Goal: Task Accomplishment & Management: Manage account settings

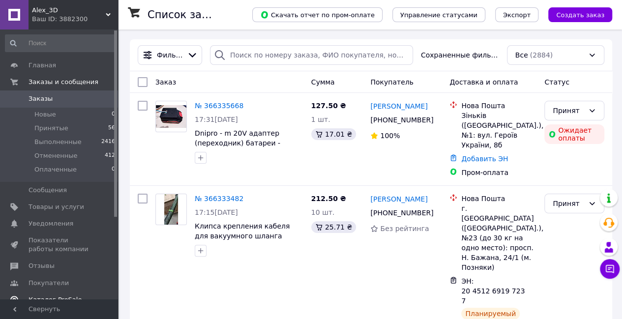
click at [52, 270] on span "Отзывы" at bounding box center [60, 266] width 62 height 9
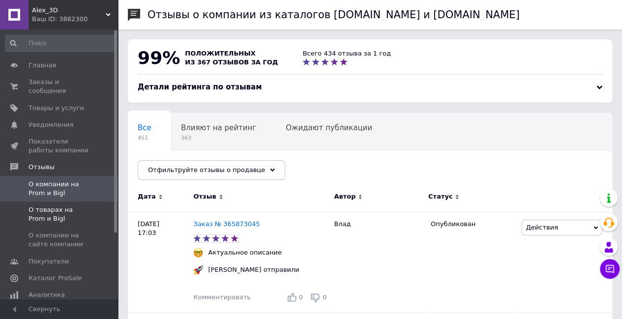
click at [71, 205] on span "О товарах на Prom и Bigl" at bounding box center [60, 214] width 62 height 18
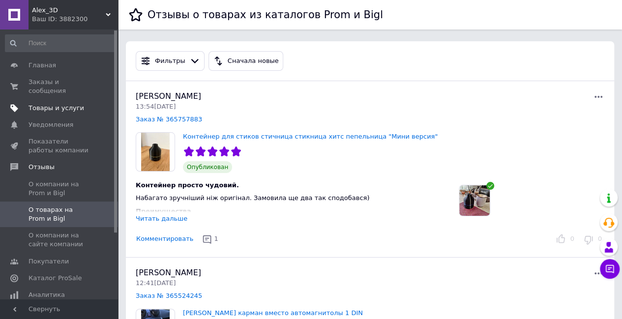
click at [41, 104] on span "Товары и услуги" at bounding box center [57, 108] width 56 height 9
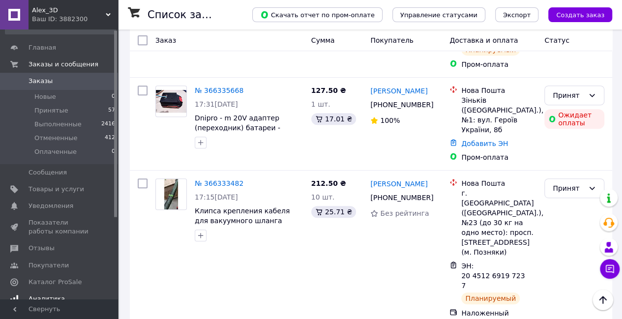
scroll to position [49, 0]
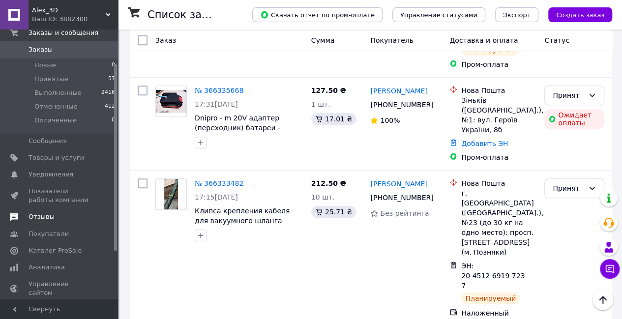
click at [59, 219] on span "Отзывы" at bounding box center [60, 216] width 62 height 9
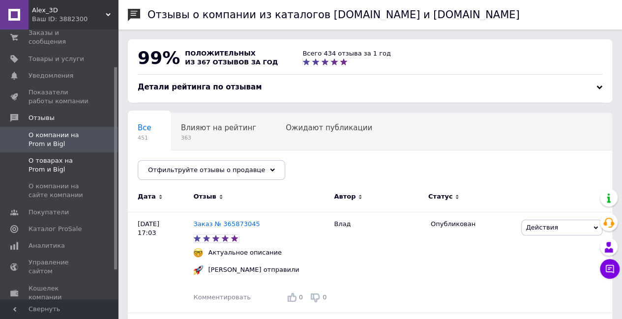
click at [78, 156] on span "О товарах на Prom и Bigl" at bounding box center [60, 165] width 62 height 18
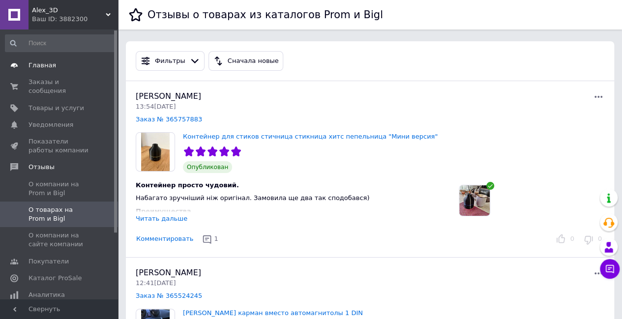
click at [58, 62] on span "Главная" at bounding box center [60, 65] width 62 height 9
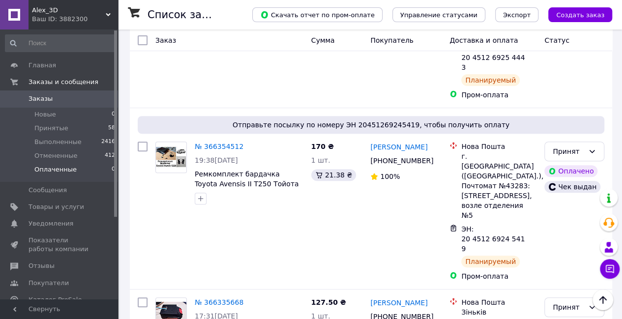
scroll to position [147, 0]
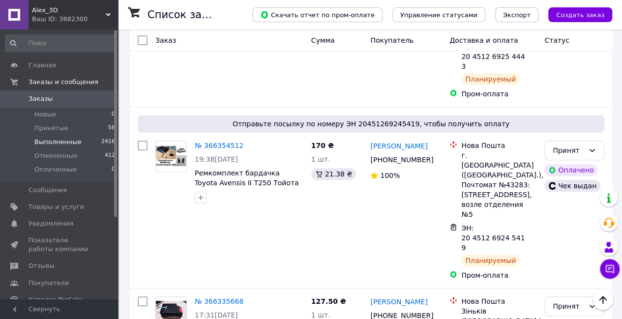
click at [55, 142] on span "Выполненные" at bounding box center [57, 142] width 47 height 9
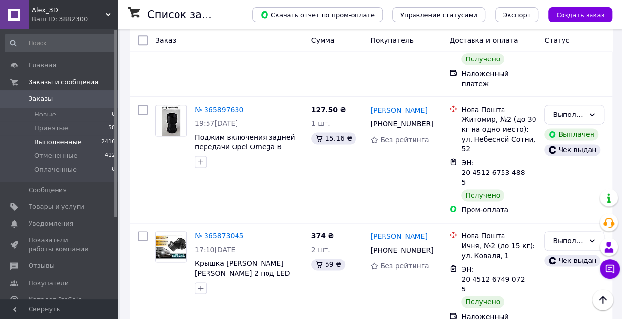
scroll to position [590, 0]
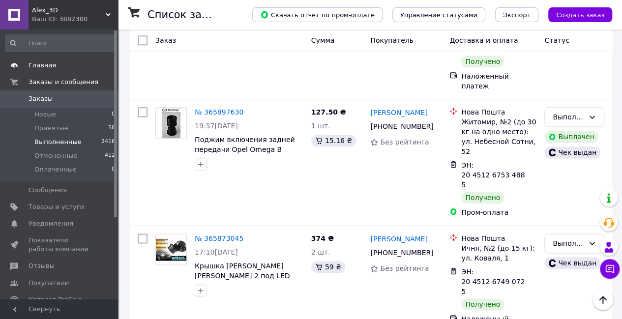
click at [51, 62] on span "Главная" at bounding box center [43, 65] width 28 height 9
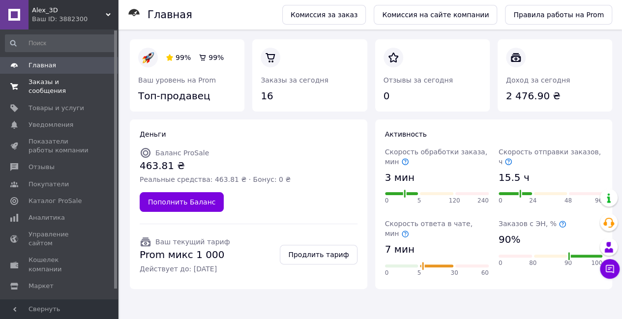
click at [41, 84] on span "Заказы и сообщения" at bounding box center [60, 87] width 62 height 18
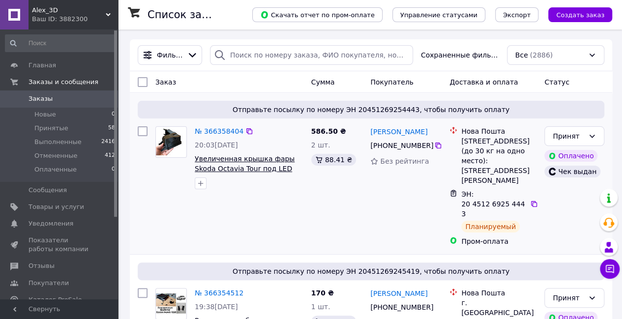
click at [244, 159] on span "Увеличенная крышка фары Skoda Octavia Tour под LED светодиодную лампу" at bounding box center [245, 169] width 100 height 28
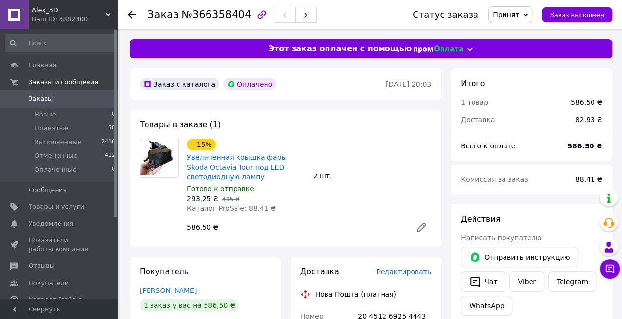
click at [421, 229] on icon at bounding box center [421, 227] width 8 height 8
click at [423, 228] on icon at bounding box center [421, 227] width 12 height 12
click at [418, 228] on icon at bounding box center [421, 227] width 12 height 12
click at [422, 225] on icon at bounding box center [421, 227] width 8 height 8
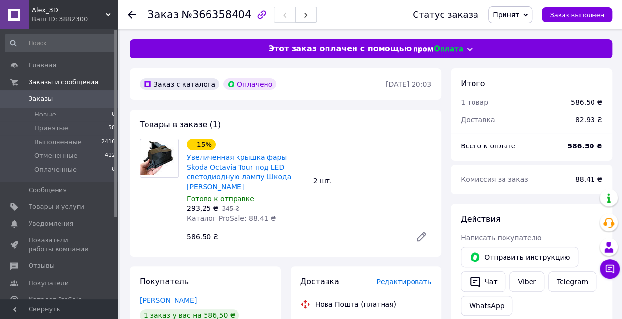
click at [51, 100] on span "Заказы" at bounding box center [60, 98] width 62 height 9
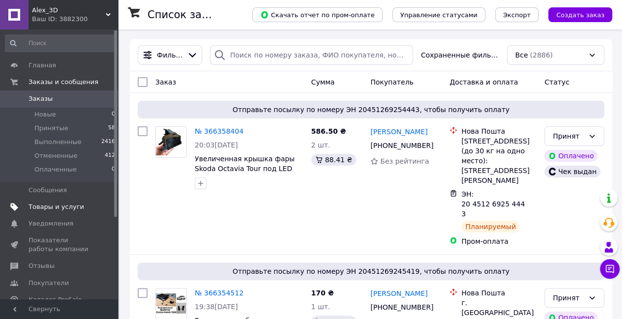
click at [65, 210] on span "Товары и услуги" at bounding box center [57, 207] width 56 height 9
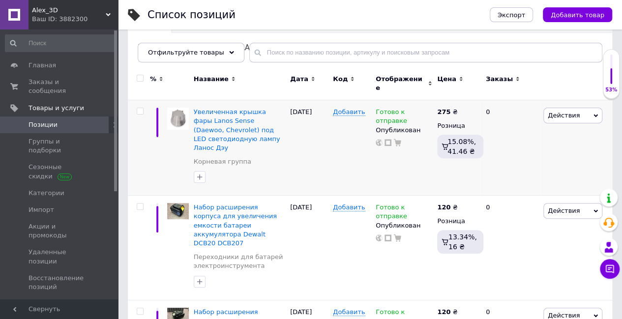
scroll to position [98, 0]
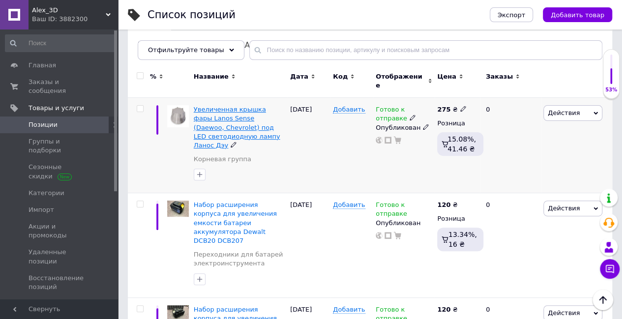
click at [240, 106] on span "Увеличенная крышка фары Lanos Sense (Daewoo, Chevrolet) под LED светодиодную ла…" at bounding box center [237, 127] width 87 height 43
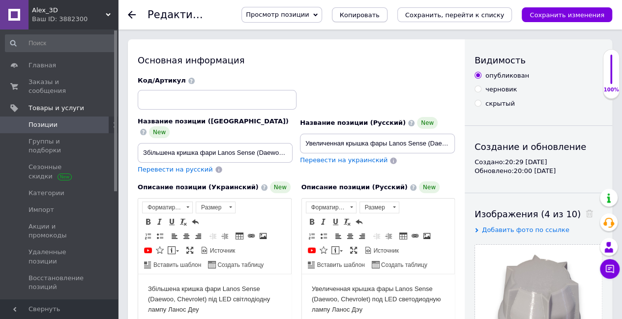
click at [380, 12] on span "Копировать" at bounding box center [360, 14] width 40 height 7
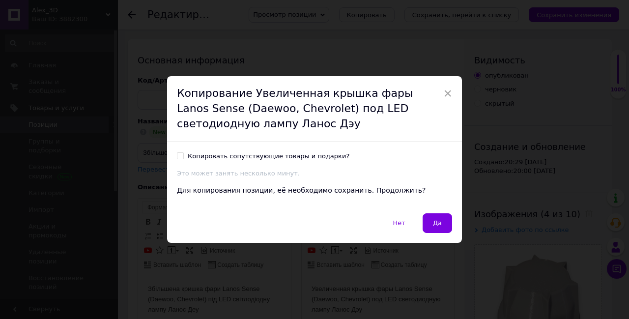
drag, startPoint x: 437, startPoint y: 225, endPoint x: 442, endPoint y: 205, distance: 19.8
click at [437, 225] on span "Да" at bounding box center [437, 222] width 9 height 7
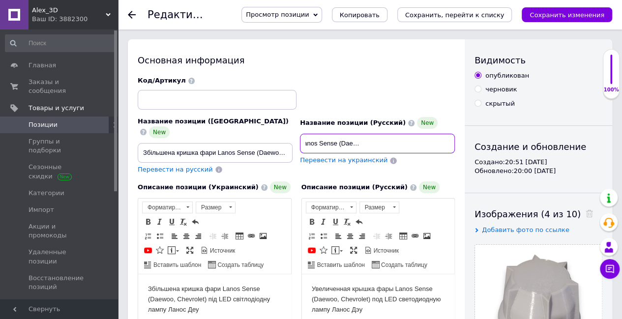
scroll to position [0, 161]
drag, startPoint x: 387, startPoint y: 142, endPoint x: 325, endPoint y: 144, distance: 62.5
click at [325, 144] on input "Увеличенная крышка фары Lanos Sense (Daewoo, Chevrolet) под LED светодиодную ла…" at bounding box center [377, 144] width 155 height 20
paste input "ВАЗ 2115 (BOSCH 2114-735223003"
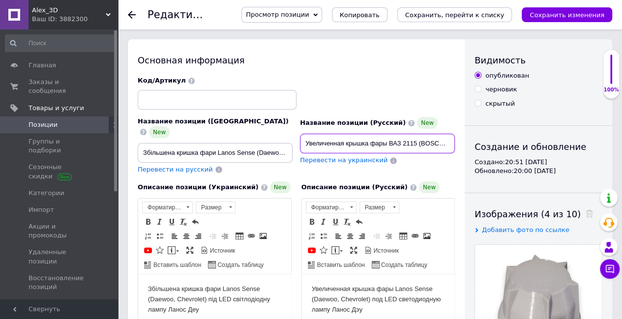
click at [289, 143] on div "Название позиции (Украинский) New Збільшена кришка фари Lanos Sense (Daewoo, Ch…" at bounding box center [296, 125] width 324 height 105
click at [399, 141] on input "Увеличенная крышка фары ВАЗ 2115 (BOSCH 2114-735223003) под LED светодиодную ла…" at bounding box center [377, 144] width 155 height 20
drag, startPoint x: 437, startPoint y: 143, endPoint x: 450, endPoint y: 143, distance: 13.8
click at [450, 143] on input "Увеличенная крышка фары ВАЗ 2115 (BOSCH 2114-735223003) под LED светодиодную ла…" at bounding box center [377, 144] width 155 height 20
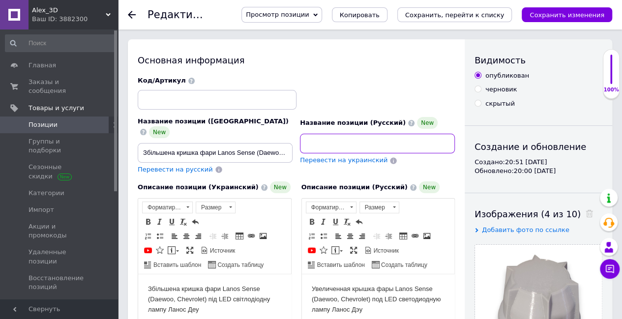
click at [423, 143] on input "Увеличенная крышка фары ВАЗ 2115 (BOSCH 2114-735223003) под LED светодиодную ла…" at bounding box center [377, 144] width 155 height 20
drag, startPoint x: 285, startPoint y: 143, endPoint x: 280, endPoint y: 143, distance: 4.9
click at [280, 143] on div "Название позиции (Украинский) New Збільшена кришка фари Lanos Sense (Daewoo, Ch…" at bounding box center [296, 125] width 324 height 105
click at [400, 145] on input "Увеличенная крышка фары ВАЗ 2115 (BOSCH 2114-735223003) под LED светодиодную ла…" at bounding box center [377, 144] width 155 height 20
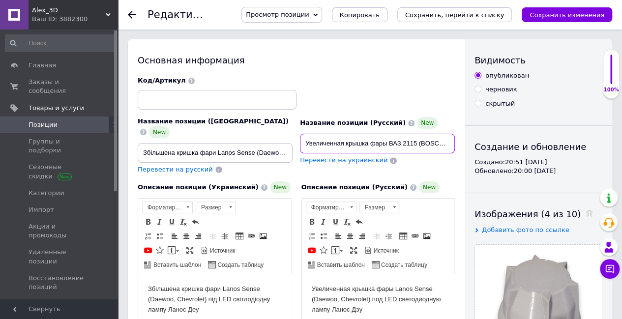
click at [400, 143] on input "Увеличенная крышка фары ВАЗ 2115 (BOSCH 2114-735223003) под LED светодиодную ла…" at bounding box center [377, 144] width 155 height 20
click at [395, 142] on input "Увеличенная крышка фары ВАЗ 2115 (BOSCH 2114-735223003) под LED светодиодную ла…" at bounding box center [377, 144] width 155 height 20
drag, startPoint x: 440, startPoint y: 141, endPoint x: 454, endPoint y: 141, distance: 13.8
click at [456, 141] on div "Название позиции (Русский) New Увеличенная крышка фары ВАЗ 2115 (BOSCH 2114-735…" at bounding box center [377, 146] width 162 height 64
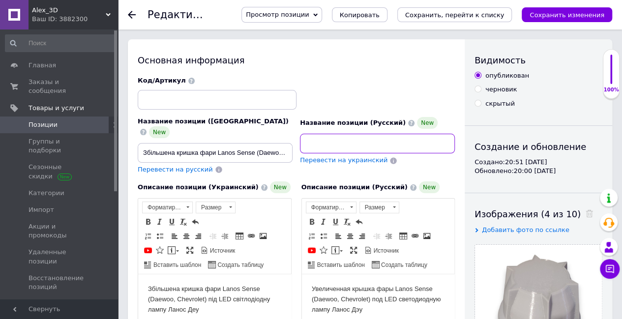
click at [410, 142] on input "Увеличенная крышка фары ВАЗ 2115 (BOSCH 2114-735223003) под LED светодиодную ла…" at bounding box center [377, 144] width 155 height 20
drag, startPoint x: 418, startPoint y: 142, endPoint x: 475, endPoint y: 143, distance: 57.0
drag, startPoint x: 337, startPoint y: 143, endPoint x: 260, endPoint y: 144, distance: 76.7
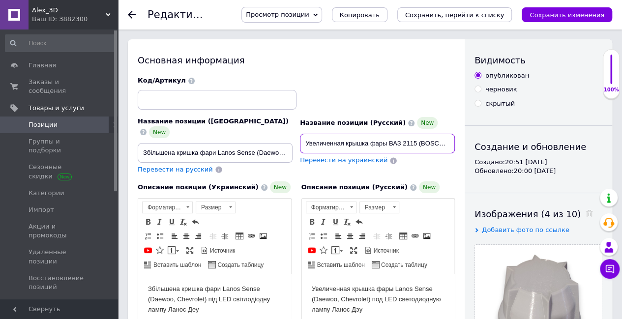
click at [260, 144] on div "Название позиции (Украинский) New Збільшена кришка фари Lanos Sense (Daewoo, Ch…" at bounding box center [296, 125] width 324 height 105
type input "Увеличенная крышка фары ВАЗ 2115 (BOSCH 2114-735223003) под LED светодиодную ла…"
click at [345, 160] on span "Перевести на украинский" at bounding box center [344, 159] width 88 height 7
type input "Збільшена кришка фари ВАЗ 2115 (BOSCH 2114-735223003) під LED світлодіодну лампу"
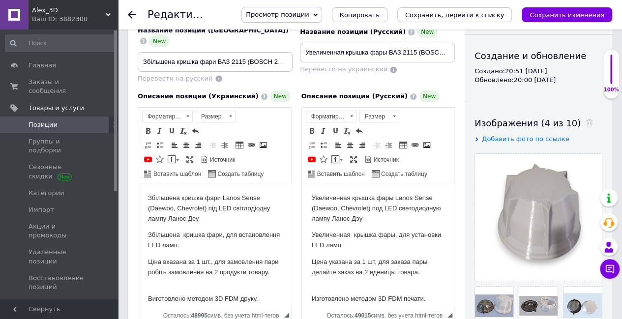
scroll to position [98, 0]
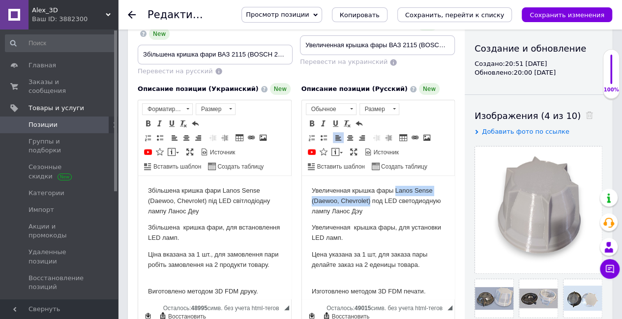
drag, startPoint x: 395, startPoint y: 187, endPoint x: 371, endPoint y: 202, distance: 28.2
click at [371, 202] on font "Увеличенная крышка фары Lanos Sense (Daewoo, Chevrolet) под LED светодиодную ла…" at bounding box center [375, 201] width 129 height 28
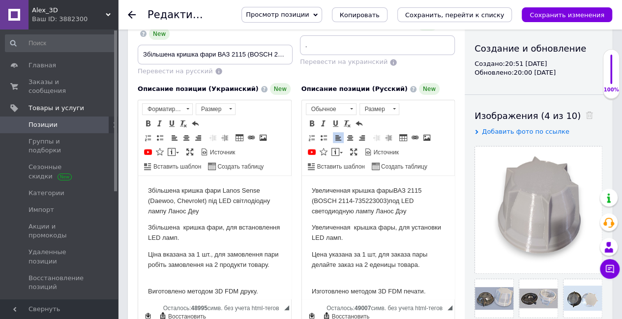
drag, startPoint x: 418, startPoint y: 43, endPoint x: 477, endPoint y: 43, distance: 59.0
click at [477, 43] on div "Основная информация Название позиции (Украинский) New Збільшена кришка фари ВАЗ…" at bounding box center [370, 265] width 484 height 648
click at [449, 46] on input "Увеличенная крышка фары ВАЗ 2115 (BOSCH 2114-735223003) под LED светодиодную ла…" at bounding box center [377, 45] width 155 height 20
click at [445, 44] on input "Увеличенная крышка фары ВАЗ 2115 (BOSCH 2114-735223003) под LED светодиодную ла…" at bounding box center [377, 45] width 155 height 20
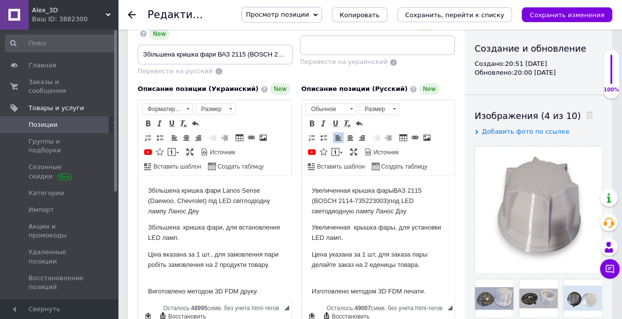
type input "Увеличенная крышка фары ВАЗ 2115 (BOSCH 2114-735223003) под LED светодиодную ла…"
click at [454, 78] on div "Описание позиции (Русский) New Увеличенная крышка фары ВАЗ 2115 (BOSCH 2114-735…" at bounding box center [378, 210] width 164 height 264
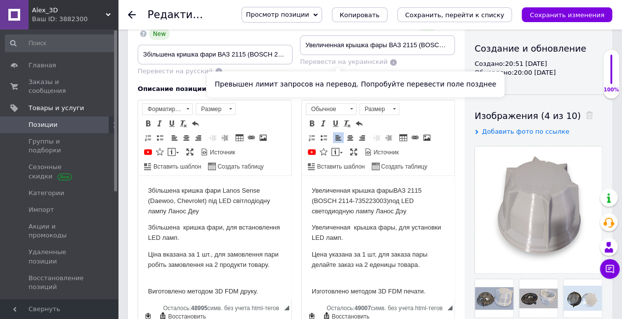
click at [357, 61] on span "Перевести на украинский" at bounding box center [344, 61] width 88 height 7
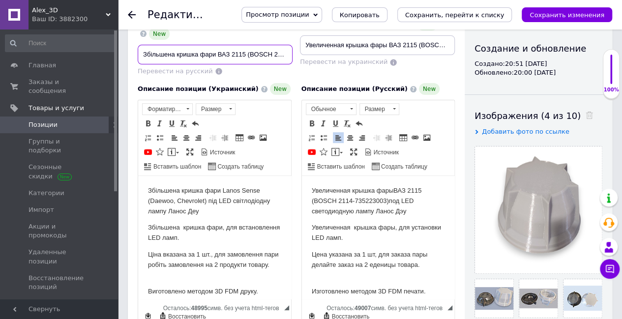
click at [270, 50] on input "Збільшена кришка фари ВАЗ 2115 (BOSCH 2114-735223003) під LED світлодіодну лампу" at bounding box center [215, 55] width 155 height 20
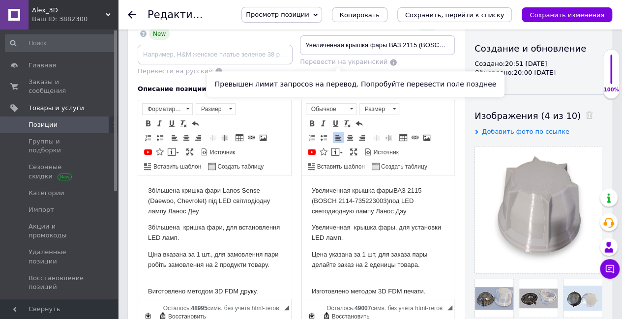
click at [343, 63] on span "Перевести на украинский" at bounding box center [344, 61] width 88 height 7
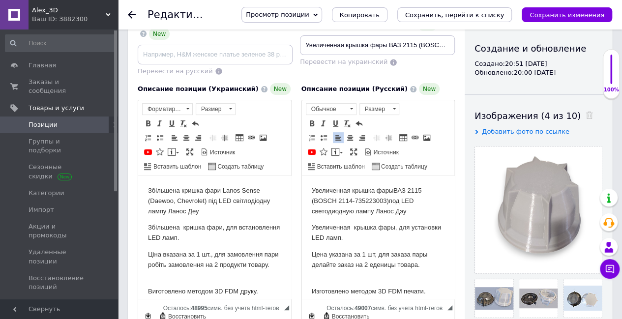
click at [428, 60] on div "Перевести на украинский" at bounding box center [377, 62] width 155 height 9
click at [259, 213] on p "Збільшена кришка фари Lanos Sense (Daewoo, Chevrolet) під LED світлодіодну ламп…" at bounding box center [214, 201] width 133 height 30
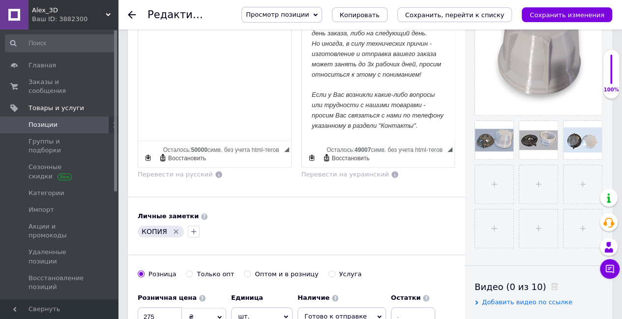
scroll to position [295, 0]
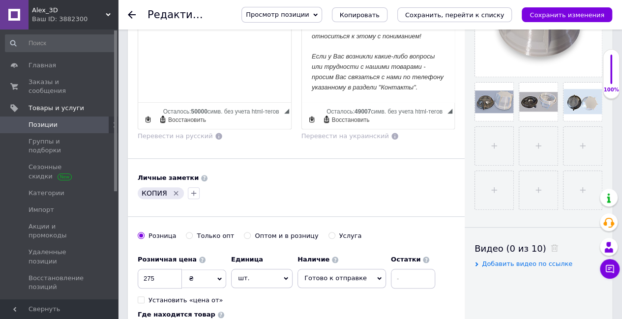
click at [175, 191] on icon "Удалить метку" at bounding box center [176, 193] width 4 height 4
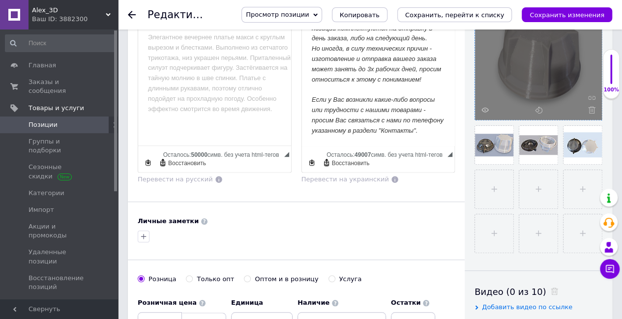
scroll to position [147, 0]
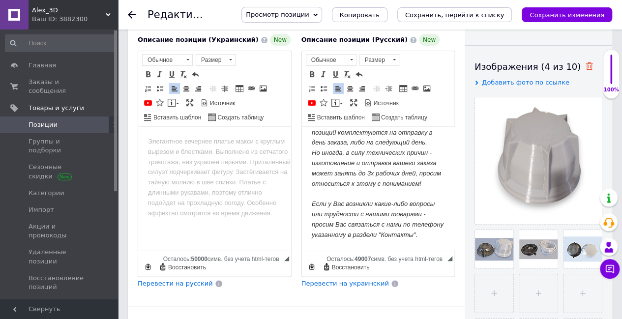
click at [585, 62] on icon at bounding box center [588, 65] width 7 height 7
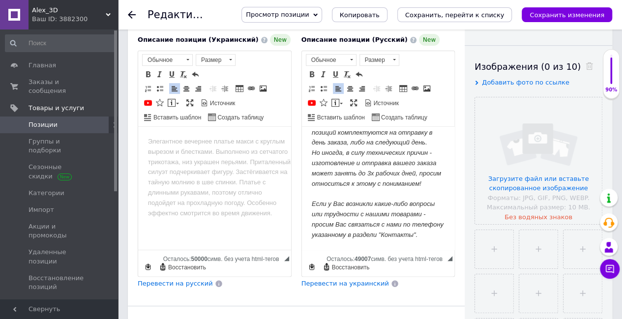
click at [530, 84] on span "Добавить фото по ссылке" at bounding box center [526, 82] width 88 height 7
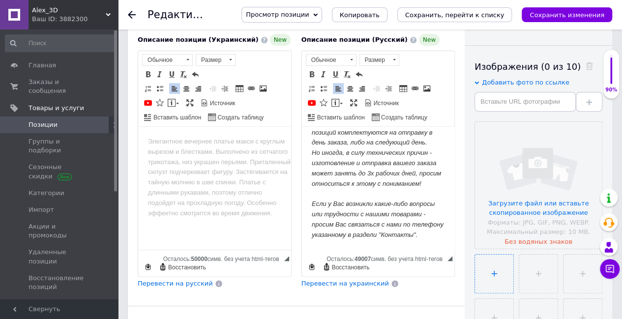
click at [504, 262] on input "file" at bounding box center [494, 274] width 38 height 38
type input "C:\fakepath\{9A0A8CB0-2141-4A79-9AE6-8202D1E4DAFF}.jpg"
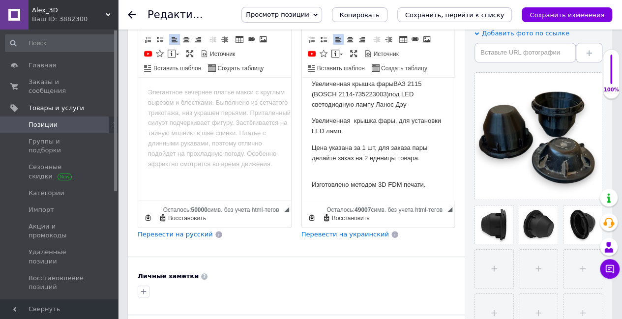
scroll to position [0, 0]
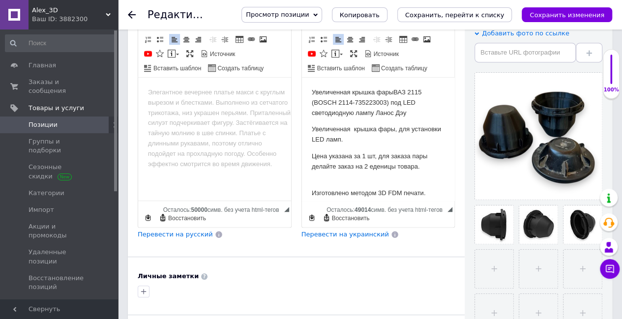
drag, startPoint x: 398, startPoint y: 113, endPoint x: 373, endPoint y: 114, distance: 25.1
click at [373, 114] on p "Увеличенная крышка фары ВАЗ 2115 (BOSCH 2114-735223003) под LED светодиодную ла…" at bounding box center [377, 103] width 133 height 30
drag, startPoint x: 333, startPoint y: 101, endPoint x: 304, endPoint y: 91, distance: 31.3
click at [304, 91] on html "Увеличенная крышка фары ВАЗ 2115 (BOSCH 2114-735223003) под LED светодиодную ла…" at bounding box center [377, 275] width 153 height 395
copy p "Увеличенная крышка фары ВАЗ 2115 (BOSCH 2114-735223003) под LED светодиодную ла…"
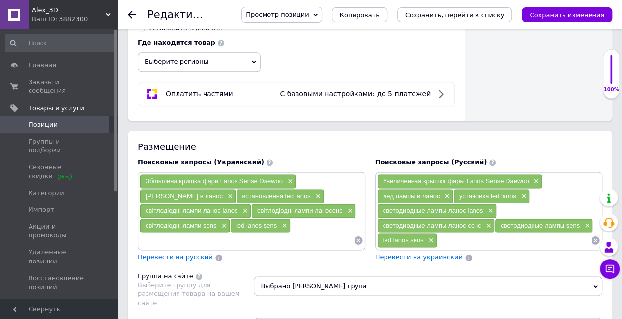
scroll to position [639, 0]
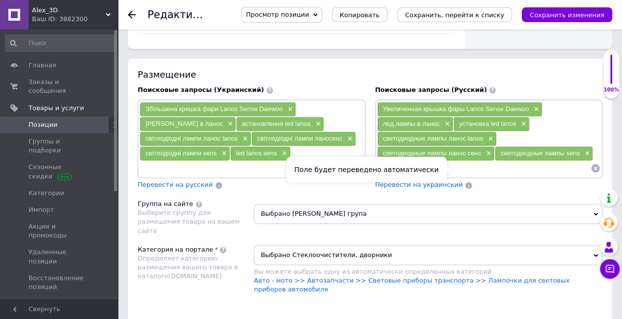
drag, startPoint x: 455, startPoint y: 169, endPoint x: 497, endPoint y: 164, distance: 42.1
click at [465, 181] on icon at bounding box center [469, 185] width 8 height 8
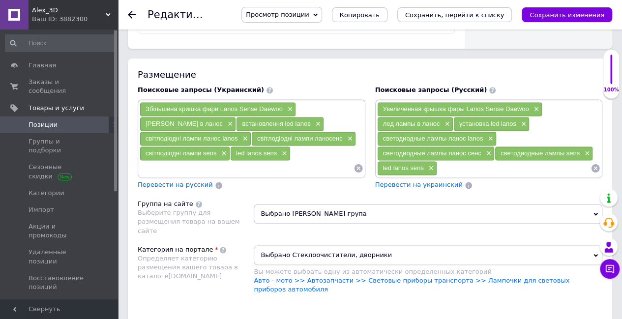
click at [594, 164] on icon at bounding box center [595, 168] width 8 height 8
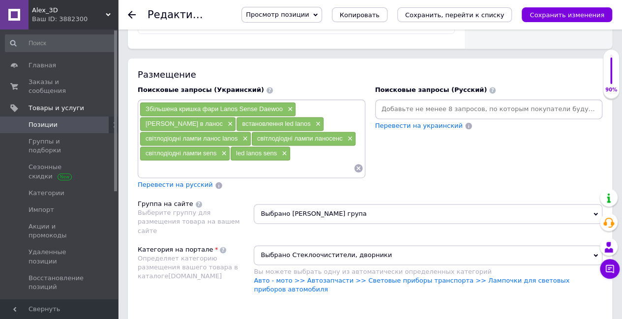
click at [358, 163] on icon at bounding box center [358, 168] width 10 height 10
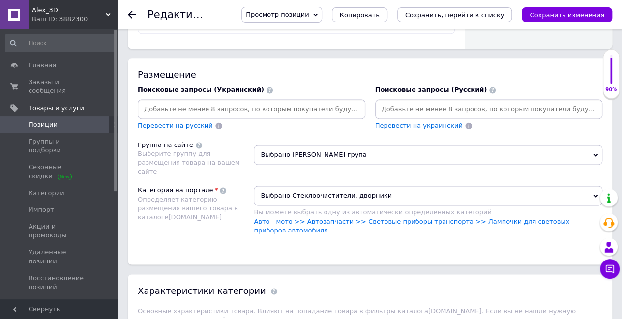
click at [413, 102] on input at bounding box center [489, 109] width 224 height 15
paste input "Увеличенная крышка фары ВАЗ 2115 (BOSCH 2114-735223003) под LED светодиодную ла…"
type input "Увеличенная крышка фары ВАЗ 2115 (BOSCH 2114-735223003) под LED светодиодную ла…"
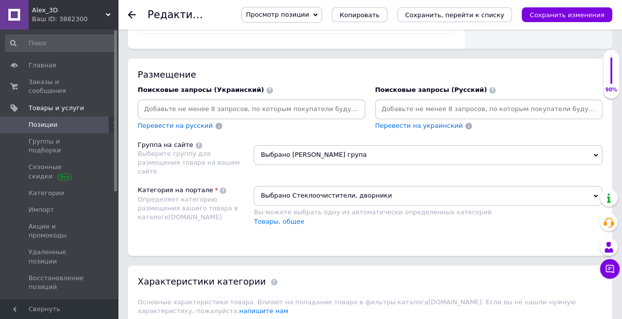
scroll to position [0, 0]
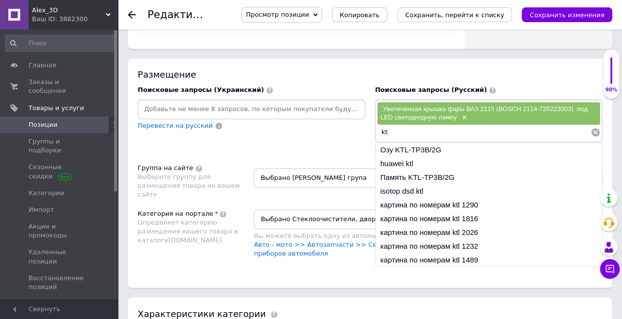
type input "k"
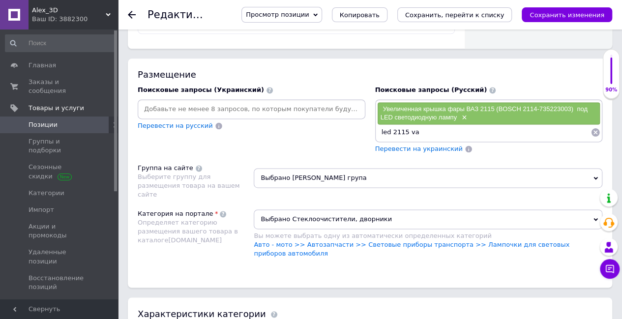
type input "led 2115 vaz"
type input "крышка фары ваз 2115 лед"
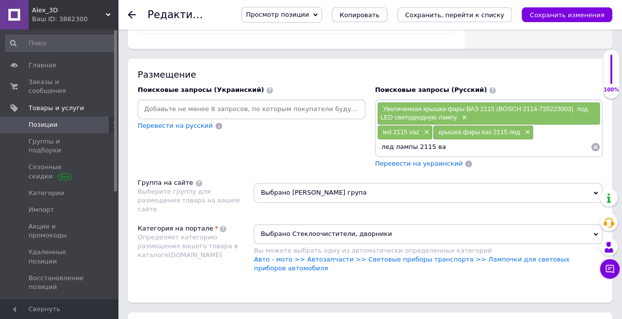
type input "лед лампы 2115 ваз"
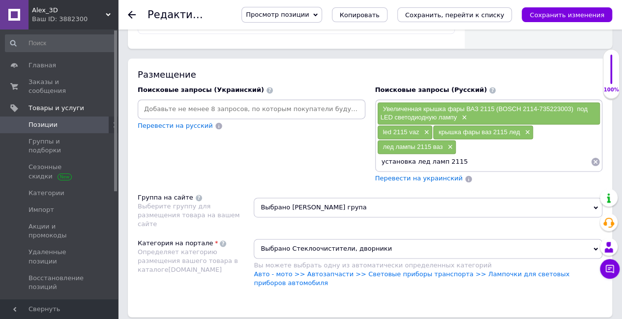
type input "установка лед ламп 2115"
type input "установка лед ламп 2115 ваз"
type input "лед лампы пятнашка"
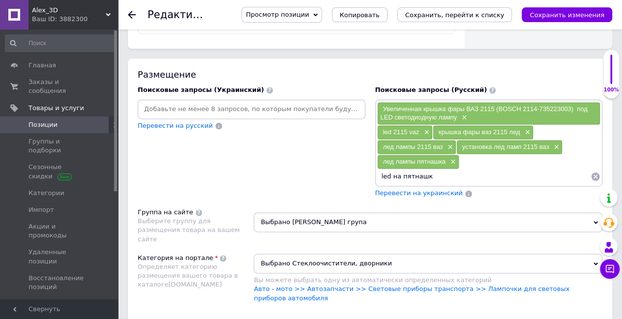
type input "led на пятнашку"
click at [411, 189] on span "Перевести на украинский" at bounding box center [419, 192] width 88 height 7
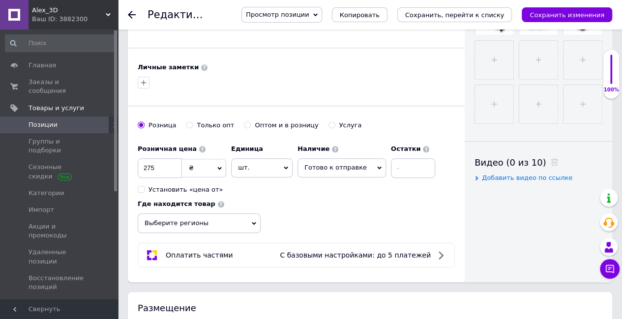
scroll to position [442, 0]
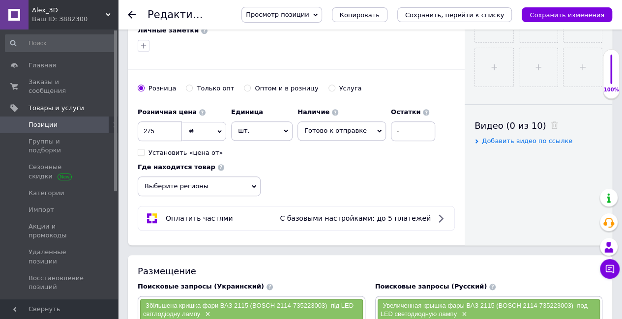
click at [229, 176] on span "Выберите регионы" at bounding box center [199, 186] width 123 height 20
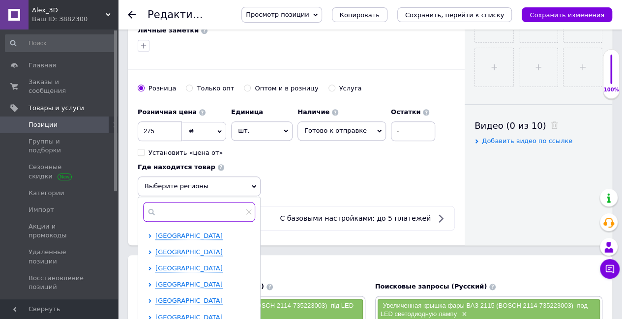
click at [208, 202] on input "text" at bounding box center [199, 212] width 112 height 20
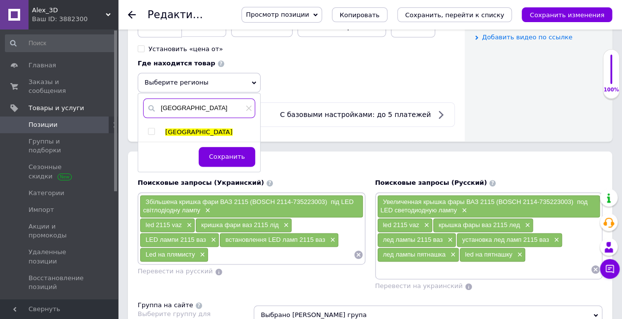
scroll to position [590, 0]
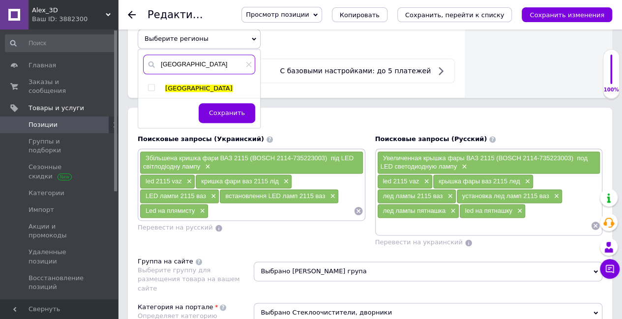
type input "киев"
click at [152, 85] on input "checkbox" at bounding box center [151, 88] width 6 height 6
checkbox input "true"
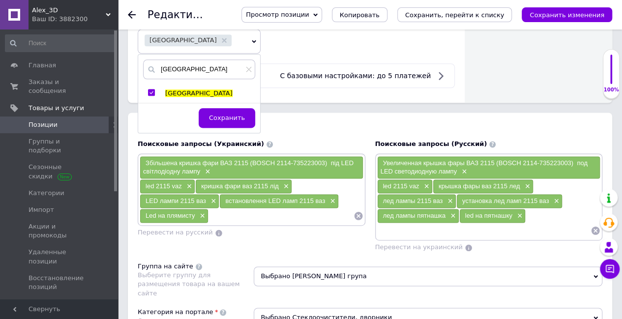
drag, startPoint x: 223, startPoint y: 102, endPoint x: 256, endPoint y: 110, distance: 34.3
click at [223, 114] on span "Сохранить" at bounding box center [227, 117] width 36 height 7
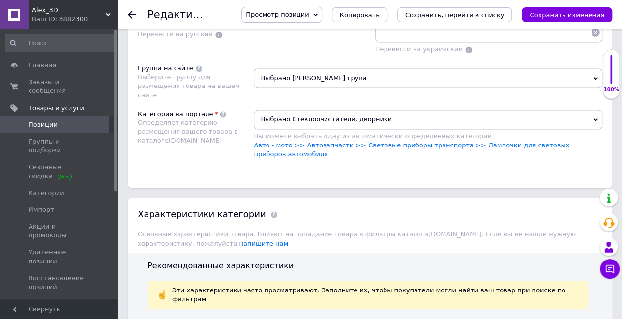
scroll to position [787, 0]
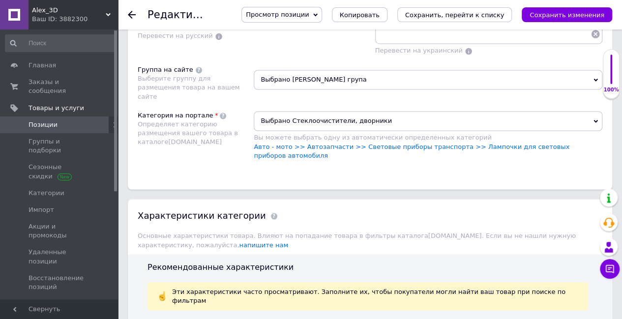
drag, startPoint x: 269, startPoint y: 303, endPoint x: 264, endPoint y: 302, distance: 5.5
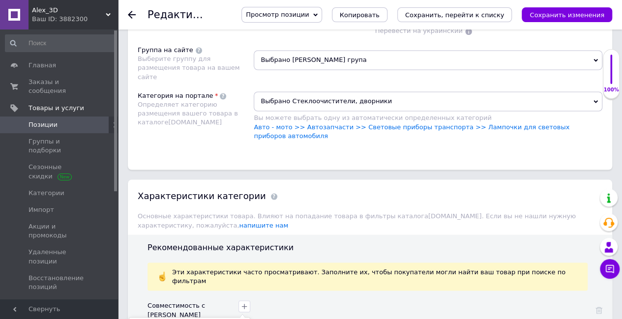
scroll to position [836, 0]
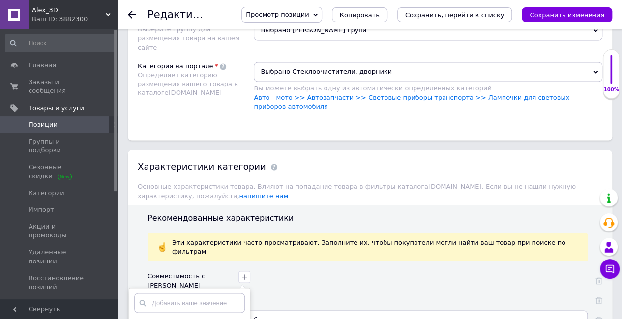
click at [219, 293] on input "text" at bounding box center [189, 303] width 111 height 20
drag, startPoint x: 166, startPoint y: 263, endPoint x: 146, endPoint y: 263, distance: 20.2
click at [146, 293] on div "vaz" at bounding box center [189, 303] width 111 height 20
type input "ва"
click at [141, 319] on span at bounding box center [137, 324] width 7 height 7
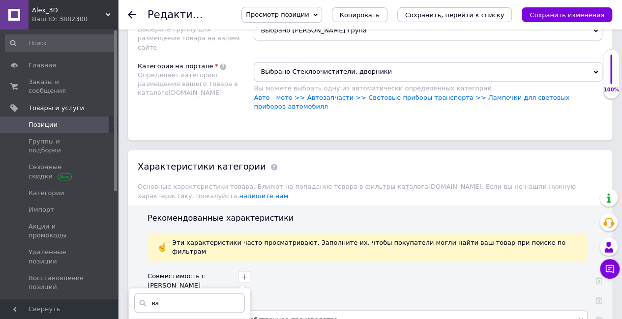
click at [141, 319] on input "ВАЗ" at bounding box center [137, 324] width 6 height 6
click at [138, 319] on input "ВАЗ" at bounding box center [137, 324] width 6 height 6
checkbox input "true"
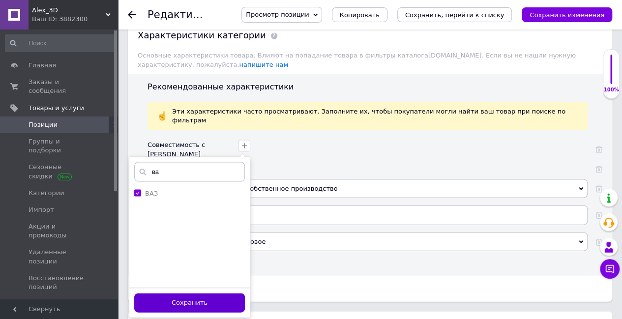
scroll to position [983, 0]
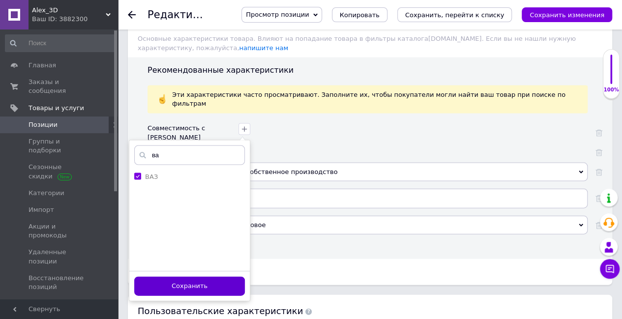
click at [209, 277] on button "Сохранить" at bounding box center [189, 286] width 111 height 19
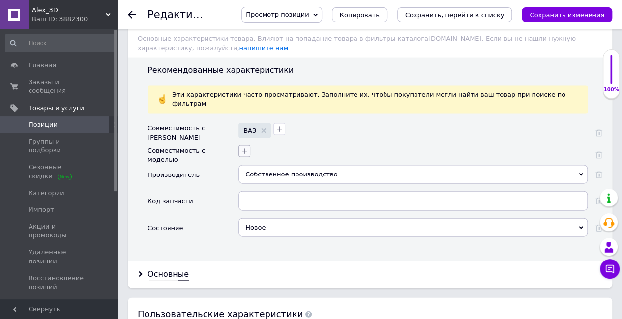
click at [244, 147] on icon "button" at bounding box center [244, 151] width 8 height 8
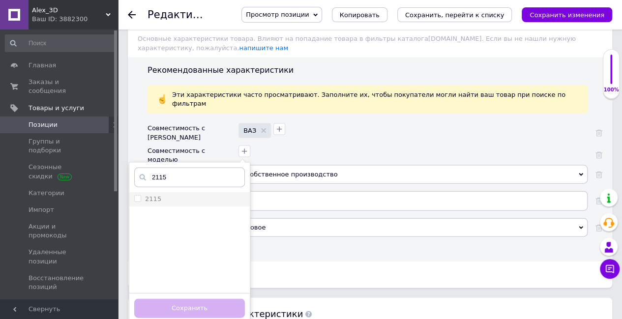
type input "2115"
click at [136, 195] on input "2115" at bounding box center [137, 198] width 6 height 6
checkbox input "true"
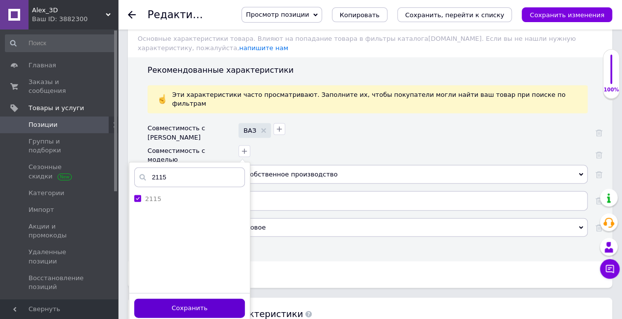
click at [192, 299] on button "Сохранить" at bounding box center [189, 308] width 111 height 19
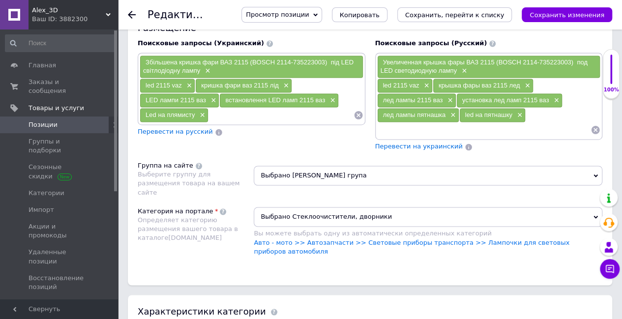
scroll to position [688, 0]
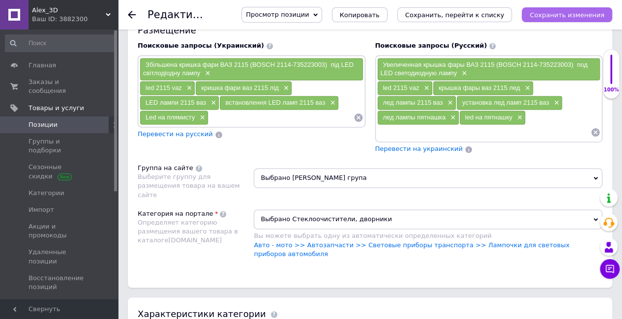
click at [572, 16] on icon "Сохранить изменения" at bounding box center [566, 14] width 75 height 7
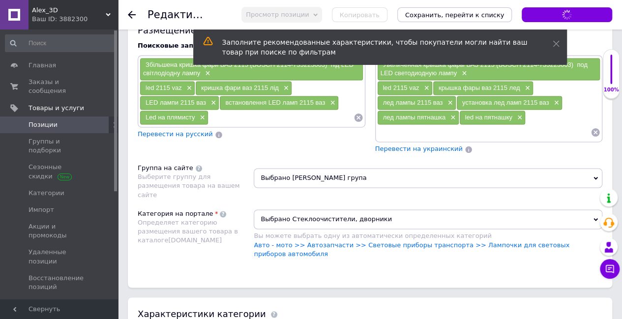
type input "Збільшена кришка фари ВАЗ 2115 (BOSCH 2114-735223003) під LED світлодіодну ламп…"
type input "Увеличенная крышка фары ВАЗ 2115 (BOSCH 2114-735223003) под LED светодиодную ла…"
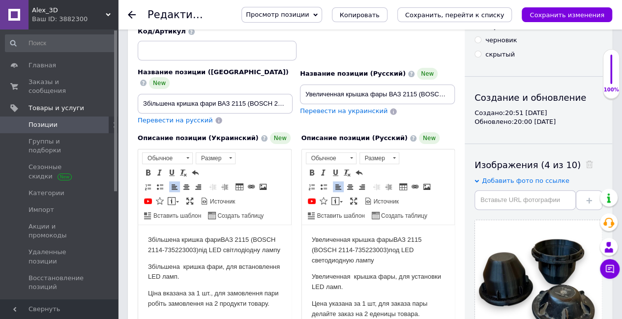
scroll to position [47, 0]
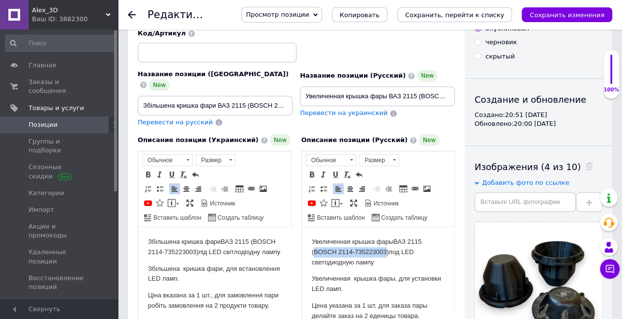
drag, startPoint x: 384, startPoint y: 252, endPoint x: 314, endPoint y: 253, distance: 70.3
click at [314, 253] on p "Увеличенная крышка фары ВАЗ 2115 (BOSCH 2114-735223003) под LED светодиодную ла…" at bounding box center [377, 252] width 133 height 30
click at [351, 254] on span "Копировать" at bounding box center [351, 259] width 42 height 12
copy p "BOSCH 2114-735223003"
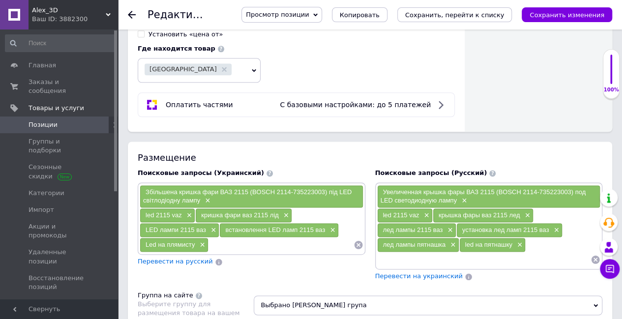
scroll to position [637, 0]
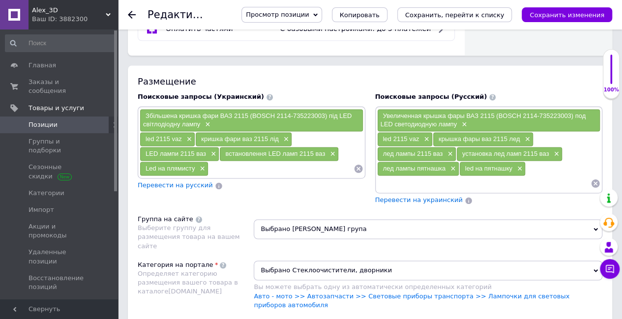
click at [420, 176] on input at bounding box center [484, 183] width 214 height 15
paste input "BOSCH 2114-735223003"
type input "BOSCH 2114-735223003"
click at [407, 196] on span "Перевести на украинский" at bounding box center [419, 199] width 88 height 7
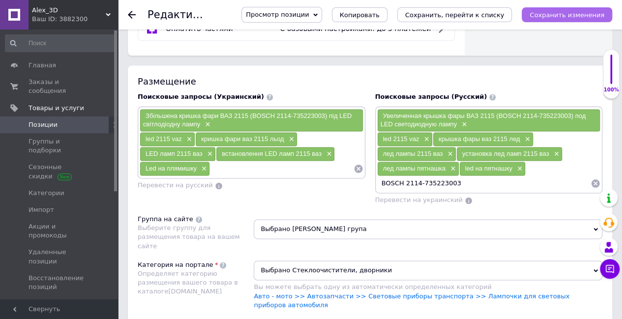
click at [548, 18] on icon "Сохранить изменения" at bounding box center [566, 14] width 75 height 7
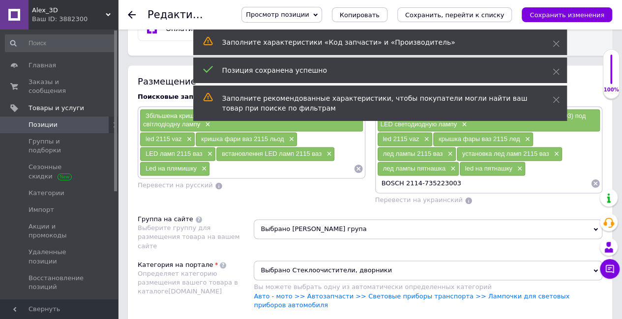
click at [311, 183] on div "Поисковые запросы (Украинский) Збільшена кришка фари ВАЗ 2115 (BOSCH 2114-73522…" at bounding box center [251, 149] width 237 height 122
click at [306, 161] on input at bounding box center [281, 168] width 143 height 15
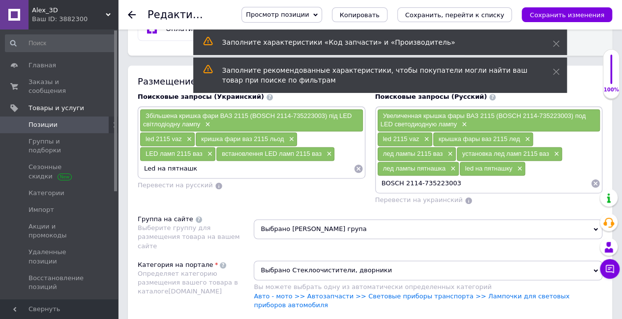
type input "Led на пятнашку"
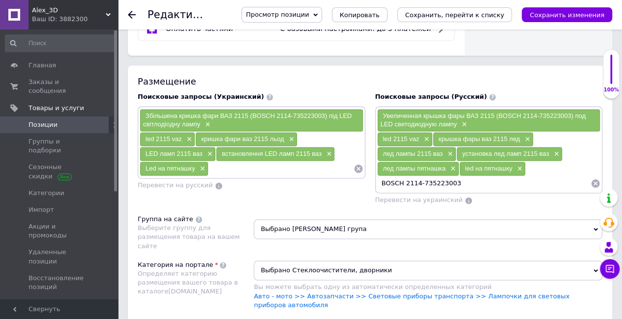
paste input "BOSCH 2114-735223003"
type input "BOSCH 2114-735223003"
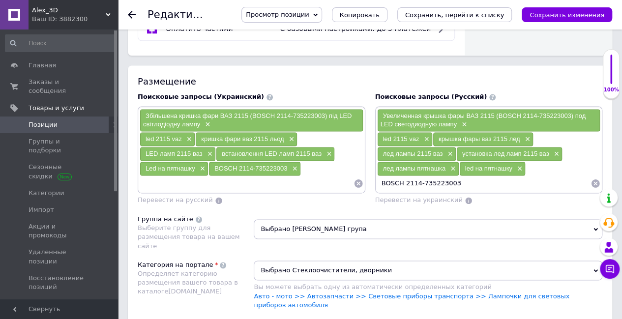
click at [473, 176] on input "BOSCH 2114-735223003" at bounding box center [484, 183] width 214 height 15
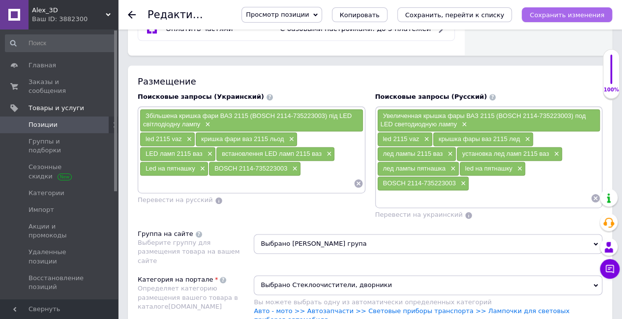
click at [560, 20] on button "Сохранить изменения" at bounding box center [567, 14] width 90 height 15
click at [550, 17] on icon "Сохранить изменения" at bounding box center [566, 14] width 75 height 7
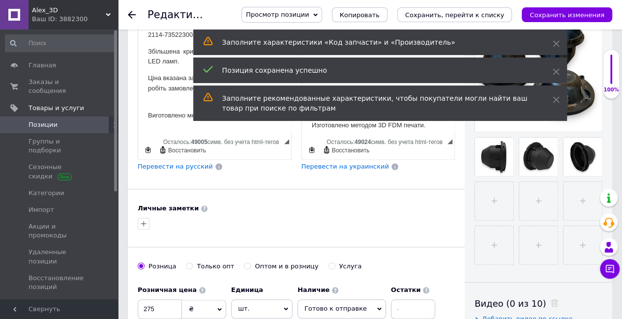
scroll to position [195, 0]
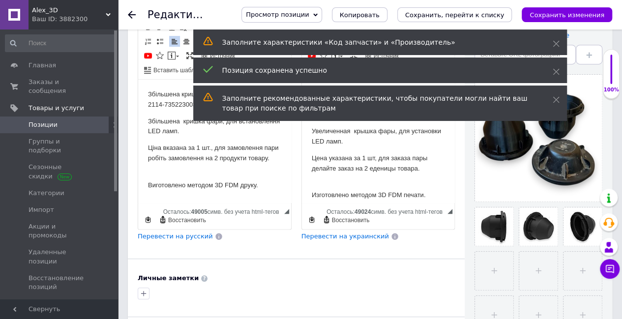
click at [309, 12] on span "Просмотр позиции" at bounding box center [277, 14] width 63 height 7
click at [551, 42] on div "Заполните характеристики «Код запчасти» и «Производитель»" at bounding box center [380, 42] width 374 height 26
click at [555, 43] on icon at bounding box center [556, 43] width 7 height 7
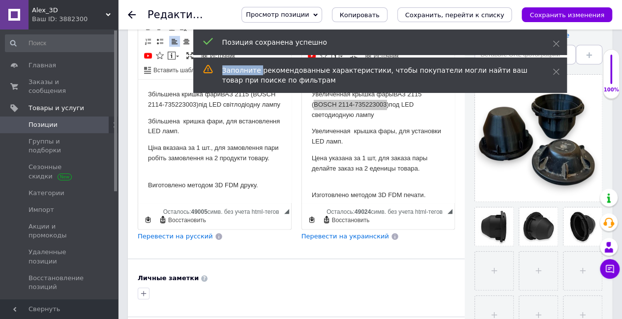
click at [556, 43] on use at bounding box center [556, 44] width 6 height 6
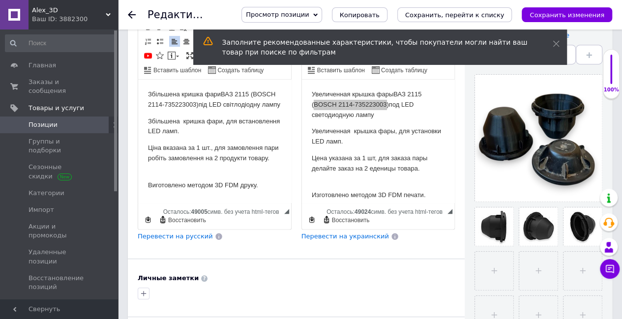
click at [556, 43] on icon at bounding box center [556, 43] width 7 height 7
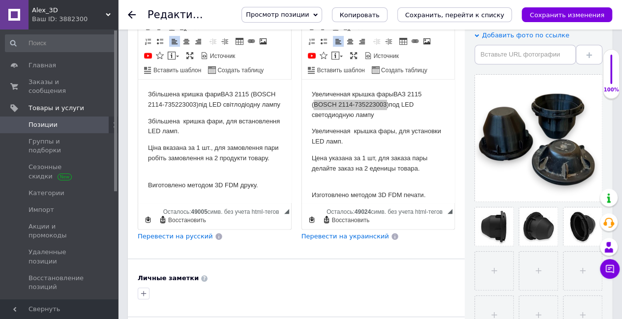
click at [322, 12] on span "Просмотр позиции" at bounding box center [281, 15] width 80 height 16
click at [341, 44] on li "Сохранить и посмотреть на портале" at bounding box center [309, 47] width 134 height 14
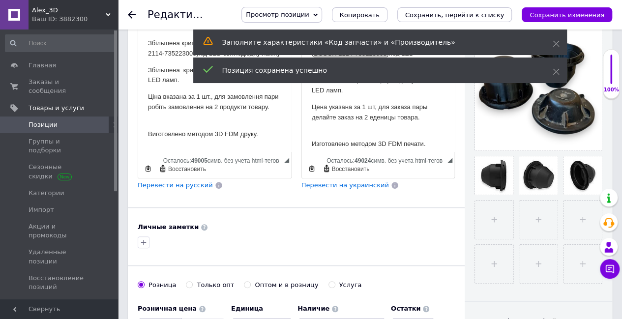
scroll to position [393, 0]
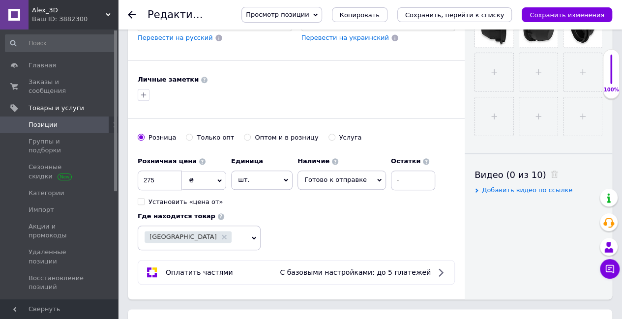
click at [322, 19] on span "Просмотр позиции" at bounding box center [281, 15] width 80 height 16
click at [337, 49] on li "Сохранить и посмотреть на портале" at bounding box center [309, 47] width 134 height 14
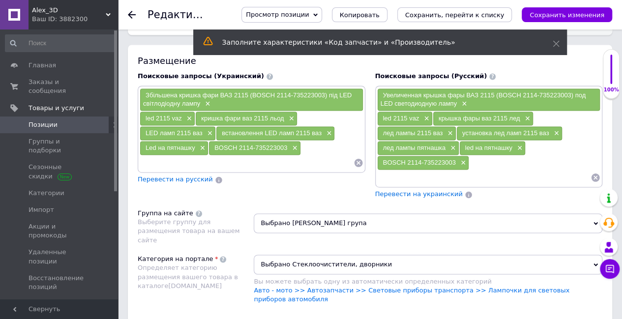
scroll to position [688, 0]
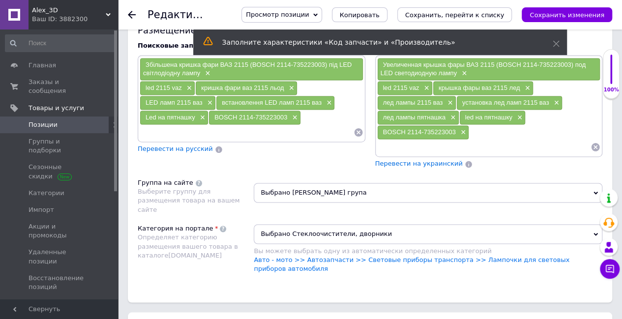
click at [397, 140] on input at bounding box center [484, 147] width 214 height 15
paste input "Крышка фары ВАЗ 2115 (ВАЗ 2115) +35 мм для светодиодов BOSCH 2114-735223003 / 7…"
type input "Крышка фары ВАЗ 2115 (ВАЗ 2115) +35 мм для светодиодов BOSCH 2114-735223003 / 7…"
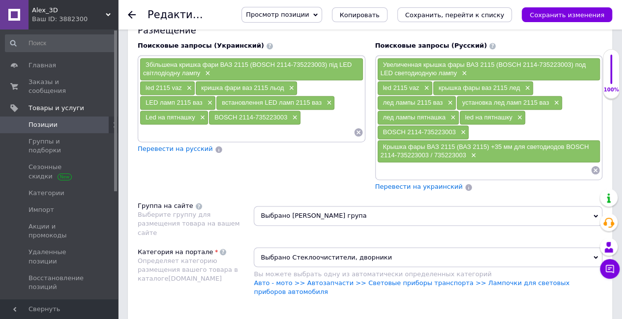
click at [574, 13] on icon "Сохранить изменения" at bounding box center [566, 14] width 75 height 7
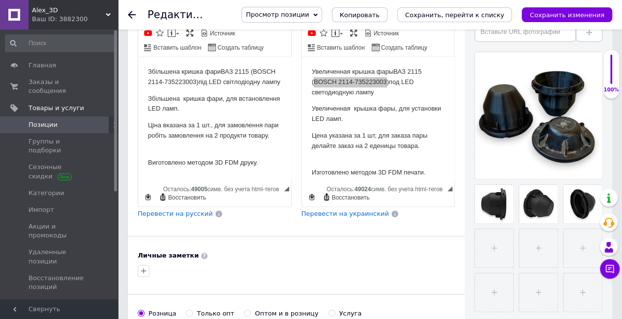
scroll to position [147, 0]
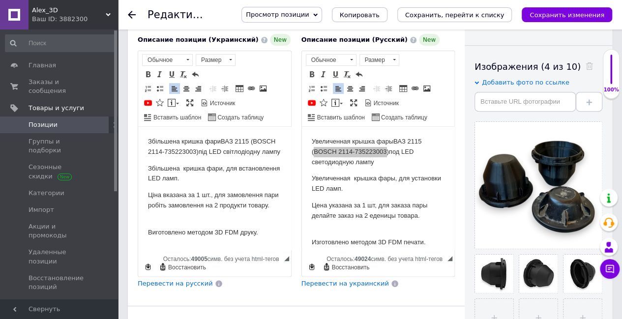
click at [318, 13] on icon at bounding box center [315, 15] width 4 height 4
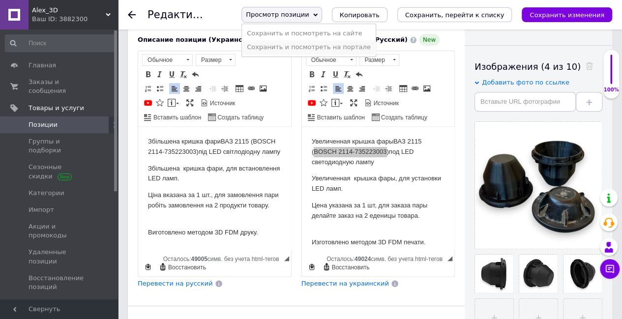
click at [343, 45] on li "Сохранить и посмотреть на портале" at bounding box center [309, 47] width 134 height 14
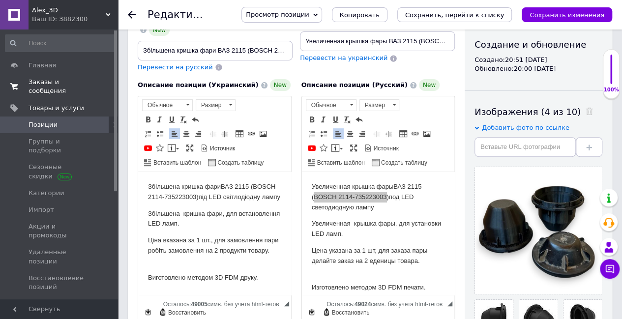
scroll to position [98, 0]
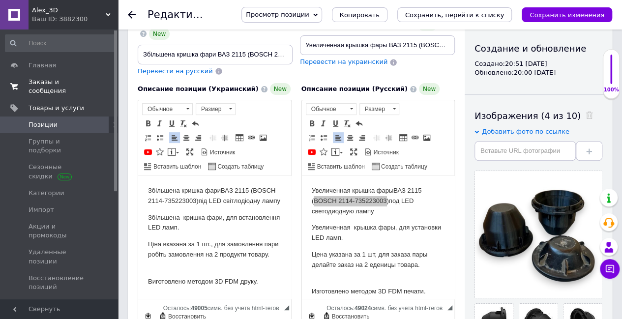
click at [53, 81] on span "Заказы и сообщения" at bounding box center [60, 87] width 62 height 18
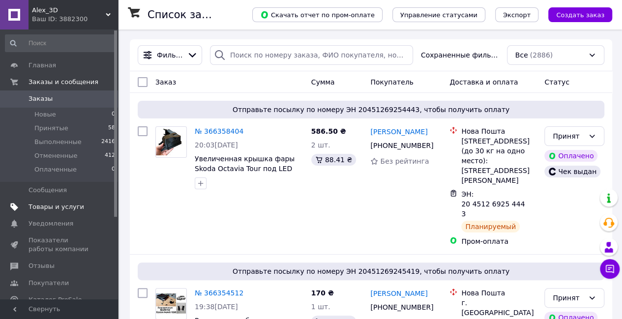
click at [62, 206] on span "Товары и услуги" at bounding box center [57, 207] width 56 height 9
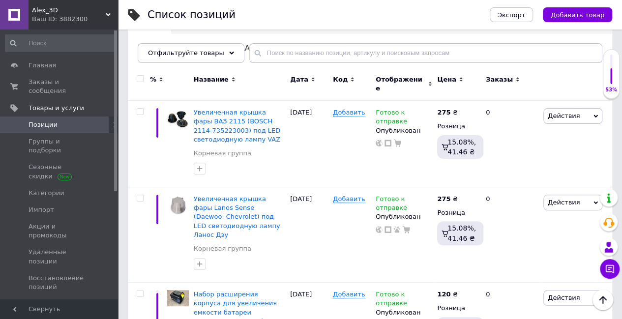
scroll to position [98, 0]
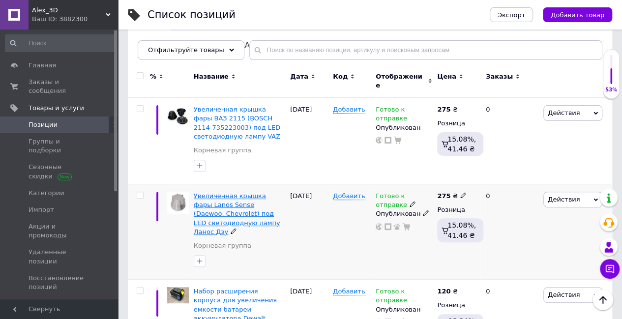
click at [234, 201] on span "Увеличенная крышка фары Lanos Sense (Daewoo, Chevrolet) под LED светодиодную ла…" at bounding box center [237, 213] width 87 height 43
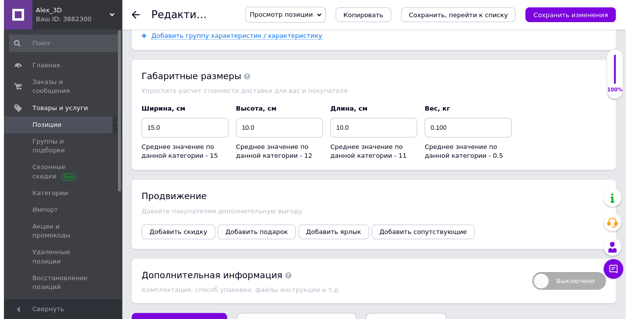
scroll to position [1306, 0]
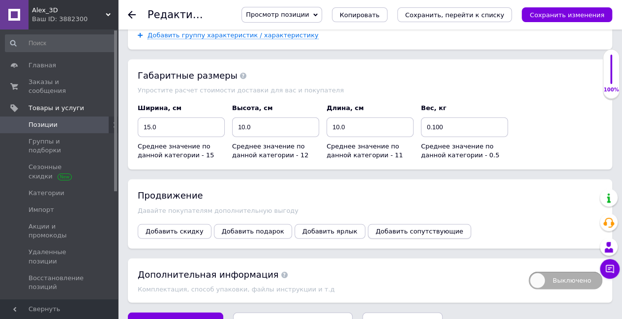
click at [394, 228] on span "Добавить сопутствующие" at bounding box center [420, 231] width 88 height 7
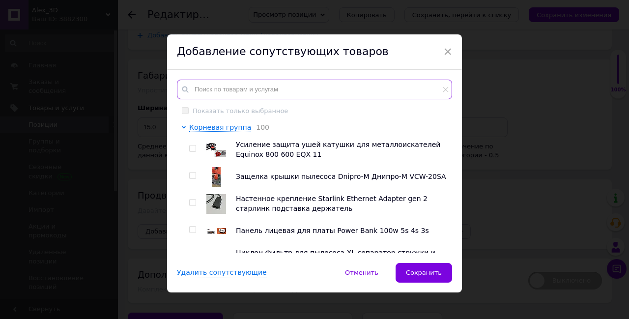
click at [291, 90] on input "text" at bounding box center [314, 90] width 275 height 20
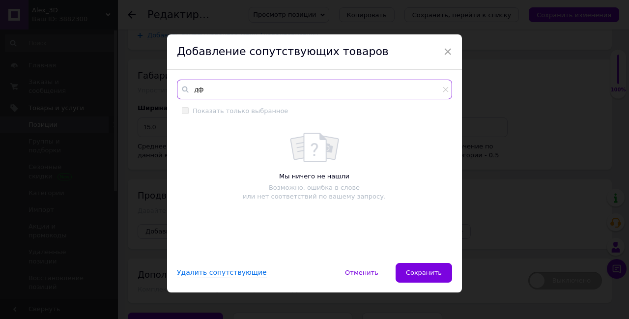
type input "д"
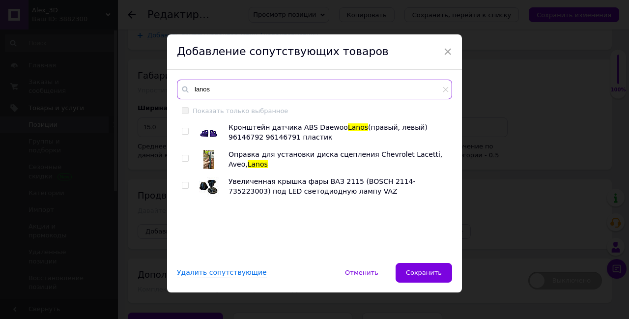
type input "lanos"
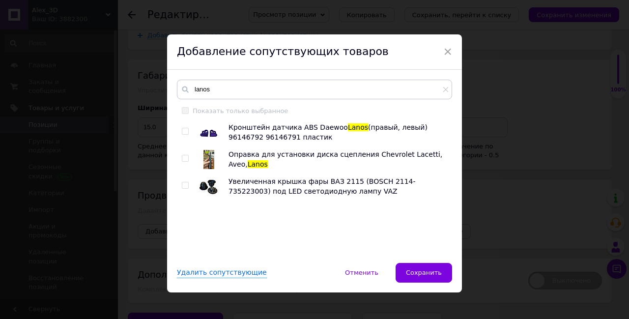
click at [182, 129] on input "checkbox" at bounding box center [185, 131] width 6 height 6
checkbox input "true"
click at [186, 156] on input "checkbox" at bounding box center [185, 158] width 6 height 6
checkbox input "true"
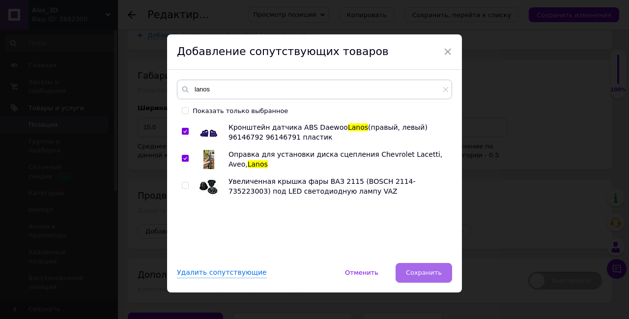
click at [417, 270] on span "Сохранить" at bounding box center [424, 272] width 36 height 7
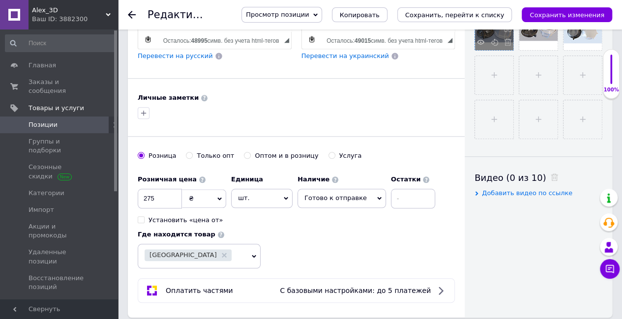
scroll to position [362, 0]
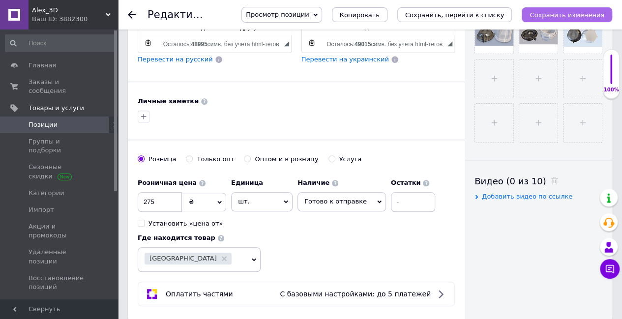
click at [546, 15] on icon "Сохранить изменения" at bounding box center [566, 14] width 75 height 7
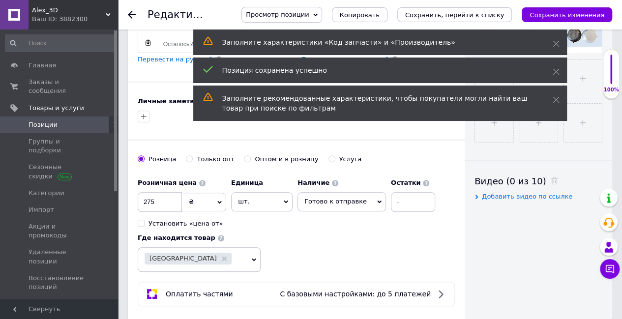
click at [49, 120] on span "Позиции" at bounding box center [43, 124] width 29 height 9
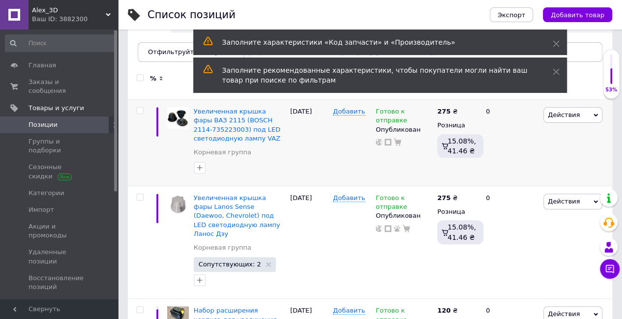
scroll to position [98, 0]
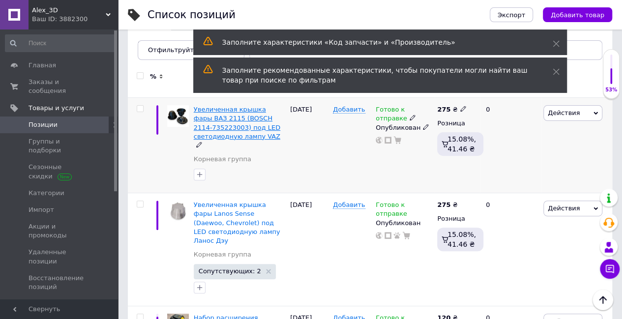
click at [216, 121] on span "Увеличенная крышка фары ВАЗ 2115 (BOSCH 2114-735223003) под LED светодиодную ла…" at bounding box center [237, 123] width 87 height 34
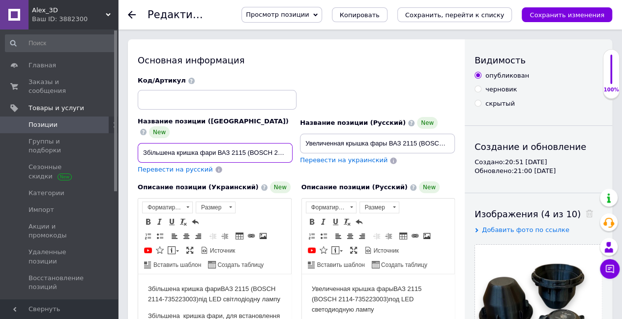
scroll to position [0, 135]
drag, startPoint x: 256, startPoint y: 139, endPoint x: 333, endPoint y: 138, distance: 77.7
click at [333, 138] on div "Название позиции (Украинский) New Збільшена кришка фари ВАЗ 2115 (BOSCH 2114-73…" at bounding box center [296, 125] width 324 height 105
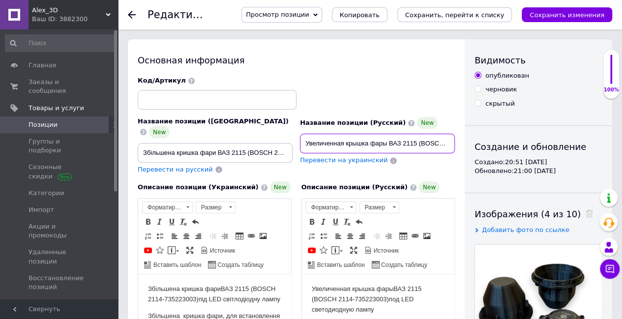
scroll to position [0, 150]
drag, startPoint x: 372, startPoint y: 144, endPoint x: 478, endPoint y: 141, distance: 105.7
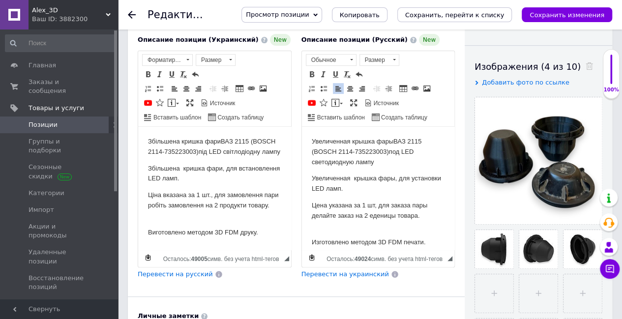
scroll to position [0, 0]
drag, startPoint x: 367, startPoint y: 149, endPoint x: 378, endPoint y: 155, distance: 12.6
click at [378, 154] on p "Увеличенная крышка фары ВАЗ 2115 (BOSCH 2114-735223003) под LED светодиодную ла…" at bounding box center [377, 152] width 133 height 30
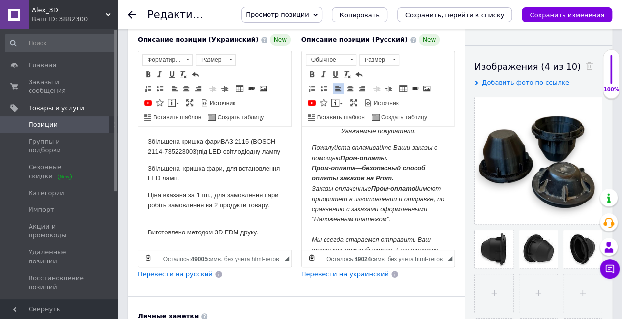
scroll to position [147, 0]
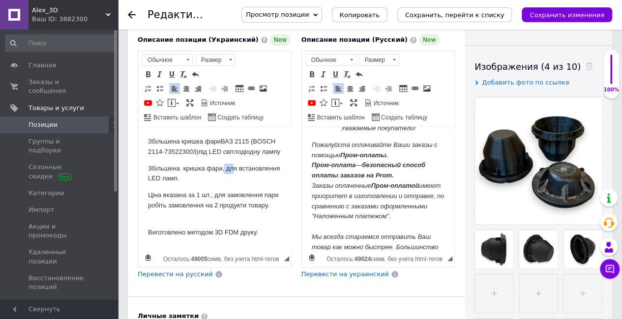
drag, startPoint x: 225, startPoint y: 170, endPoint x: 233, endPoint y: 175, distance: 9.5
click at [233, 175] on body "Збільшена кришка фари ВАЗ 2115 (BOSCH 2114-735223003) під LED світлодіодну ламп…" at bounding box center [214, 325] width 133 height 376
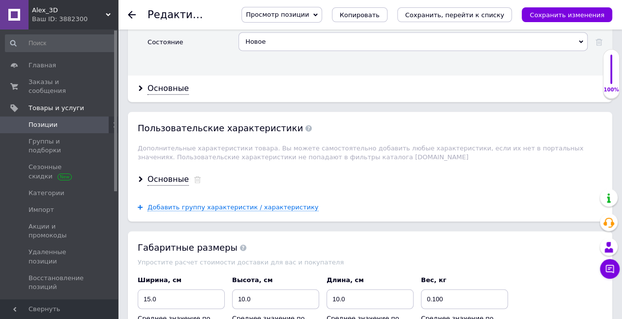
scroll to position [1180, 0]
click at [174, 174] on div "Основные" at bounding box center [167, 179] width 41 height 11
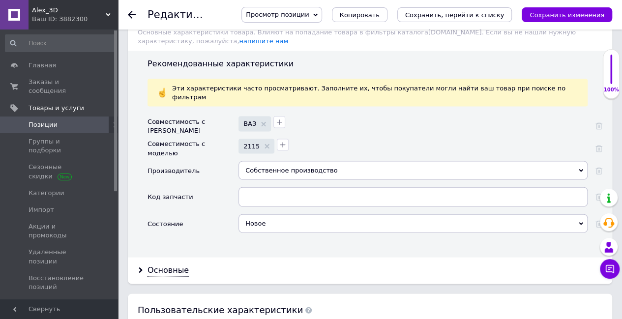
scroll to position [983, 0]
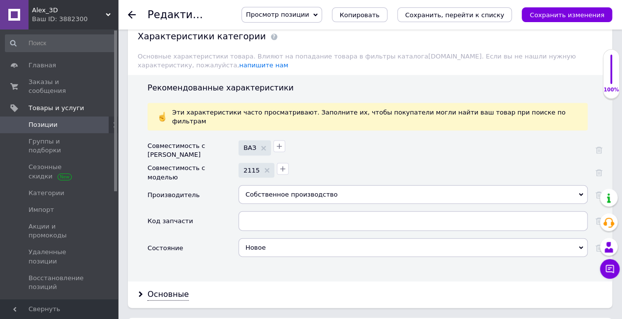
click at [466, 75] on div "Рекомендованные характеристики Эти характеристики часто просматривают. Заполнит…" at bounding box center [370, 178] width 484 height 207
click at [56, 120] on span "Позиции" at bounding box center [60, 124] width 62 height 9
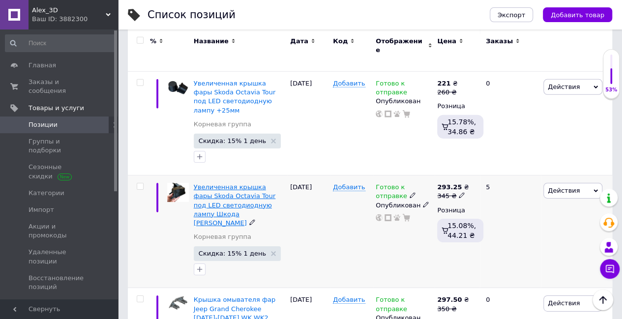
scroll to position [3324, 0]
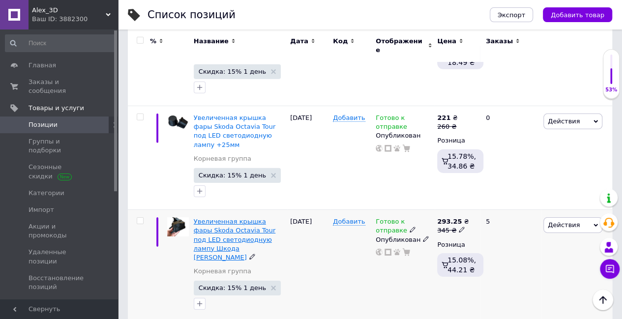
click at [238, 218] on span "Увеличенная крышка фары Skoda Octavia Tour под LED светодиодную лампу Шкода [PE…" at bounding box center [235, 239] width 82 height 43
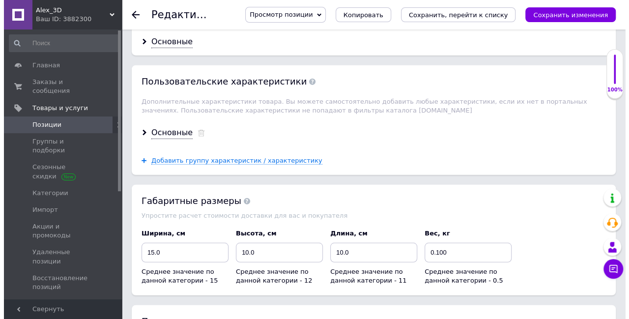
scroll to position [1372, 0]
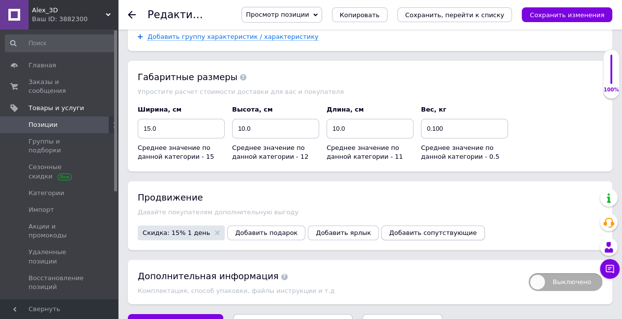
click at [403, 229] on span "Добавить сопутствующие" at bounding box center [433, 232] width 88 height 7
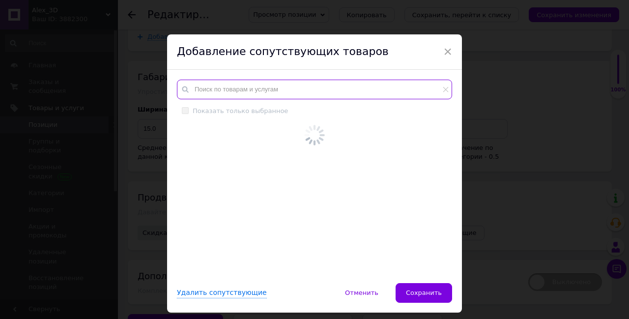
click at [275, 86] on input "text" at bounding box center [314, 90] width 275 height 20
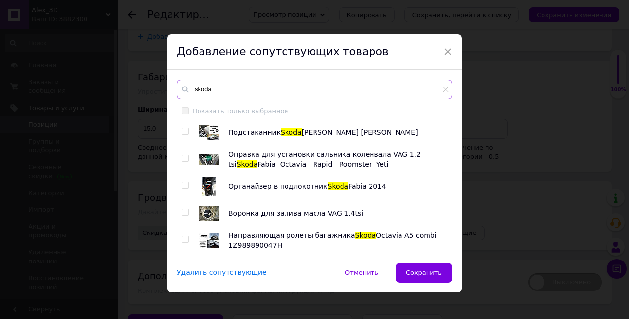
type input "skoda"
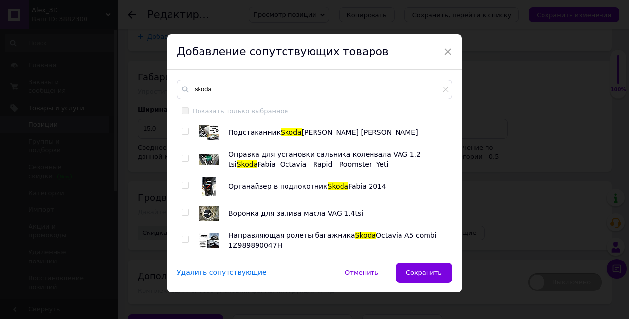
click at [185, 130] on input "checkbox" at bounding box center [185, 131] width 6 height 6
checkbox input "true"
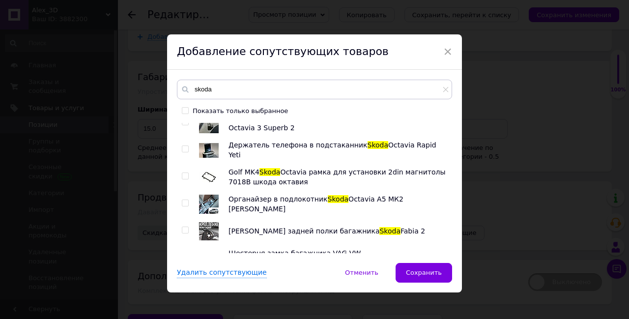
scroll to position [147, 0]
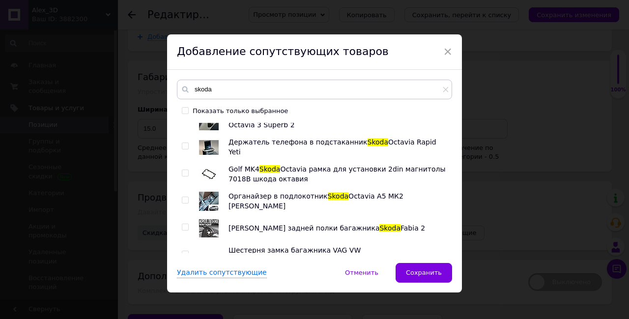
click at [183, 170] on span at bounding box center [185, 173] width 7 height 7
click at [183, 170] on input "checkbox" at bounding box center [185, 173] width 6 height 6
checkbox input "true"
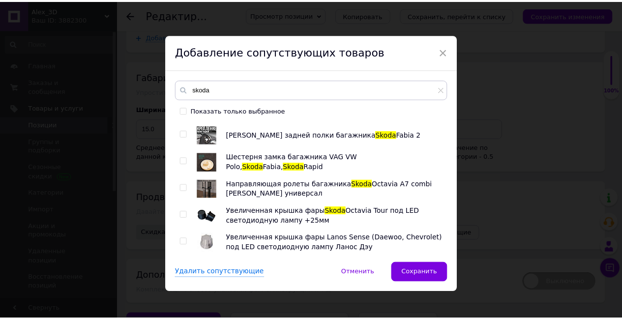
scroll to position [7, 0]
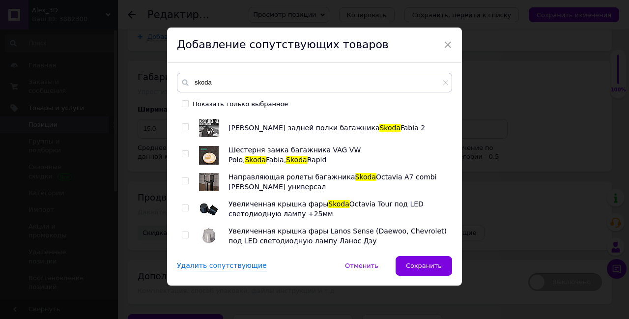
click at [182, 205] on input "checkbox" at bounding box center [185, 208] width 6 height 6
checkbox input "true"
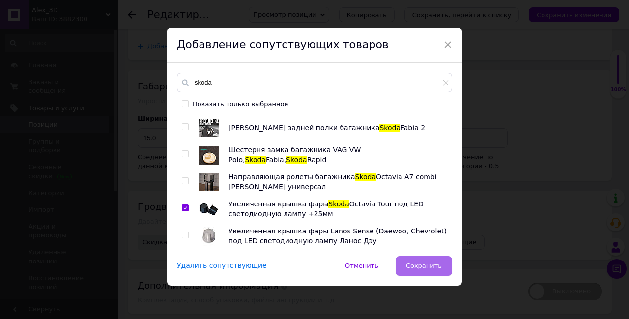
click at [412, 263] on span "Сохранить" at bounding box center [424, 265] width 36 height 7
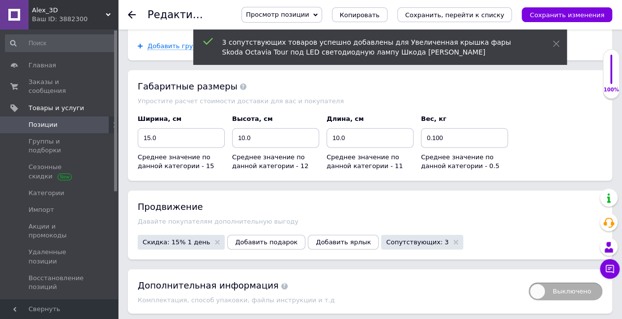
click at [559, 12] on icon "Сохранить изменения" at bounding box center [566, 14] width 75 height 7
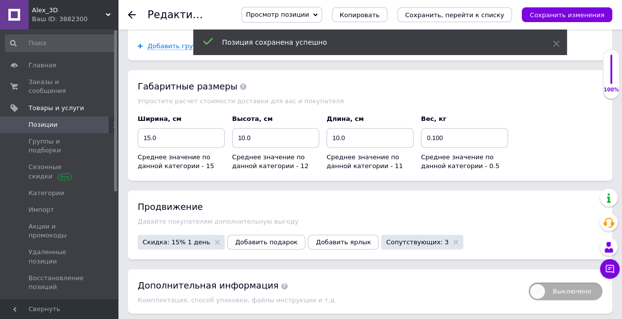
click at [52, 120] on span "Позиции" at bounding box center [43, 124] width 29 height 9
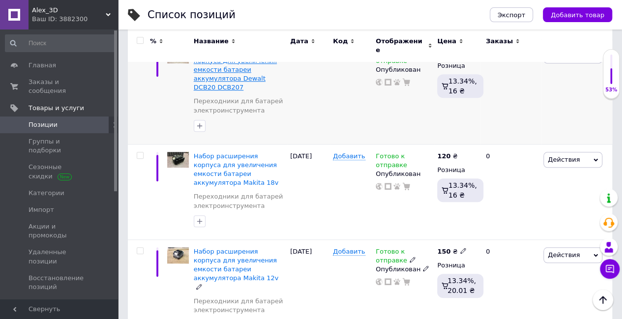
scroll to position [344, 0]
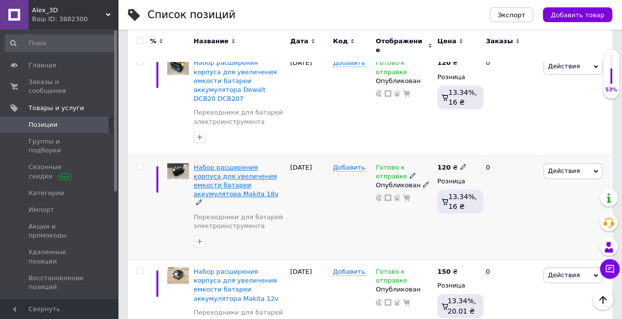
click at [262, 170] on span "Набор расширения корпуса для увеличения емкости батареи аккумулятора Makita 18v" at bounding box center [236, 181] width 85 height 34
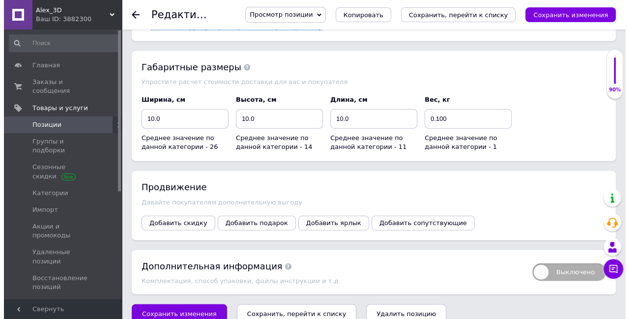
scroll to position [1072, 0]
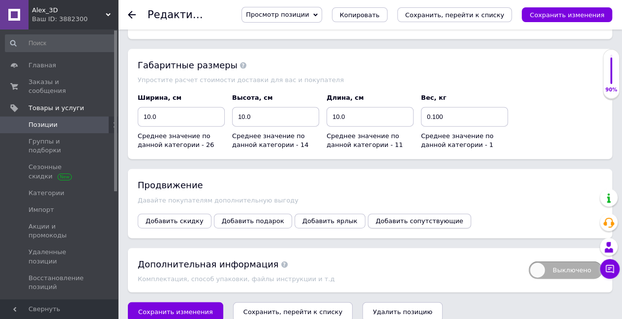
drag, startPoint x: 393, startPoint y: 200, endPoint x: 397, endPoint y: 207, distance: 7.9
click at [393, 201] on div "Продвижение Давайте покупателям дополнительную выгоду Добавить скидку Добавить …" at bounding box center [370, 203] width 484 height 69
click at [398, 217] on span "Добавить сопутствующие" at bounding box center [420, 220] width 88 height 7
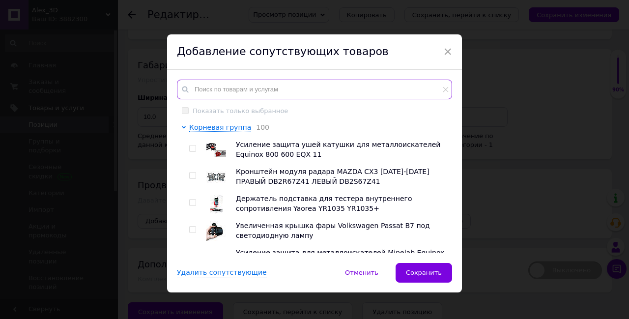
click at [312, 86] on input "text" at bounding box center [314, 90] width 275 height 20
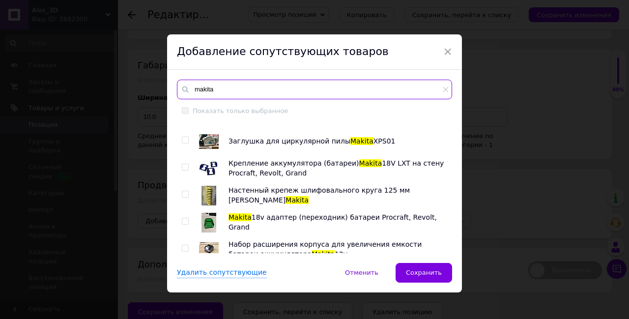
scroll to position [49, 0]
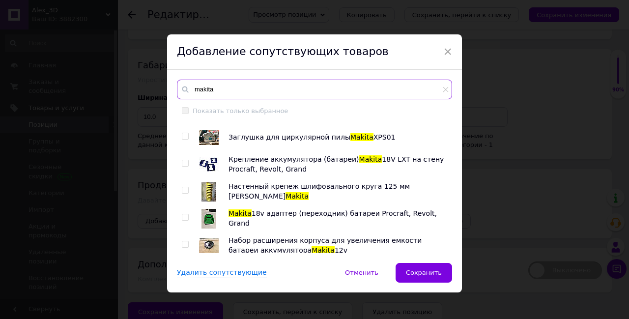
type input "makita"
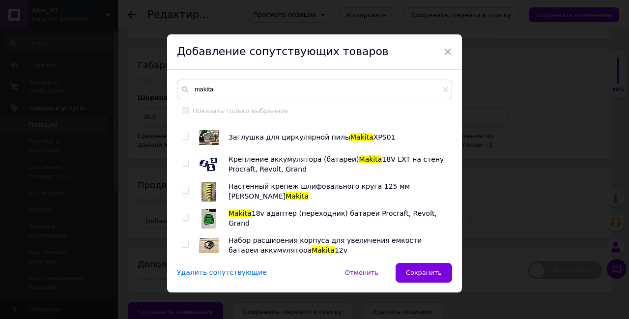
click at [183, 163] on input "checkbox" at bounding box center [185, 163] width 6 height 6
checkbox input "true"
click at [186, 217] on input "checkbox" at bounding box center [185, 217] width 6 height 6
checkbox input "true"
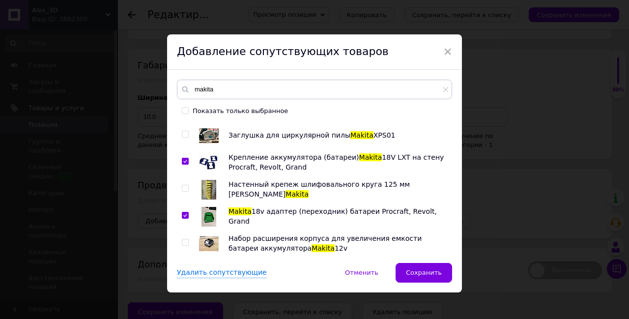
click at [185, 239] on input "checkbox" at bounding box center [185, 242] width 6 height 6
checkbox input "true"
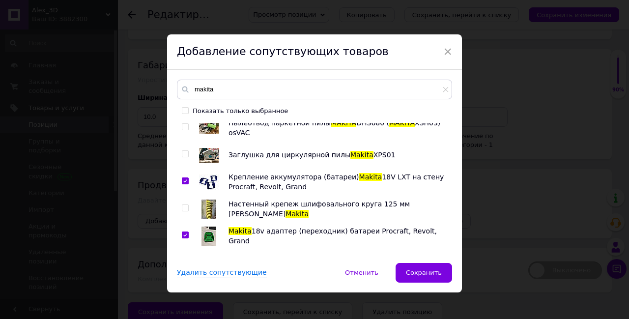
scroll to position [2, 0]
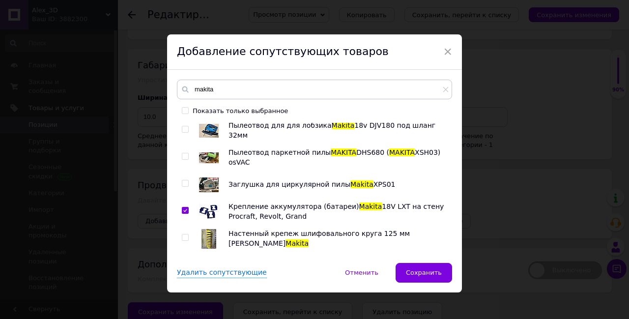
click at [182, 182] on input "checkbox" at bounding box center [185, 183] width 6 height 6
checkbox input "true"
click at [183, 155] on input "checkbox" at bounding box center [185, 156] width 6 height 6
checkbox input "true"
click at [183, 127] on input "checkbox" at bounding box center [185, 129] width 6 height 6
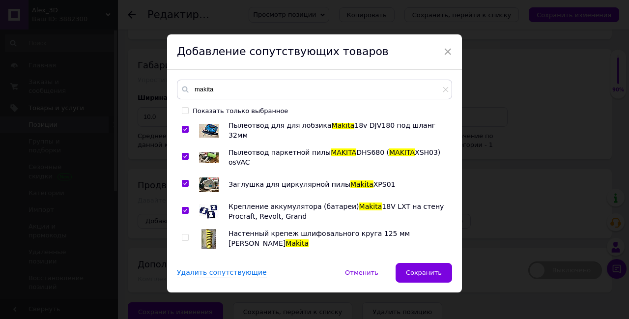
checkbox input "true"
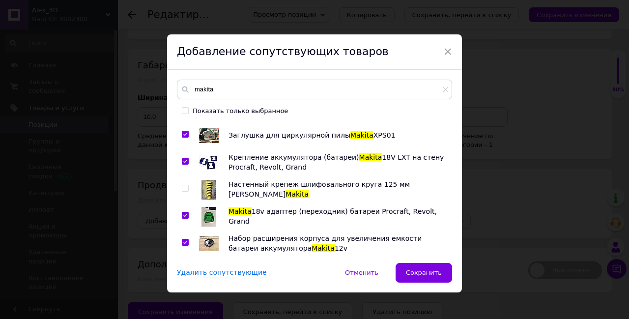
scroll to position [7, 0]
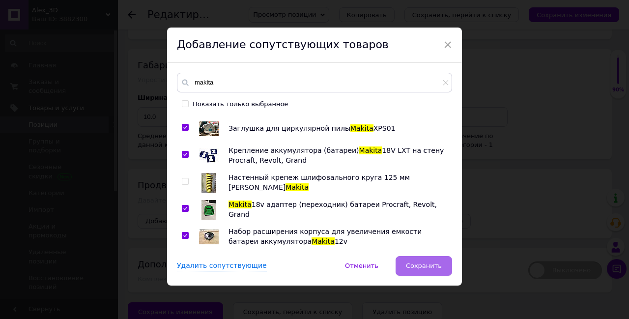
click at [422, 262] on span "Сохранить" at bounding box center [424, 265] width 36 height 7
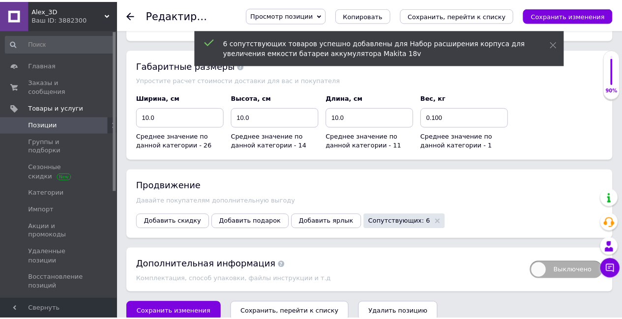
scroll to position [1063, 0]
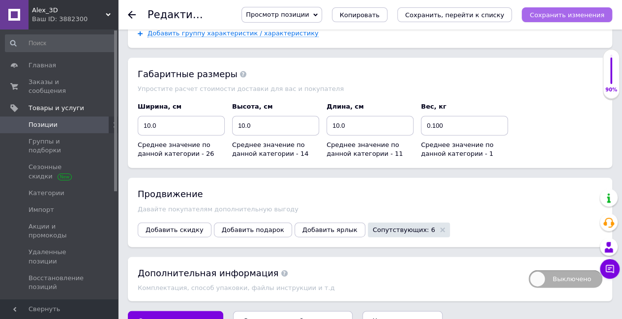
click at [569, 13] on icon "Сохранить изменения" at bounding box center [566, 14] width 75 height 7
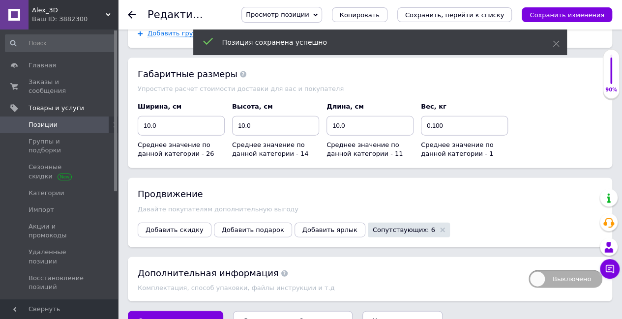
click at [58, 120] on span "Позиции" at bounding box center [60, 124] width 62 height 9
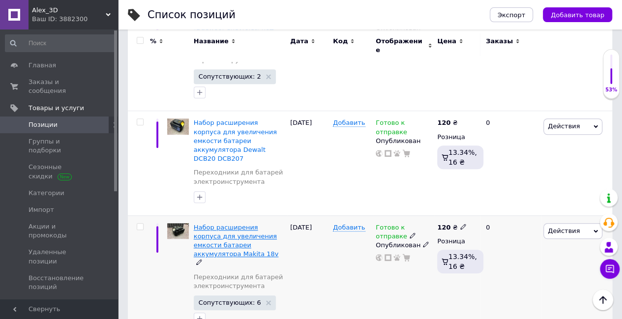
scroll to position [246, 0]
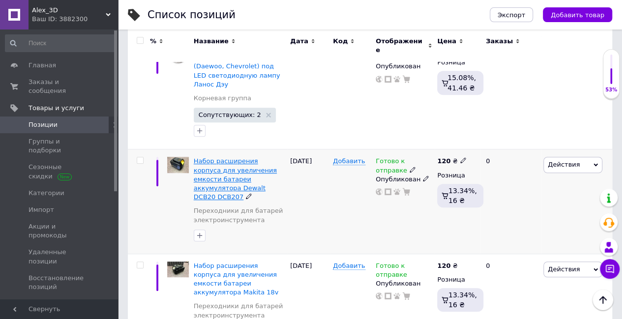
click at [238, 165] on span "Набор расширения корпуса для увеличения емкости батареи аккумулятора Dewalt DCB…" at bounding box center [235, 178] width 83 height 43
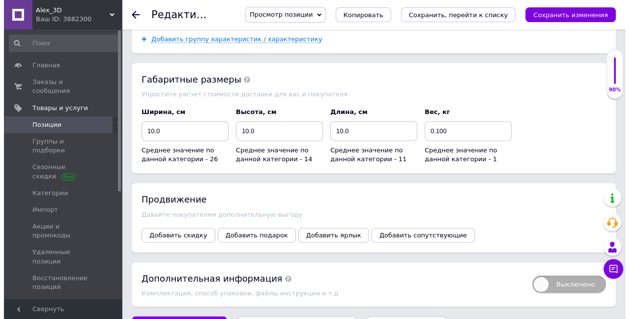
scroll to position [1082, 0]
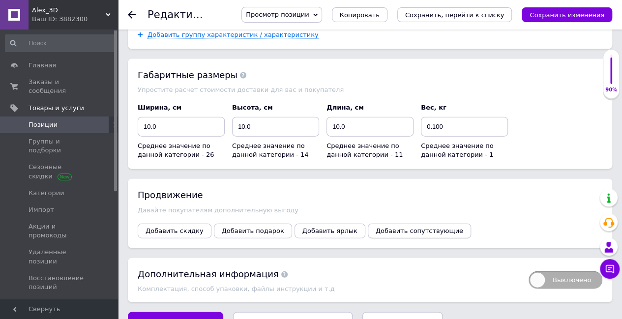
click at [394, 227] on span "Добавить сопутствующие" at bounding box center [420, 230] width 88 height 7
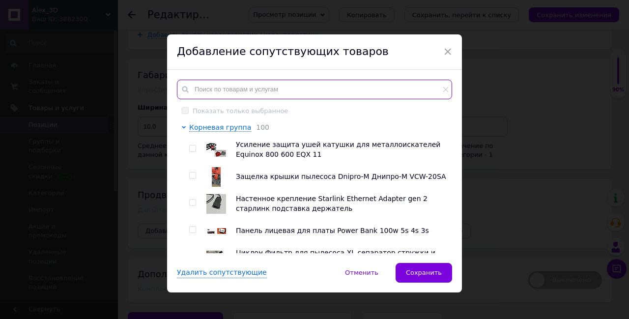
click at [310, 88] on input "text" at bounding box center [314, 90] width 275 height 20
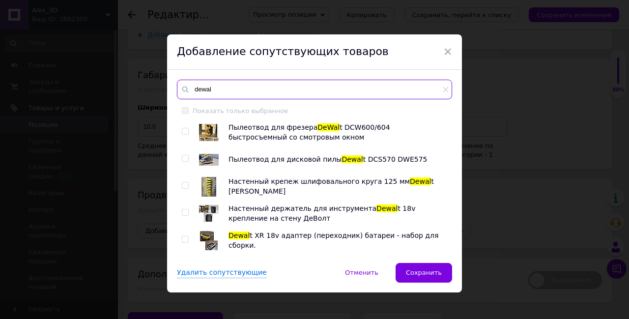
type input "dewal"
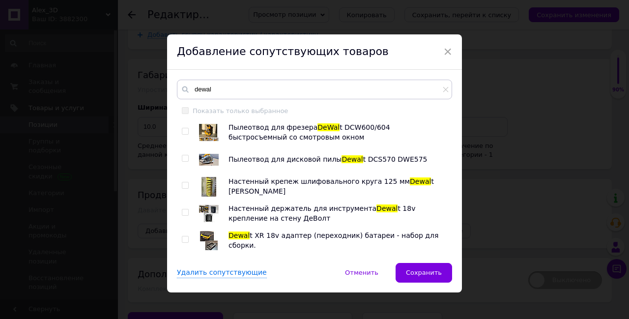
click at [183, 130] on input "checkbox" at bounding box center [185, 131] width 6 height 6
checkbox input "true"
click at [184, 155] on span at bounding box center [185, 158] width 7 height 7
click at [184, 155] on input "checkbox" at bounding box center [185, 158] width 6 height 6
checkbox input "true"
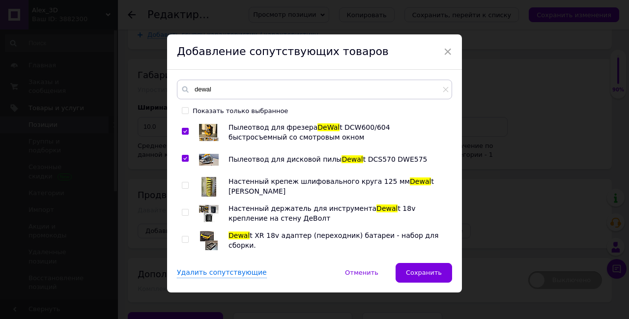
click at [185, 211] on input "checkbox" at bounding box center [185, 212] width 6 height 6
checkbox input "true"
click at [184, 238] on input "checkbox" at bounding box center [185, 239] width 6 height 6
checkbox input "true"
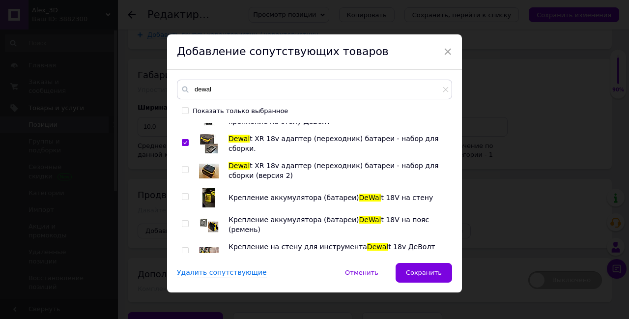
scroll to position [98, 0]
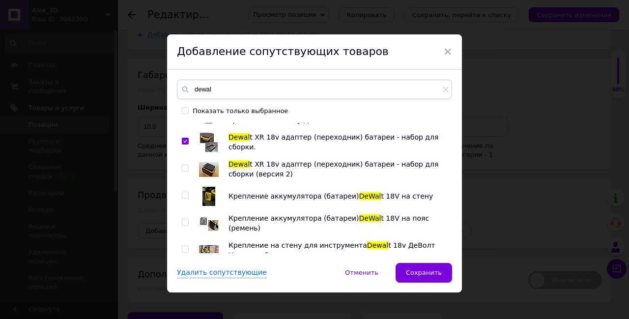
click at [183, 168] on input "checkbox" at bounding box center [185, 168] width 6 height 6
checkbox input "true"
click at [182, 195] on input "checkbox" at bounding box center [185, 195] width 6 height 6
checkbox input "true"
click at [184, 222] on input "checkbox" at bounding box center [185, 222] width 6 height 6
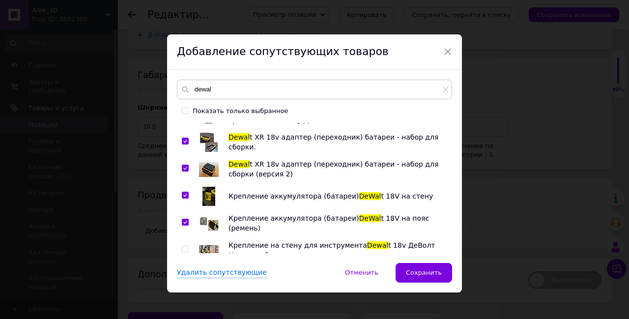
checkbox input "true"
click at [182, 249] on input "checkbox" at bounding box center [185, 249] width 6 height 6
checkbox input "true"
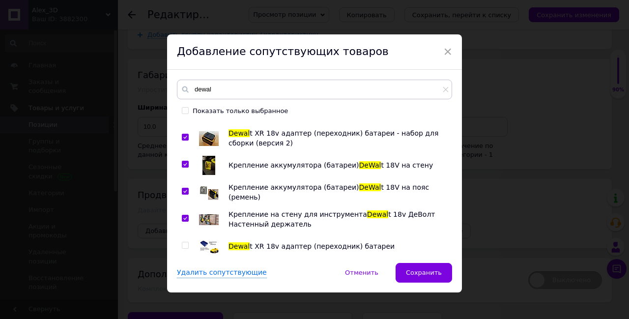
scroll to position [133, 0]
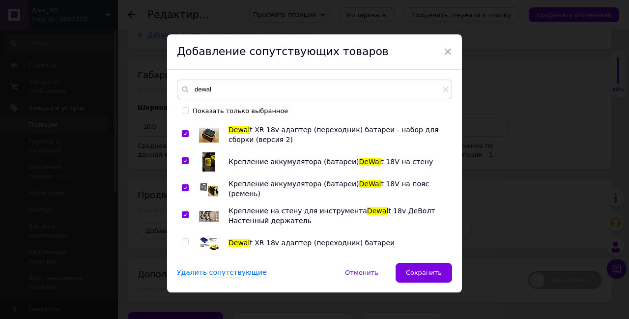
click at [186, 241] on input "checkbox" at bounding box center [185, 242] width 6 height 6
checkbox input "true"
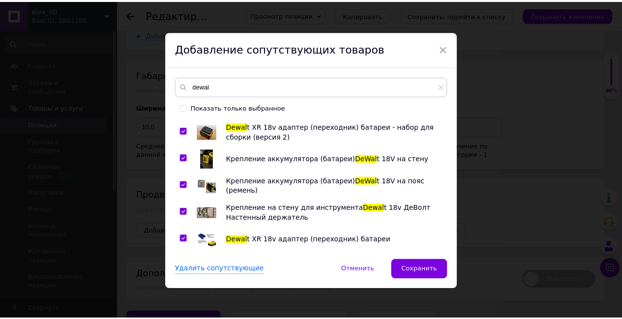
scroll to position [7, 0]
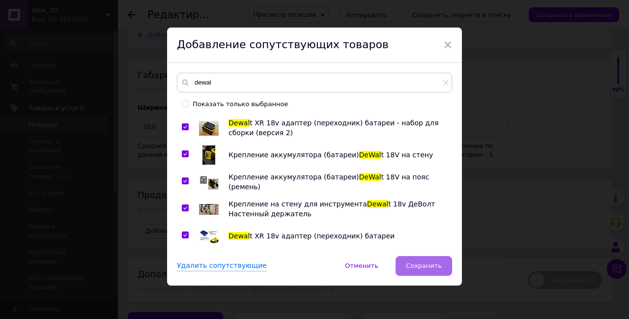
click at [426, 267] on span "Сохранить" at bounding box center [424, 265] width 36 height 7
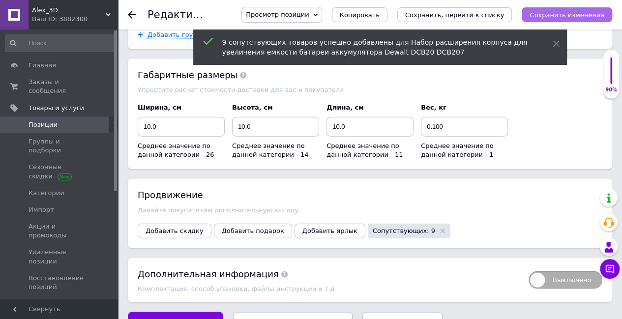
click at [569, 19] on icon "Сохранить изменения" at bounding box center [566, 14] width 75 height 7
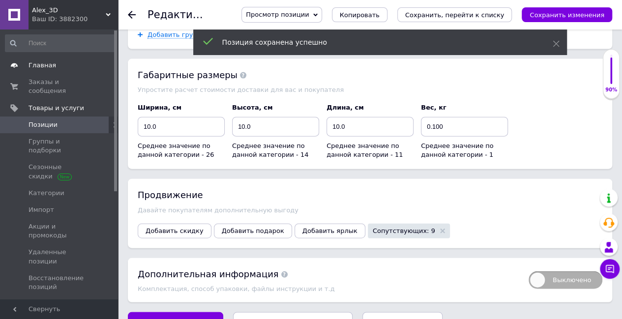
click at [49, 69] on span "Главная" at bounding box center [43, 65] width 28 height 9
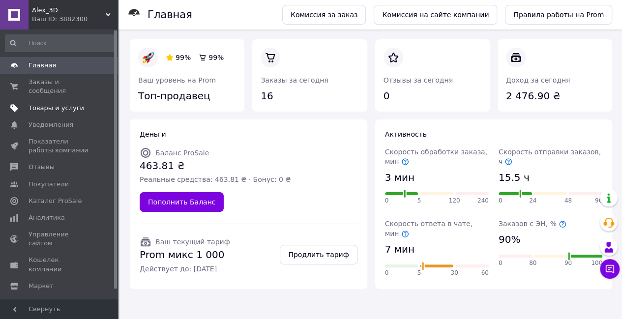
click at [61, 104] on span "Товары и услуги" at bounding box center [57, 108] width 56 height 9
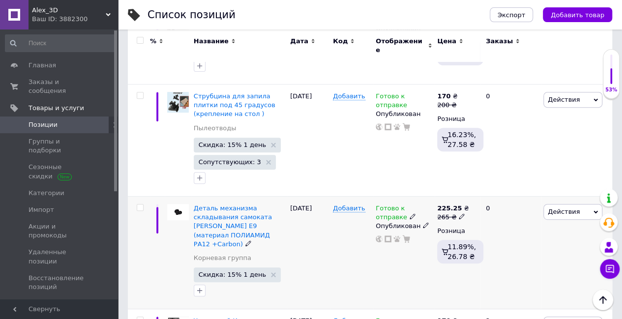
scroll to position [2114, 0]
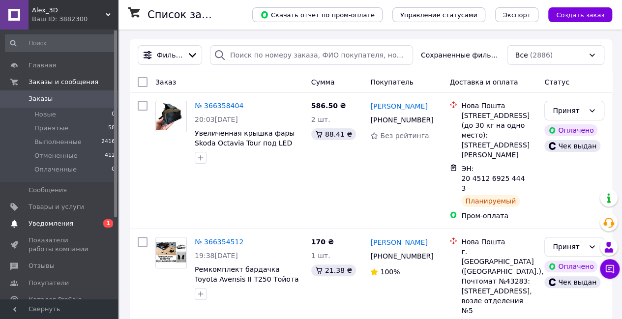
click at [62, 222] on span "Уведомления" at bounding box center [51, 223] width 45 height 9
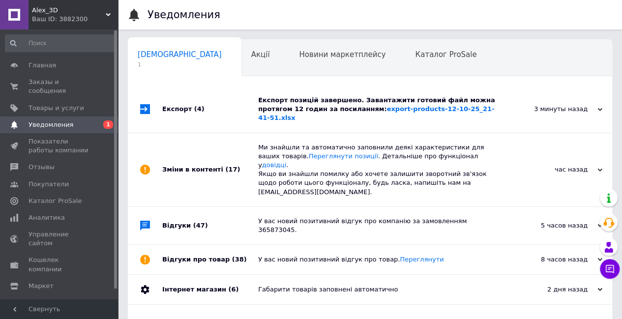
scroll to position [0, 3]
click at [350, 87] on div "Експорт позицій завершено. Завантажити готовий файл можна протягом 12 годин за …" at bounding box center [381, 109] width 246 height 47
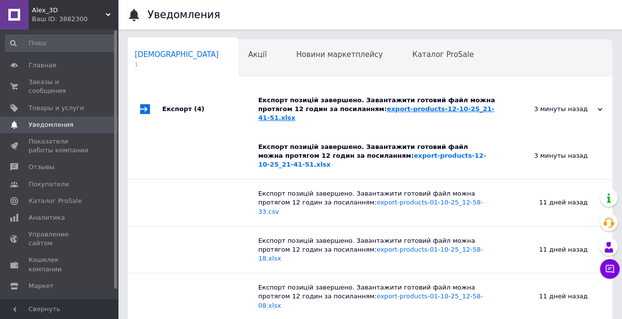
click at [430, 107] on link "export-products-12-10-25_21-41-51.xlsx" at bounding box center [376, 113] width 236 height 16
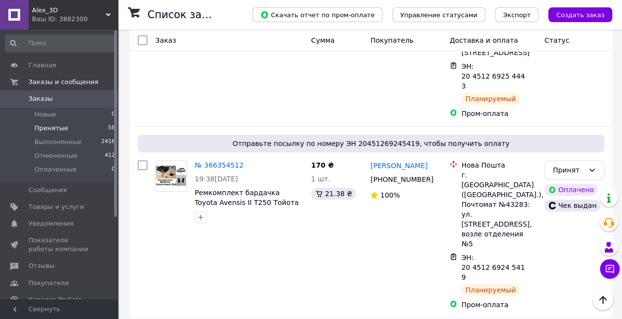
click at [65, 130] on li "Принятые 58" at bounding box center [60, 128] width 121 height 14
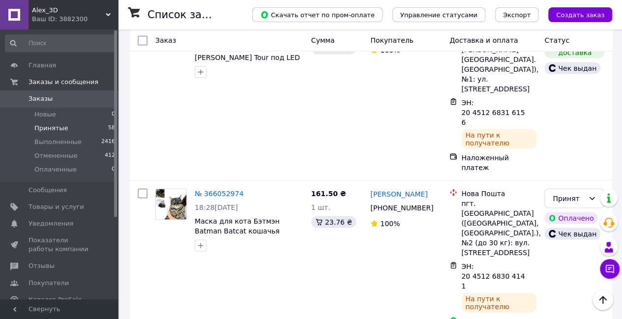
scroll to position [4580, 0]
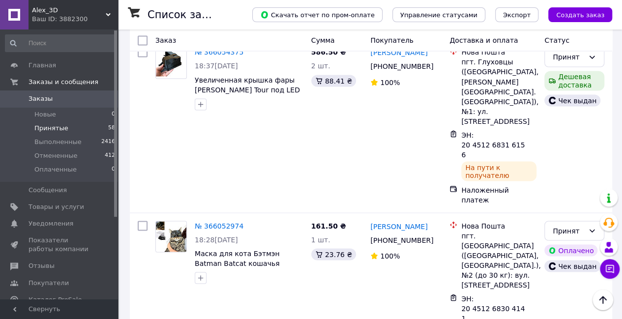
click at [569, 198] on li "Выполнен" at bounding box center [574, 196] width 59 height 18
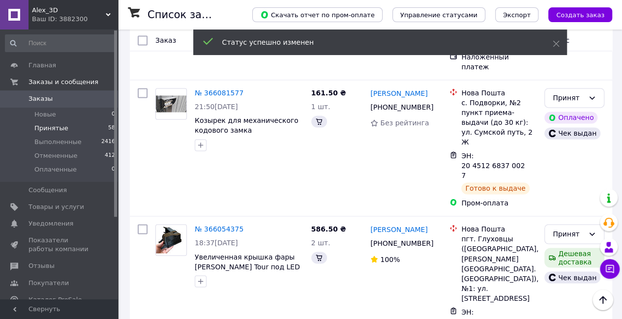
scroll to position [4531, 0]
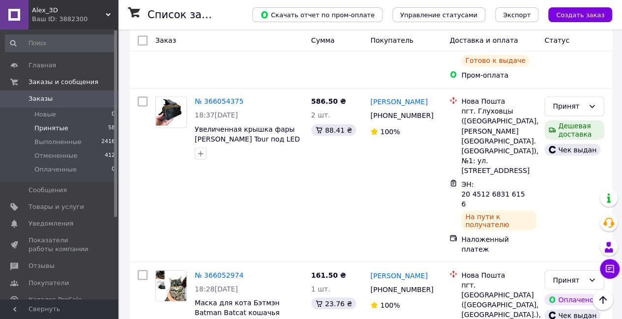
click at [570, 117] on li "Выполнен" at bounding box center [574, 119] width 59 height 18
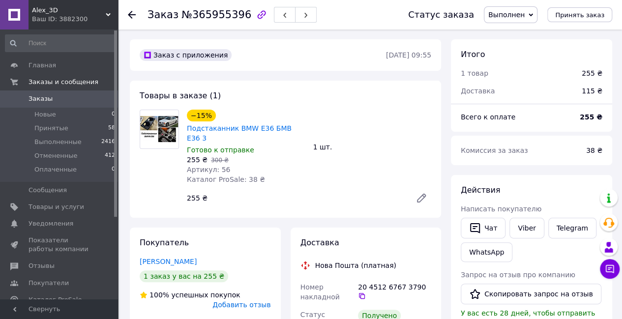
click at [426, 192] on icon at bounding box center [421, 198] width 12 height 12
click at [52, 131] on span "Принятые" at bounding box center [51, 128] width 34 height 9
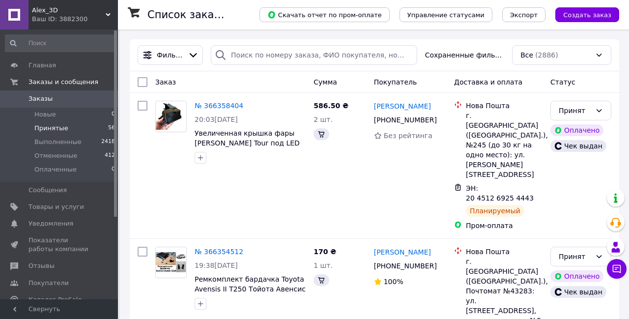
click at [51, 125] on span "Принятые" at bounding box center [51, 128] width 34 height 9
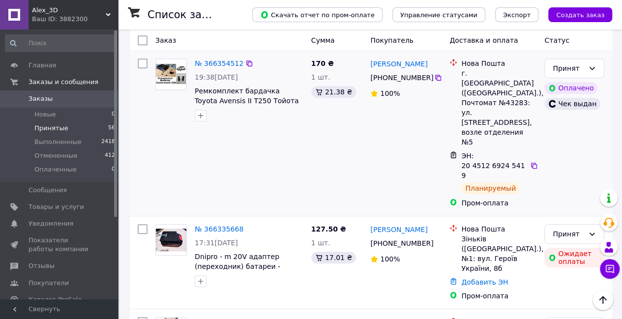
scroll to position [295, 0]
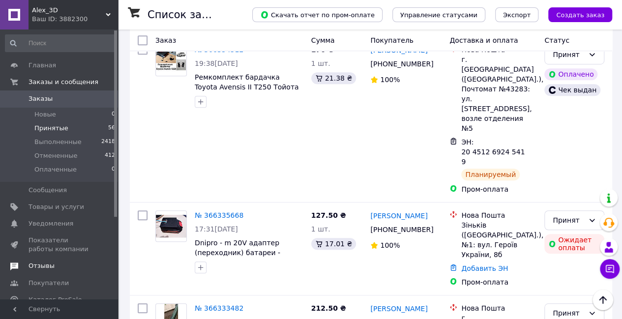
click at [52, 263] on span "Отзывы" at bounding box center [60, 266] width 62 height 9
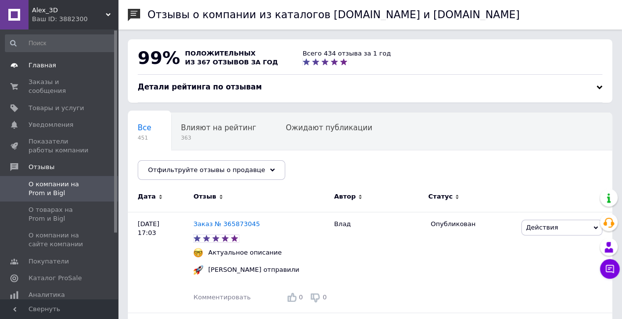
click at [50, 62] on span "Главная" at bounding box center [43, 65] width 28 height 9
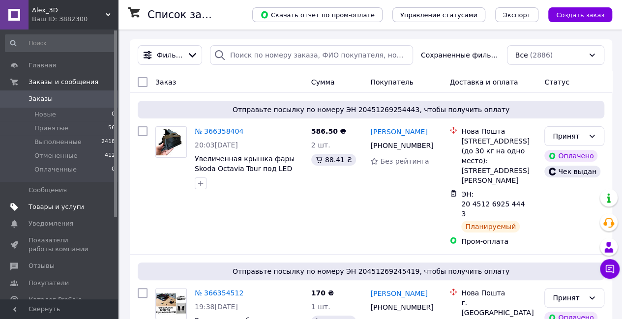
click at [56, 207] on span "Товары и услуги" at bounding box center [57, 207] width 56 height 9
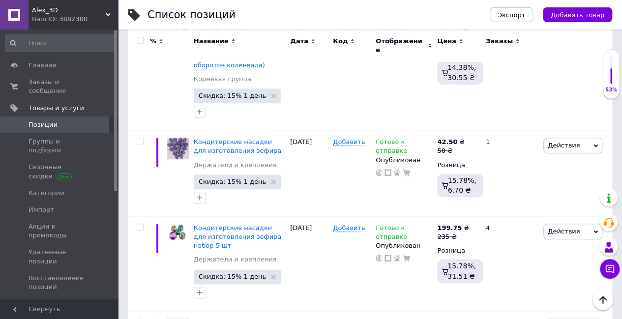
scroll to position [9837, 0]
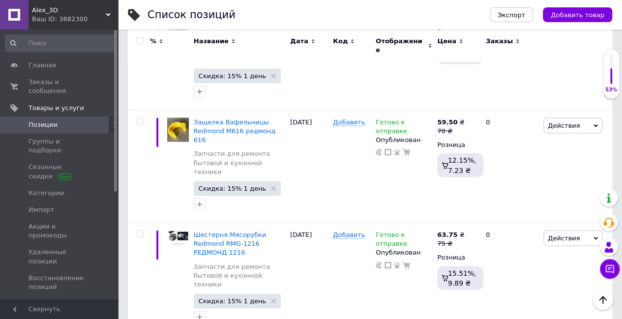
scroll to position [10179, 0]
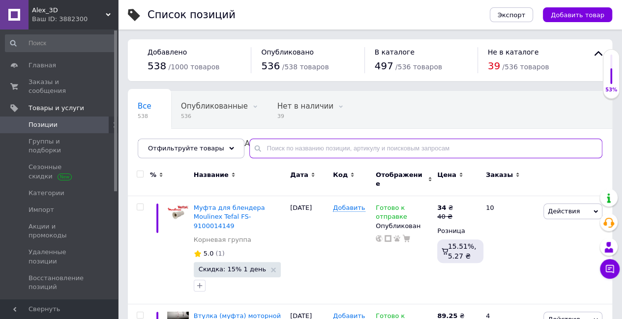
click at [294, 150] on input "text" at bounding box center [425, 149] width 353 height 20
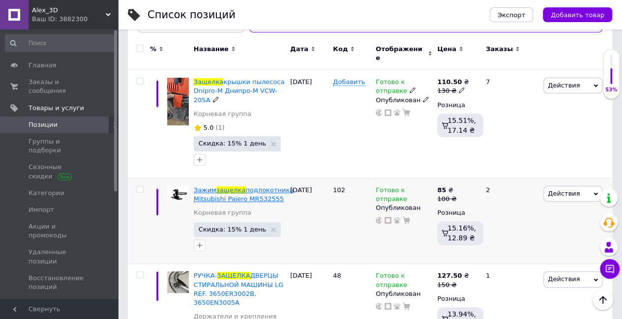
scroll to position [147, 0]
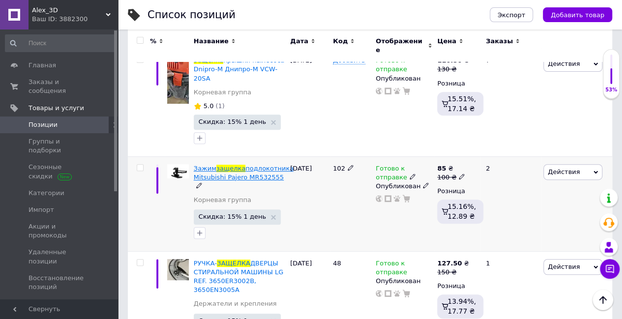
type input "защелка"
click at [250, 165] on span "подлокотника Mitsubishi Pajero MR532555" at bounding box center [244, 173] width 100 height 16
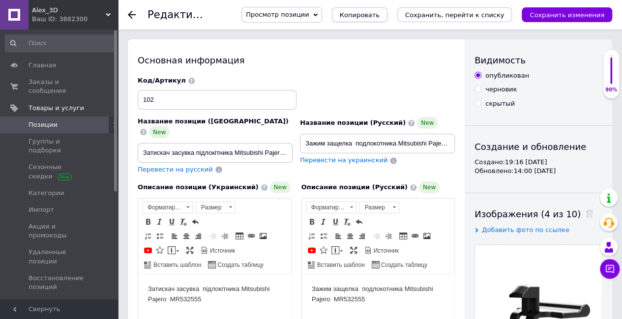
click at [380, 12] on span "Копировать" at bounding box center [360, 14] width 40 height 7
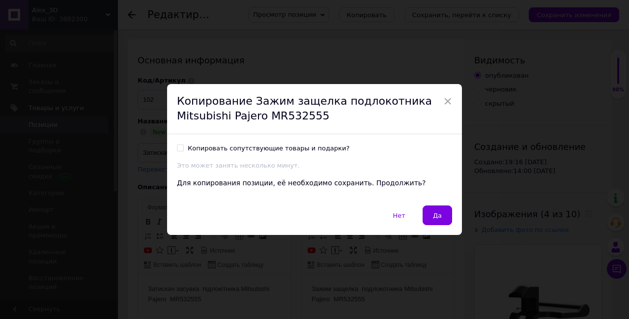
drag, startPoint x: 433, startPoint y: 218, endPoint x: 428, endPoint y: 212, distance: 8.1
click at [433, 218] on button "Да" at bounding box center [437, 215] width 29 height 20
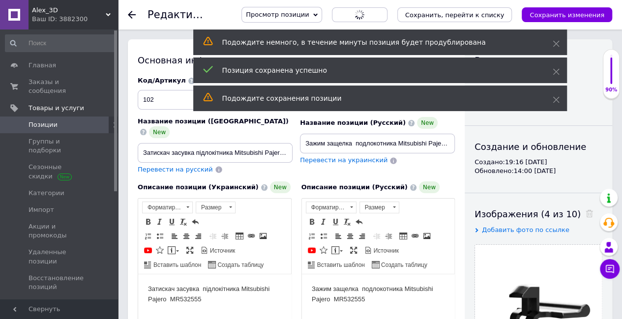
click at [552, 42] on div "Подождите немного, в течение минуты позиция будет продублирована" at bounding box center [380, 42] width 374 height 26
click at [556, 42] on icon at bounding box center [556, 43] width 7 height 7
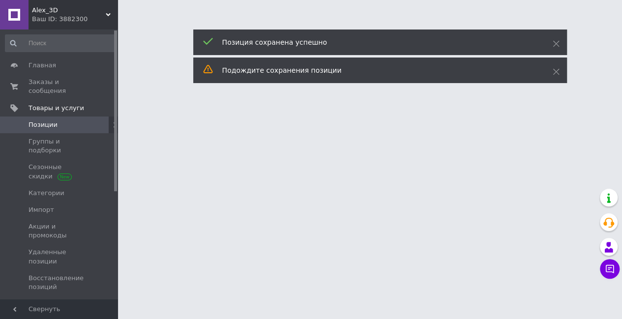
click at [556, 42] on icon at bounding box center [556, 43] width 7 height 7
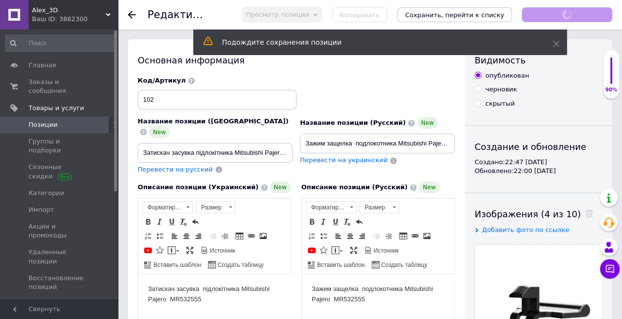
click at [556, 42] on icon at bounding box center [556, 43] width 7 height 7
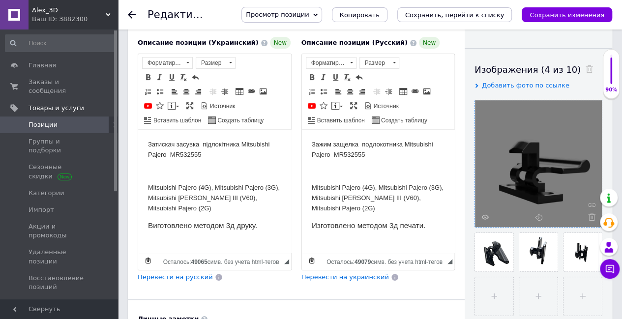
scroll to position [147, 0]
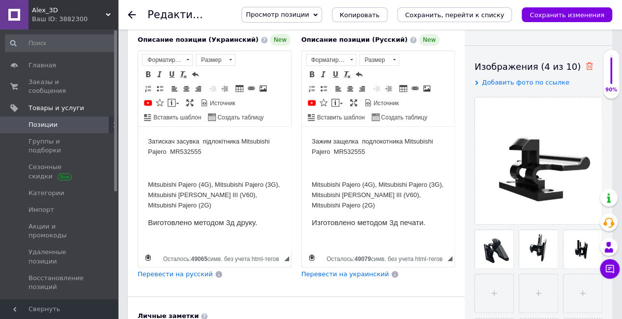
click at [585, 66] on use at bounding box center [588, 65] width 7 height 7
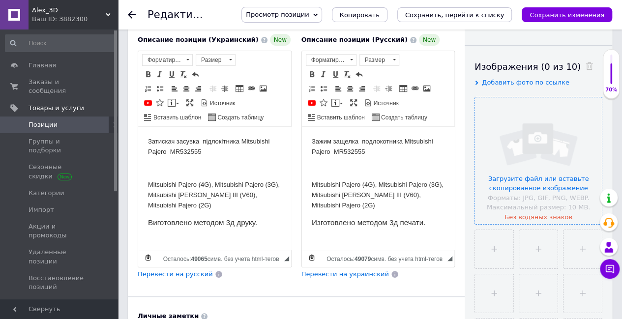
click at [532, 143] on input "file" at bounding box center [538, 160] width 127 height 127
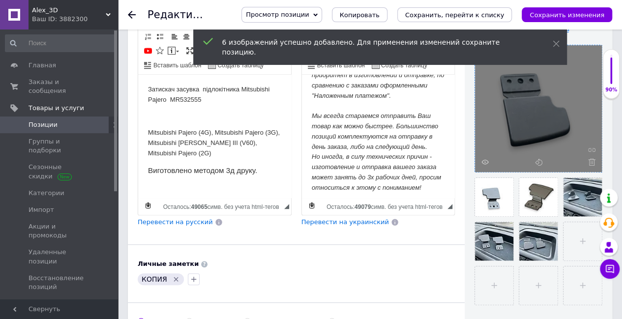
scroll to position [197, 0]
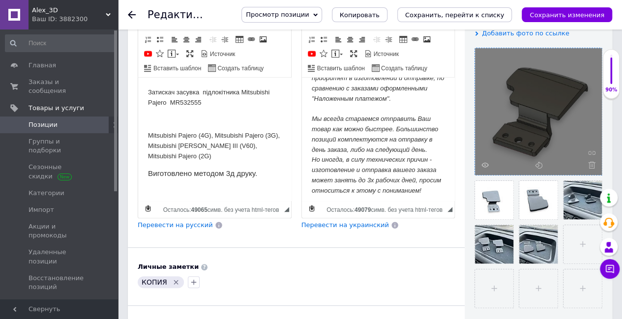
drag, startPoint x: 173, startPoint y: 279, endPoint x: 184, endPoint y: 264, distance: 18.6
click at [173, 278] on icon "Удалить метку" at bounding box center [176, 282] width 8 height 8
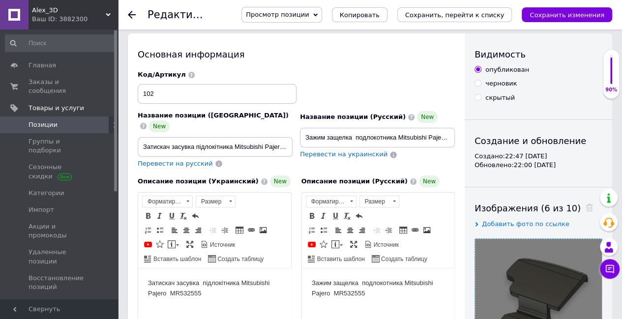
scroll to position [0, 0]
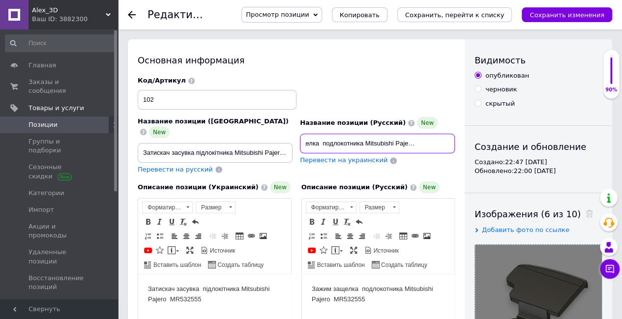
drag, startPoint x: 397, startPoint y: 141, endPoint x: 466, endPoint y: 143, distance: 68.8
paste input "Peugeot 4008 01/07/2014 - 02/10/2016 / Mitsubishi Outlander / ASX"
drag, startPoint x: 350, startPoint y: 143, endPoint x: 403, endPoint y: 146, distance: 53.2
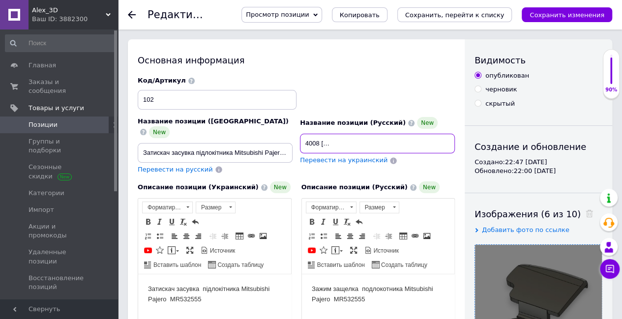
click at [430, 150] on input "Зажим защелка подлокотника Peugeot 4008 01/07/2014 - 02/10/2016 / Mitsubishi Ou…" at bounding box center [377, 144] width 155 height 20
click at [411, 142] on input "Зажим защелка подлокотника Peugeot 4008 01/07/2014 - 02/10/2016 / Mitsubishi Ou…" at bounding box center [377, 144] width 155 height 20
drag, startPoint x: 371, startPoint y: 141, endPoint x: 430, endPoint y: 143, distance: 58.5
click at [430, 143] on input "Зажим защелка подлокотника Peugeot 4008 01/07/2014 - 02/10/2016 / / ASX" at bounding box center [377, 144] width 155 height 20
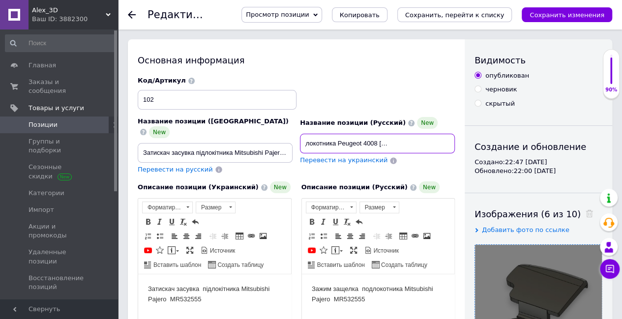
drag, startPoint x: 359, startPoint y: 143, endPoint x: 433, endPoint y: 143, distance: 73.7
click at [433, 143] on input "Зажим защелка подлокотника Peugeot 4008 01/07/2014 - 02/10/2016 / / ASX" at bounding box center [377, 144] width 155 height 20
paste input "Mitsubishi Outlander"
drag, startPoint x: 440, startPoint y: 142, endPoint x: 451, endPoint y: 142, distance: 10.8
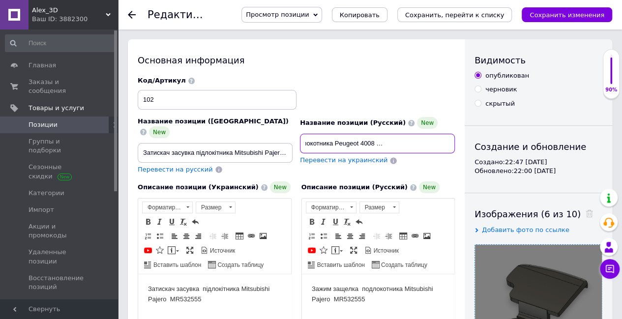
click at [451, 142] on input "Зажим защелка подлокотника Peugeot 4008 Mitsubishi Outlander ASX" at bounding box center [377, 144] width 155 height 20
click at [424, 145] on input "Зажим защелка подлокотника Peugeot 4008 Mitsubishi Outlander ASX" at bounding box center [377, 144] width 155 height 20
click at [435, 146] on input "Зажим защелка подлокотника Peugeot 4008 Mitsubishi Outlander ASX" at bounding box center [377, 144] width 155 height 20
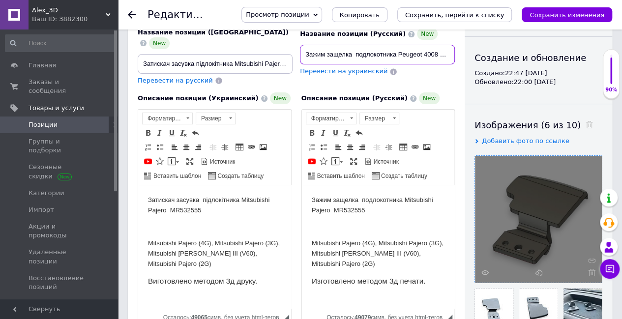
scroll to position [98, 0]
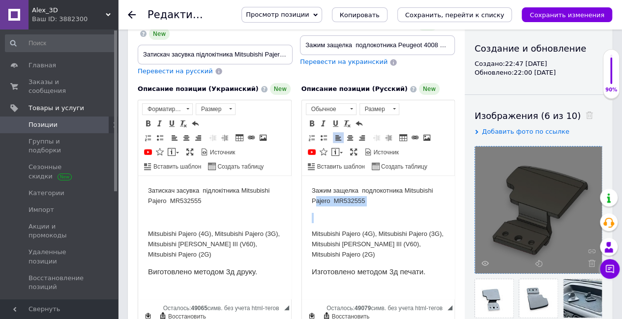
drag, startPoint x: 354, startPoint y: 205, endPoint x: 310, endPoint y: 199, distance: 45.3
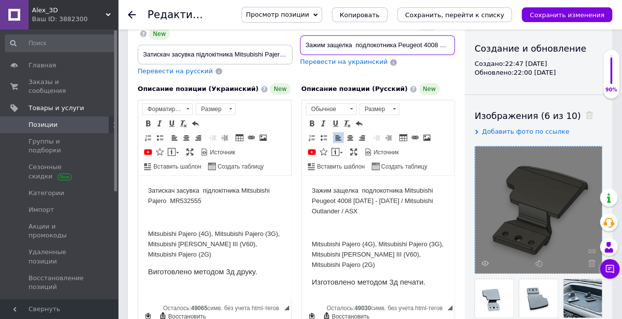
click at [325, 46] on input "Зажим защелка подлокотника Peugeot 4008 Mitsubishi Outlander ASX" at bounding box center [377, 45] width 155 height 20
drag, startPoint x: 324, startPoint y: 45, endPoint x: 288, endPoint y: 45, distance: 36.4
click at [288, 45] on div "Название позиции (Украинский) New Затискач засувка підлокітника Mitsubishi Paje…" at bounding box center [296, 26] width 324 height 105
type input "Клипса защелка подлокотника Peugeot 4008 Mitsubishi Outlander ASX"
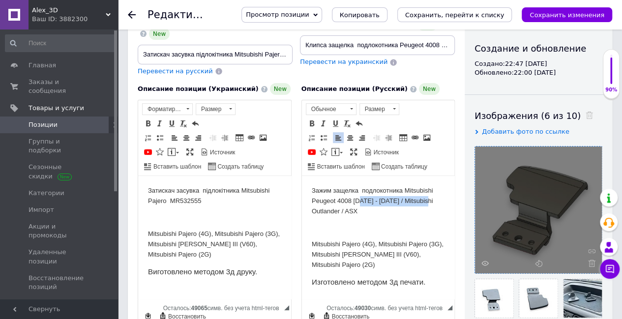
drag, startPoint x: 429, startPoint y: 201, endPoint x: 356, endPoint y: 201, distance: 73.2
click at [356, 201] on p "Зажим защелка подлокотника Mitsubishi Peugeot 4008 01/07/2014 - 02/10/2016 / Mi…" at bounding box center [377, 201] width 133 height 30
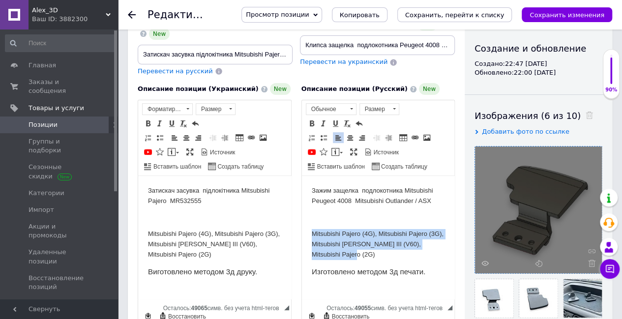
drag, startPoint x: 312, startPoint y: 227, endPoint x: 396, endPoint y: 254, distance: 88.3
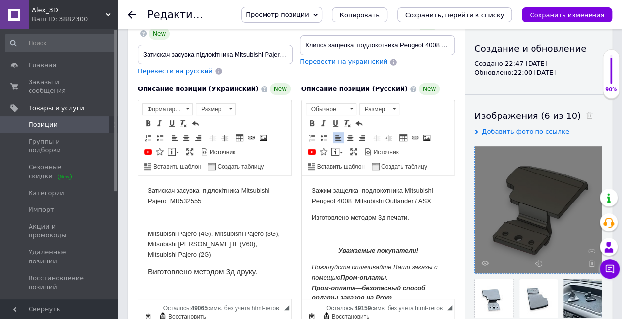
click at [244, 252] on p "Mitsubishi Pajero (4G), Mitsubishi Pajero (3G), Mitsubishi Montero III (V60), M…" at bounding box center [214, 244] width 133 height 30
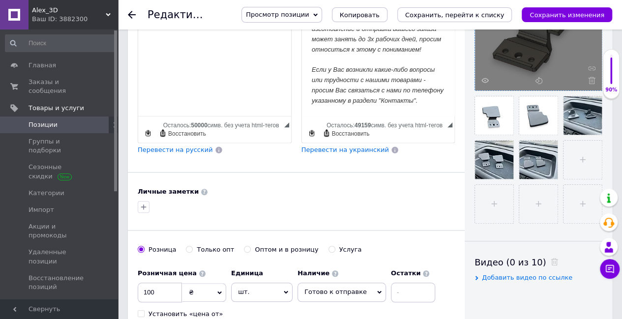
scroll to position [295, 0]
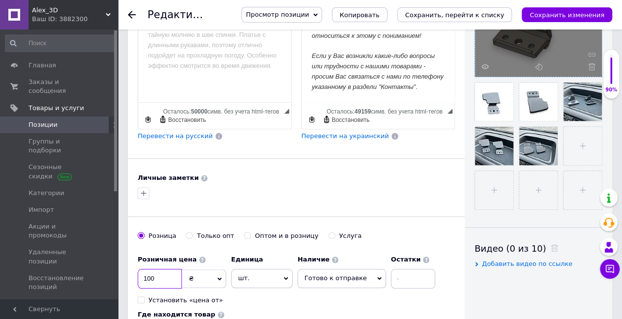
drag, startPoint x: 163, startPoint y: 264, endPoint x: 147, endPoint y: 265, distance: 15.8
click at [147, 269] on input "100" at bounding box center [160, 279] width 44 height 20
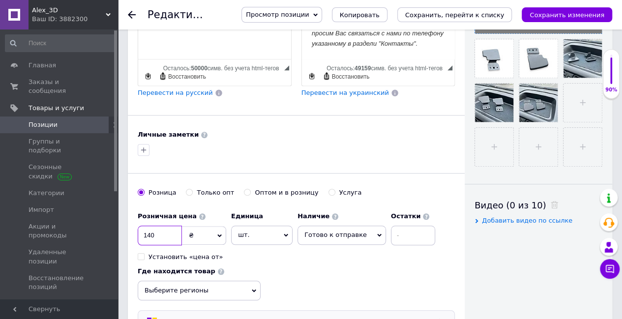
scroll to position [393, 0]
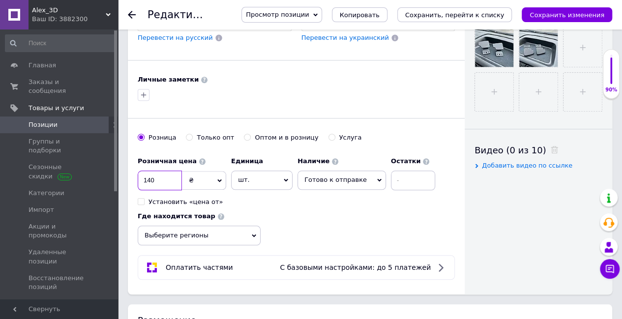
type input "140"
click at [221, 226] on span "Выберите регионы" at bounding box center [199, 236] width 123 height 20
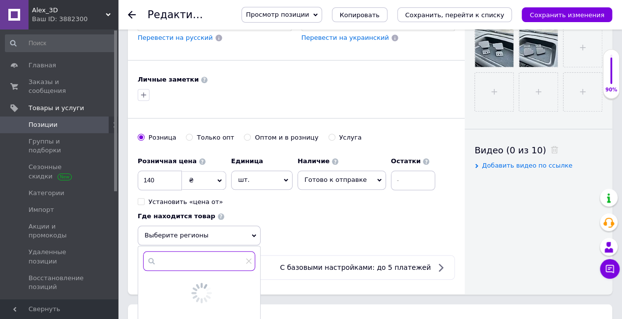
click at [212, 251] on input "text" at bounding box center [199, 261] width 112 height 20
type input "rbt"
drag, startPoint x: 158, startPoint y: 245, endPoint x: 127, endPoint y: 247, distance: 31.5
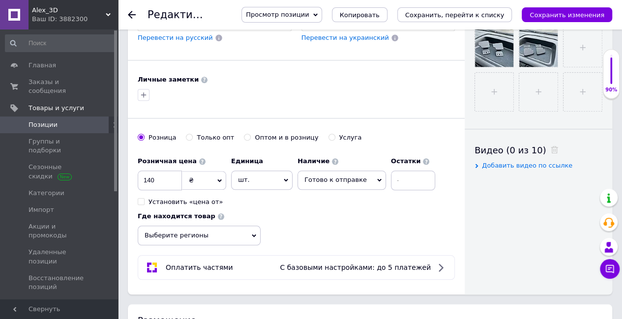
click at [191, 226] on span "Выберите регионы" at bounding box center [199, 236] width 123 height 20
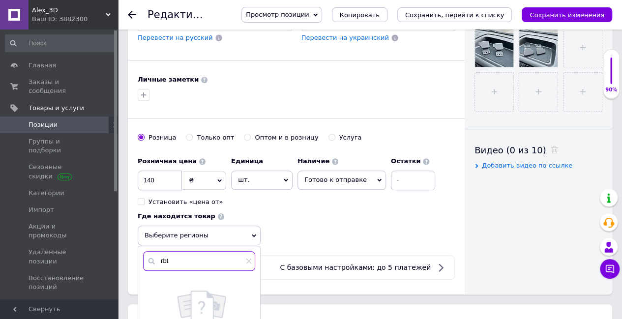
drag, startPoint x: 181, startPoint y: 243, endPoint x: 148, endPoint y: 246, distance: 33.6
click at [148, 251] on div "rbt" at bounding box center [199, 261] width 112 height 20
type input "кие"
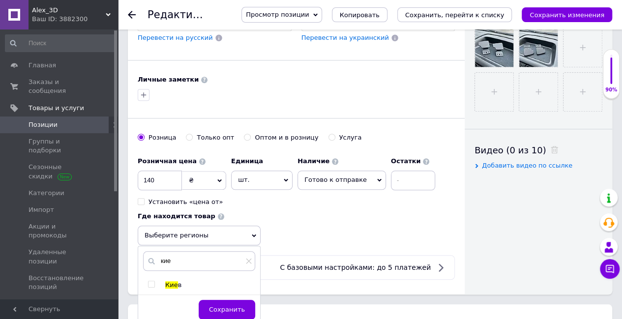
click at [152, 281] on input "checkbox" at bounding box center [151, 284] width 6 height 6
checkbox input "true"
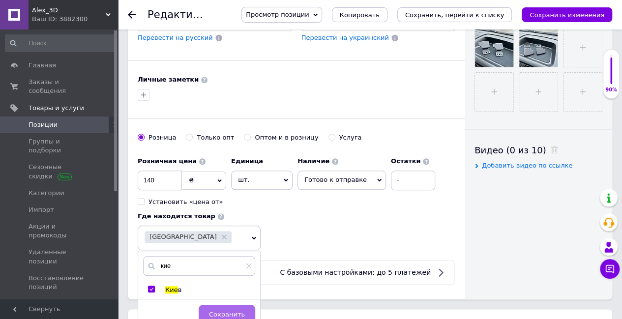
click at [213, 305] on button "Сохранить" at bounding box center [227, 315] width 57 height 20
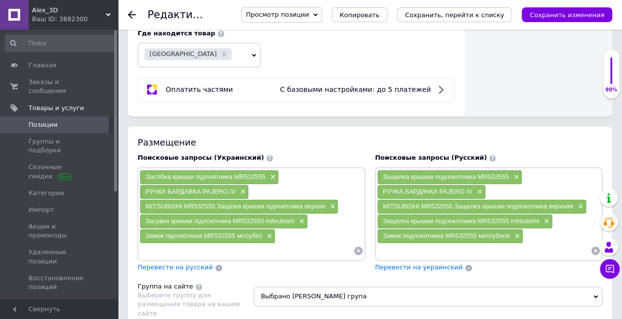
scroll to position [590, 0]
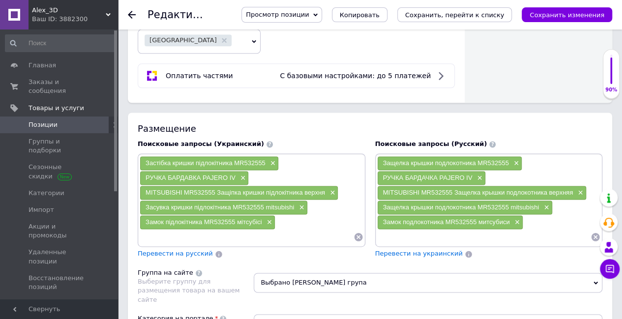
click at [596, 233] on icon at bounding box center [595, 237] width 8 height 8
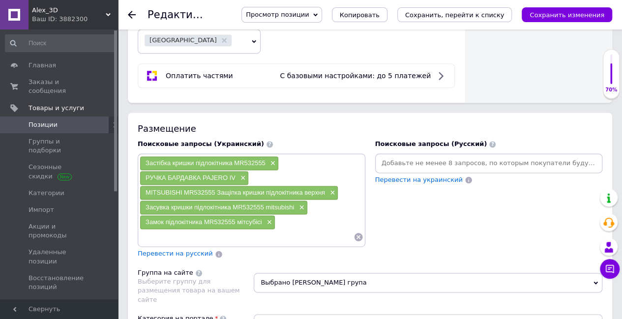
click at [358, 230] on div at bounding box center [252, 237] width 224 height 15
click at [359, 232] on icon at bounding box center [358, 237] width 10 height 10
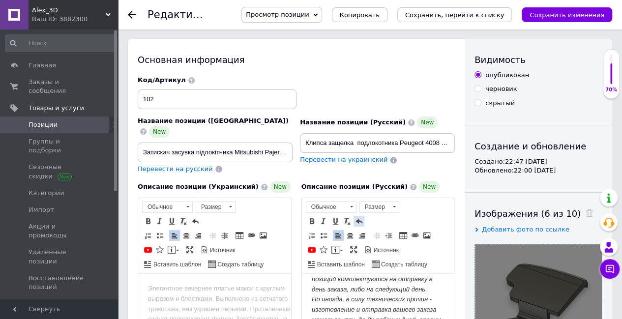
scroll to position [0, 0]
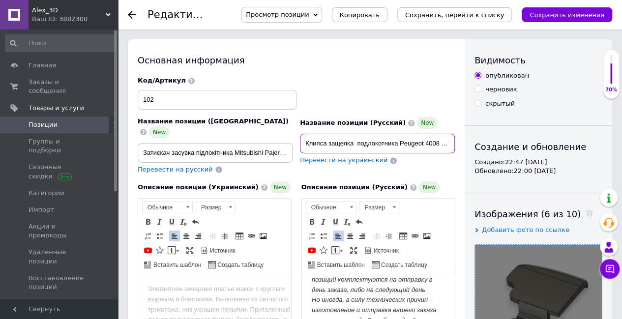
click at [386, 148] on input "Клипса защелка подлокотника Peugeot 4008 Mitsubishi Outlander ASX" at bounding box center [377, 144] width 155 height 20
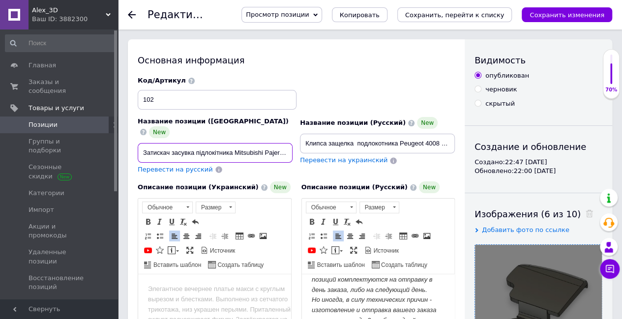
click at [279, 143] on input "Затискач засувка підлокітника Mitsubishi Pajero MR532555" at bounding box center [215, 153] width 155 height 20
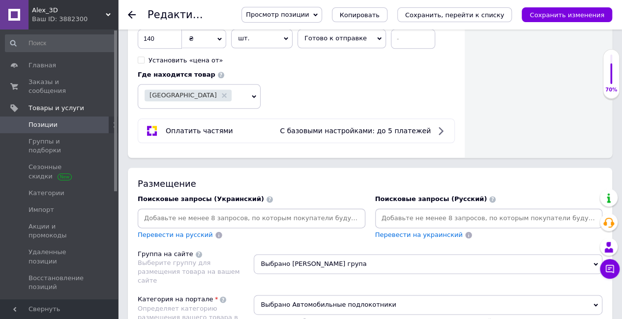
scroll to position [541, 0]
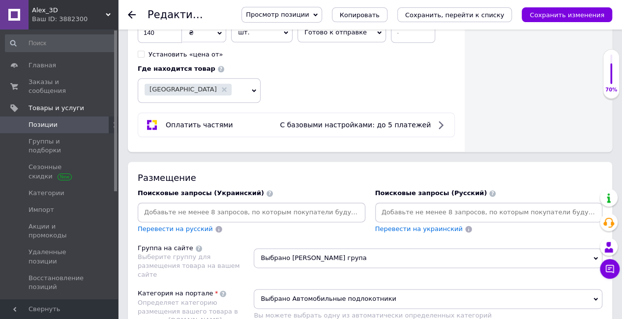
click at [403, 205] on input at bounding box center [489, 212] width 224 height 15
paste input "Клипса защелка подлокотника Peugeot 4008 Mitsubishi Outlander ASX"
type input "Клипса защелка подлокотника Peugeot 4008 Mitsubishi Outlander ASX"
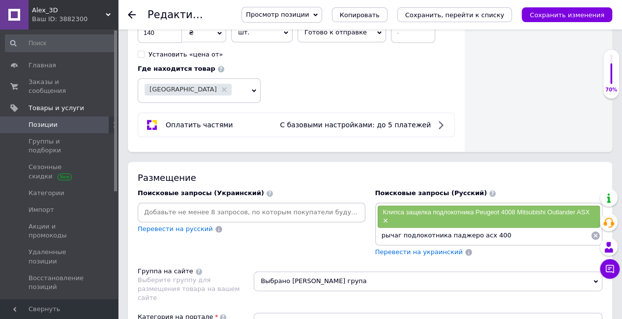
type input "рычаг подлокотника паджеро асх 4008"
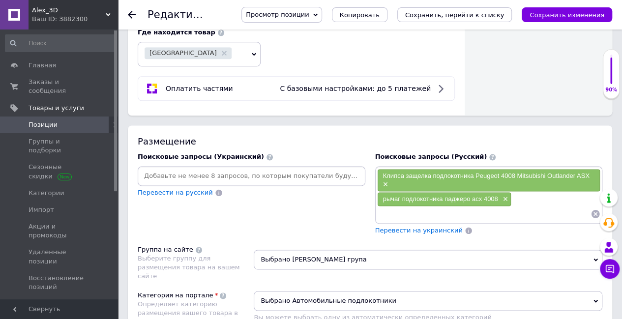
scroll to position [737, 0]
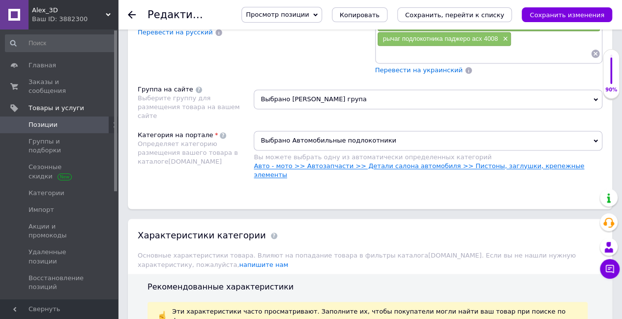
click at [482, 162] on link "Авто - мото >> Автозапчасти >> Детали салона автомобиля >> Пистоны, заглушки, к…" at bounding box center [419, 170] width 330 height 16
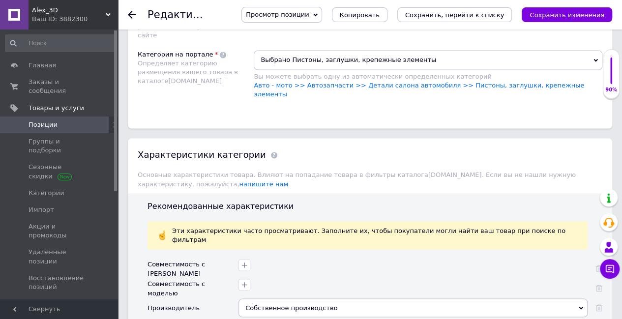
scroll to position [885, 0]
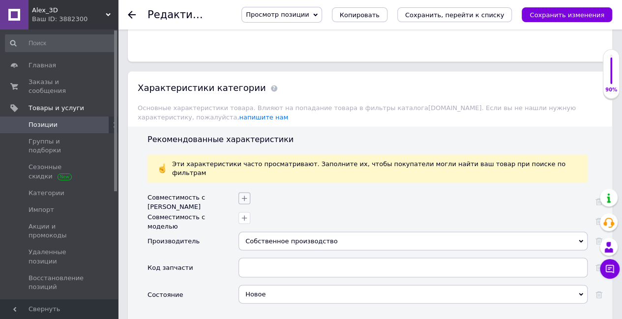
click at [244, 196] on icon "button" at bounding box center [244, 198] width 5 height 5
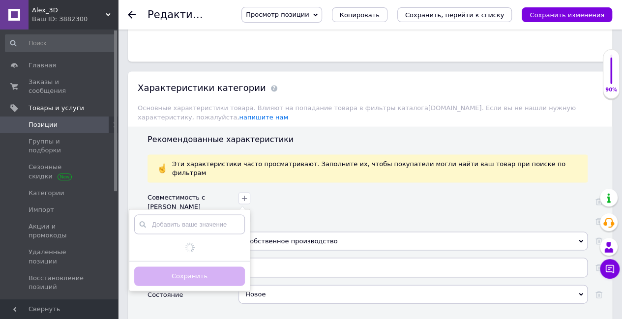
click at [230, 214] on input "text" at bounding box center [189, 224] width 111 height 20
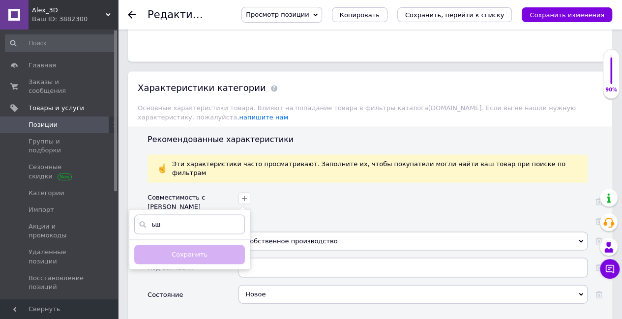
type input "ь"
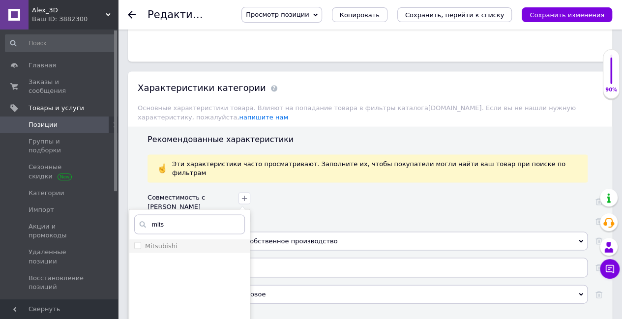
type input "mits"
click at [174, 242] on label "Mitsubishi" at bounding box center [161, 245] width 32 height 7
checkbox input "true"
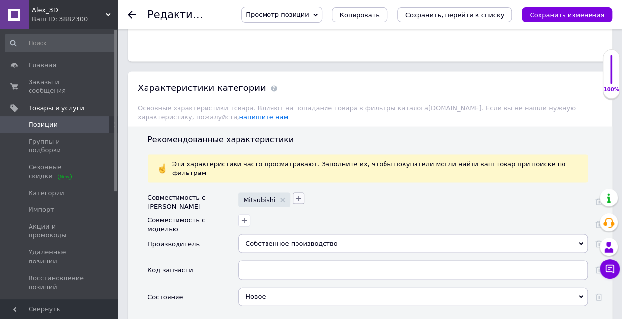
click at [294, 194] on icon "button" at bounding box center [298, 198] width 8 height 8
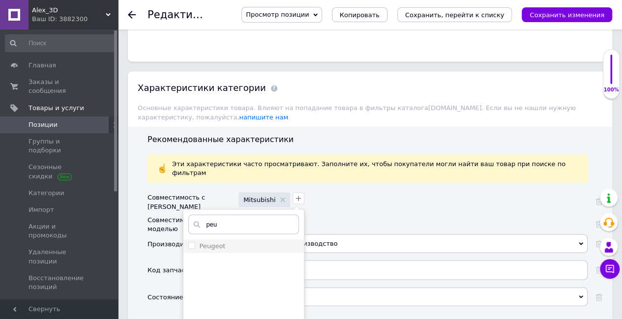
type input "peu"
click at [234, 241] on div "Peugeot" at bounding box center [243, 245] width 111 height 9
checkbox input "true"
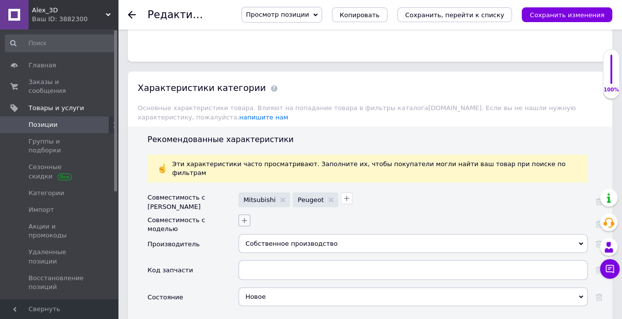
click at [247, 216] on icon "button" at bounding box center [244, 220] width 8 height 8
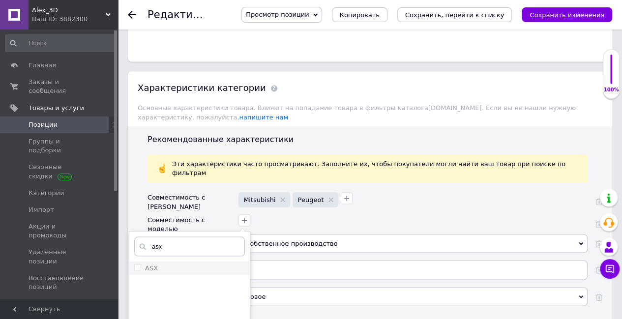
type input "asx"
click at [140, 264] on input "ASX" at bounding box center [137, 267] width 6 height 6
checkbox input "true"
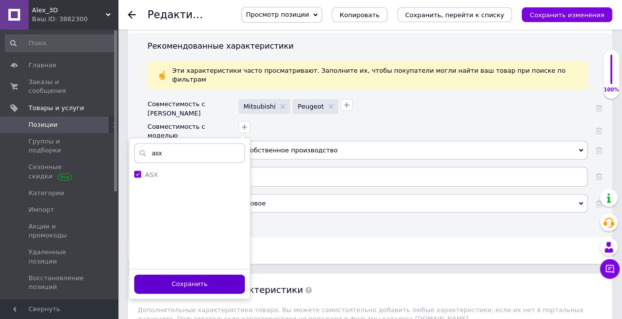
scroll to position [983, 0]
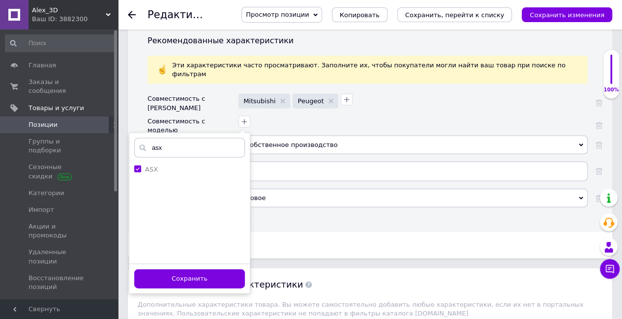
drag, startPoint x: 202, startPoint y: 231, endPoint x: 213, endPoint y: 214, distance: 19.8
click at [204, 269] on button "Сохранить" at bounding box center [189, 278] width 111 height 19
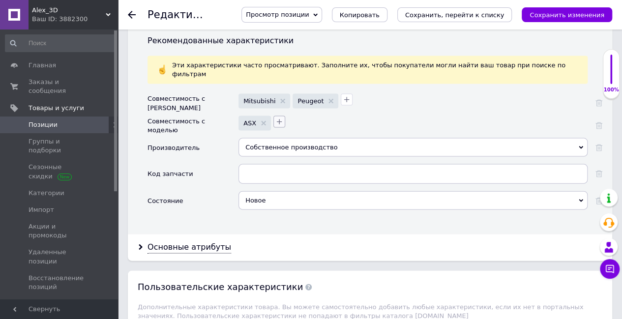
click at [278, 118] on icon "button" at bounding box center [279, 122] width 8 height 8
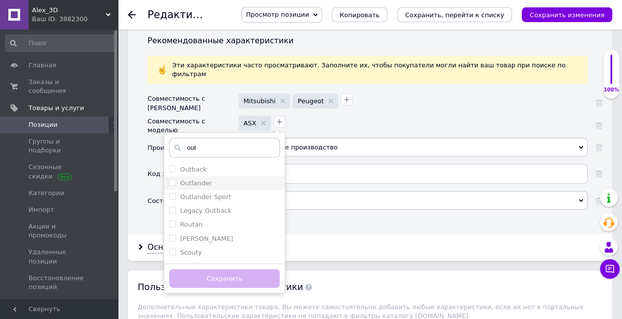
type input "out"
click at [206, 179] on label "Outlander" at bounding box center [196, 182] width 32 height 7
checkbox input "true"
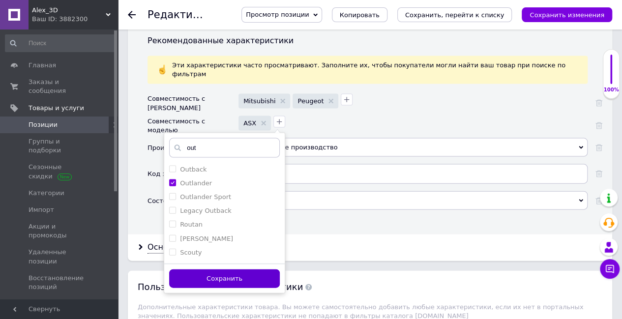
click at [254, 269] on button "Сохранить" at bounding box center [224, 278] width 111 height 19
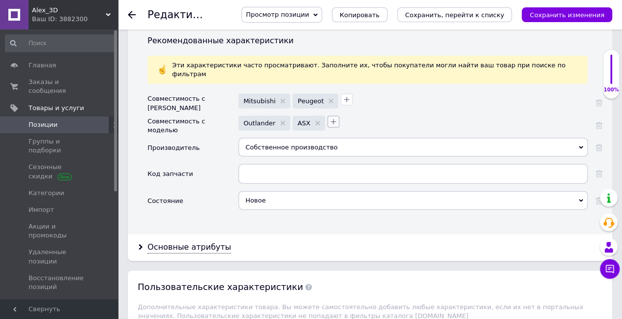
click at [329, 118] on icon "button" at bounding box center [333, 122] width 8 height 8
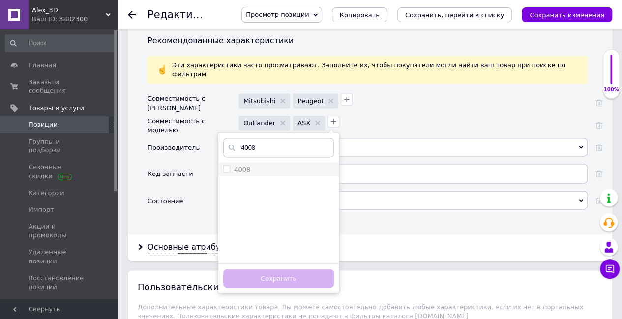
type input "4008"
click at [261, 163] on li "4008" at bounding box center [278, 170] width 120 height 14
checkbox input "true"
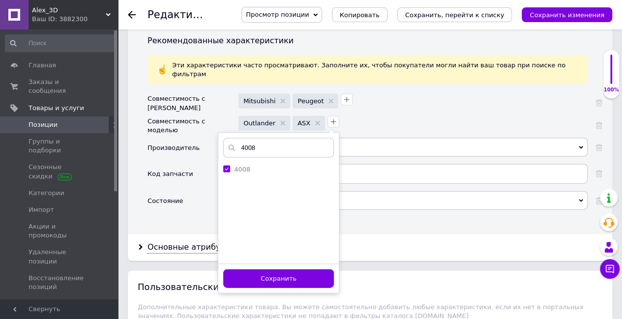
click at [288, 269] on button "Сохранить" at bounding box center [278, 278] width 111 height 19
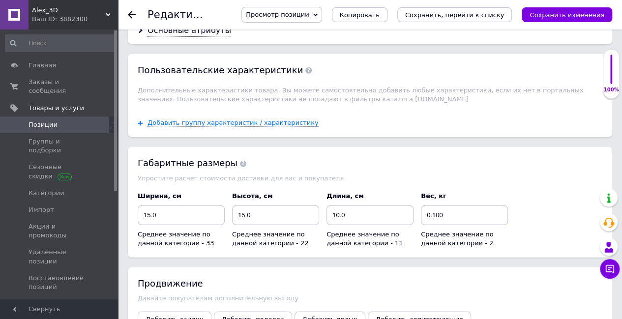
scroll to position [1271, 0]
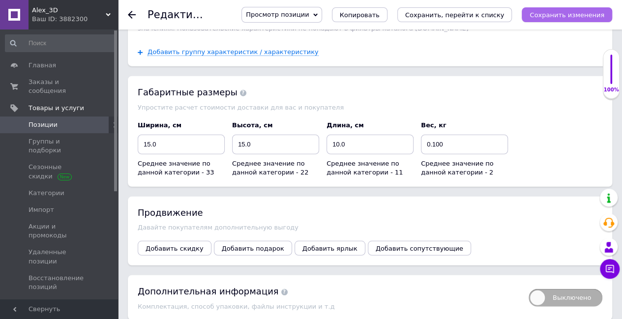
click at [546, 19] on button "Сохранить изменения" at bounding box center [567, 14] width 90 height 15
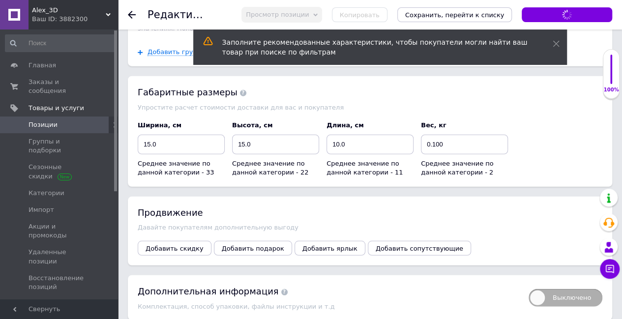
type input "Кліпса-засувка підлокітника Peugeot 4008 Mitsubishi Outlander ASX"
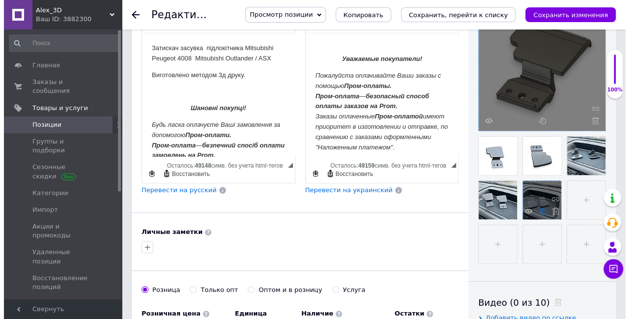
scroll to position [246, 0]
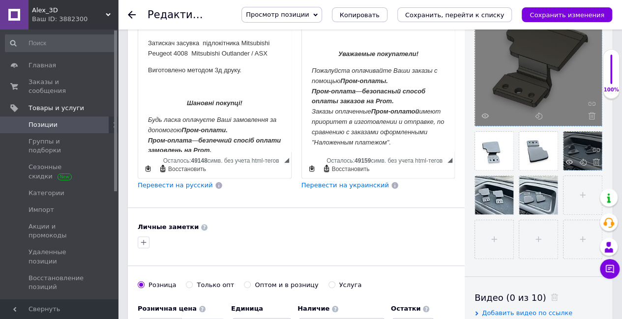
click at [575, 153] on div at bounding box center [582, 151] width 38 height 38
click at [568, 162] on icon at bounding box center [568, 161] width 7 height 7
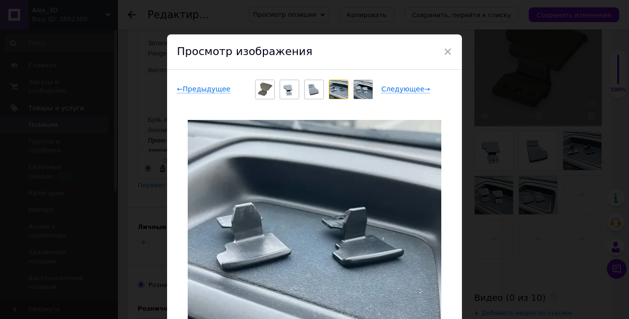
click at [468, 164] on div "× Просмотр изображения ← Предыдущее Следующее → Удалить изображение Удалить все…" at bounding box center [314, 159] width 629 height 319
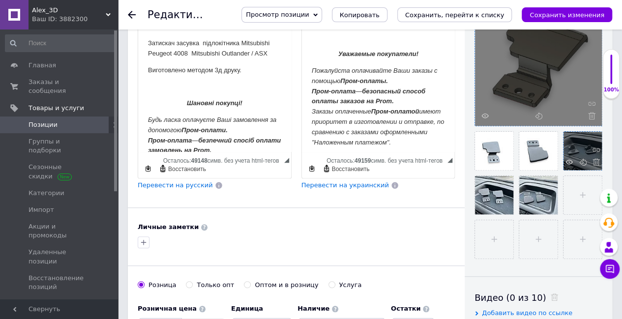
click at [568, 157] on div at bounding box center [582, 151] width 38 height 38
click at [568, 161] on use at bounding box center [568, 161] width 7 height 5
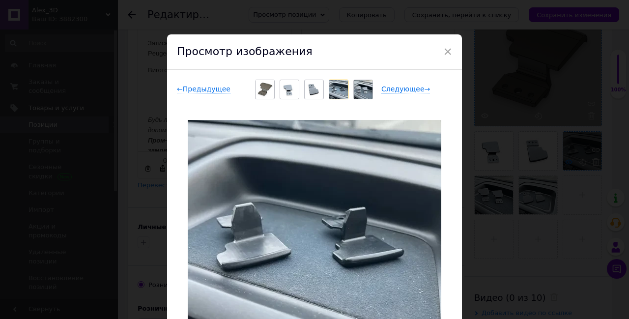
click at [568, 161] on div "× Просмотр изображения ← Предыдущее Следующее → Удалить изображение Удалить все…" at bounding box center [314, 159] width 629 height 319
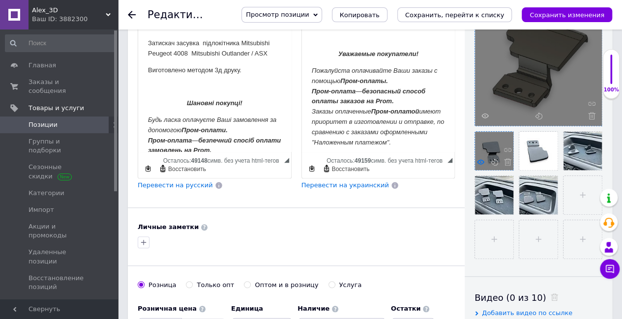
click at [479, 160] on use at bounding box center [480, 161] width 7 height 5
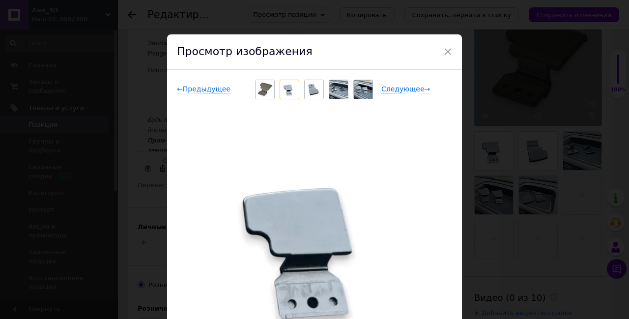
click at [510, 204] on div "× Просмотр изображения ← Предыдущее Следующее → Удалить изображение Удалить все…" at bounding box center [314, 159] width 629 height 319
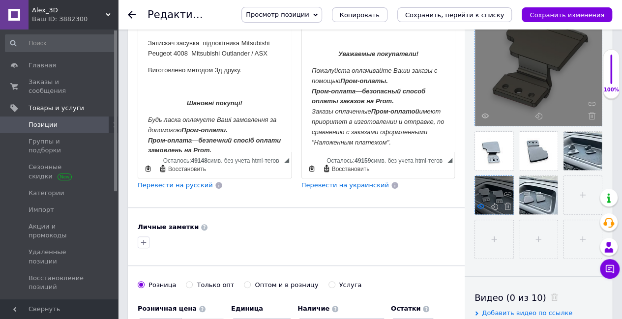
click at [478, 205] on icon at bounding box center [480, 206] width 7 height 7
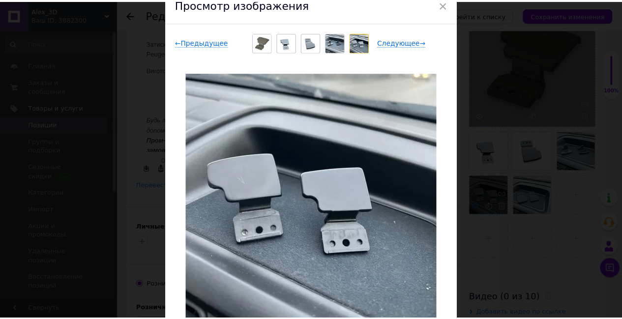
scroll to position [49, 0]
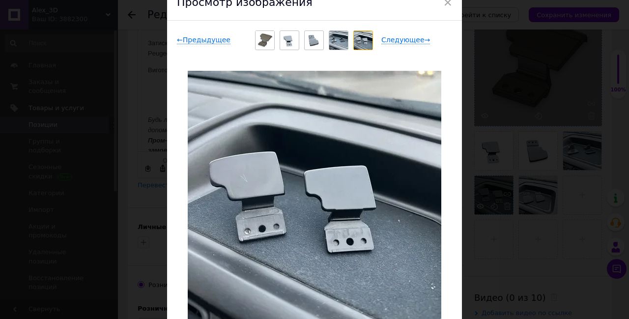
click at [500, 208] on div "× Просмотр изображения ← Предыдущее Следующее → Удалить изображение Удалить все…" at bounding box center [314, 159] width 629 height 319
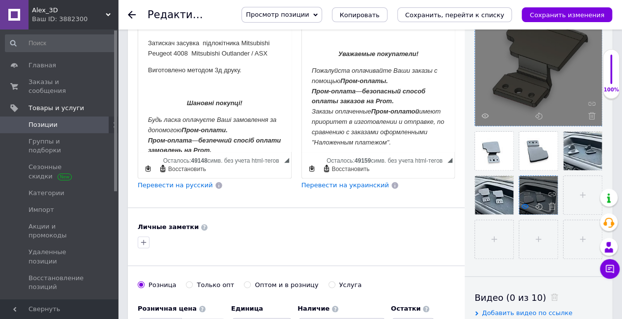
click at [521, 204] on icon at bounding box center [524, 206] width 7 height 7
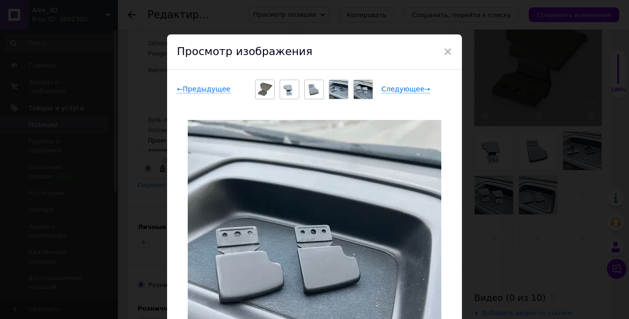
click at [516, 187] on div "× Просмотр изображения ← Предыдущее Следующее → Удалить изображение Удалить все…" at bounding box center [314, 159] width 629 height 319
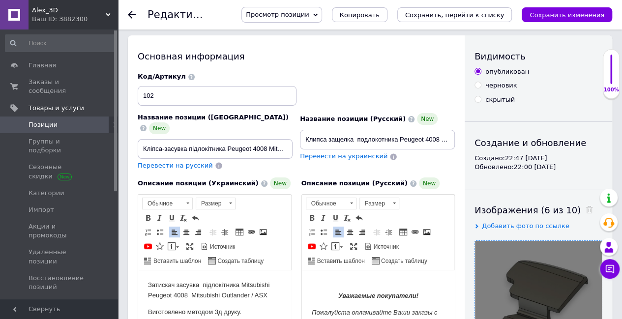
scroll to position [0, 0]
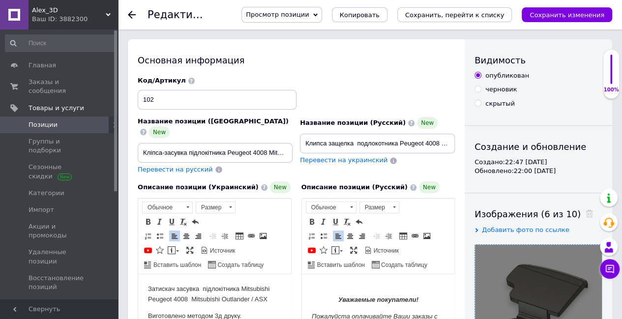
click at [50, 120] on span "Позиции" at bounding box center [43, 124] width 29 height 9
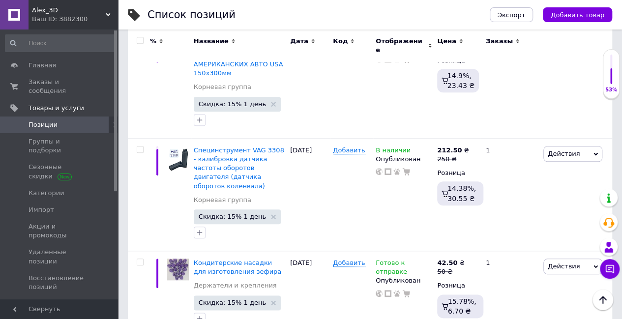
scroll to position [9829, 0]
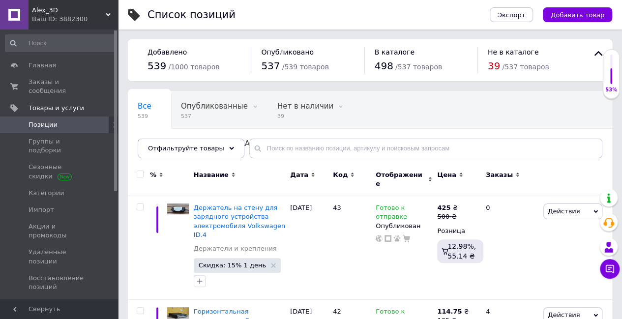
click at [508, 174] on div "Заказы" at bounding box center [510, 175] width 49 height 9
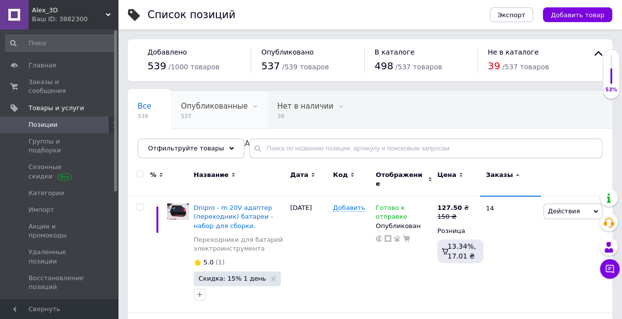
click at [200, 98] on div "Опубликованные 537" at bounding box center [219, 109] width 96 height 37
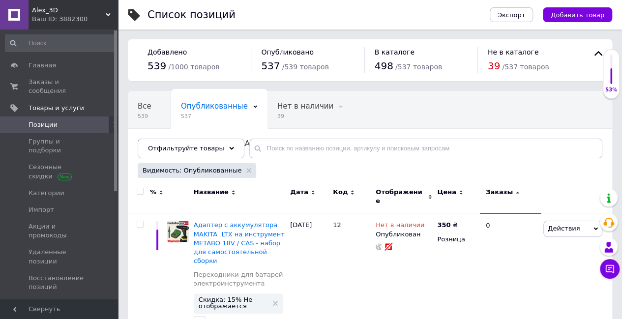
click at [515, 190] on icon at bounding box center [517, 192] width 4 height 4
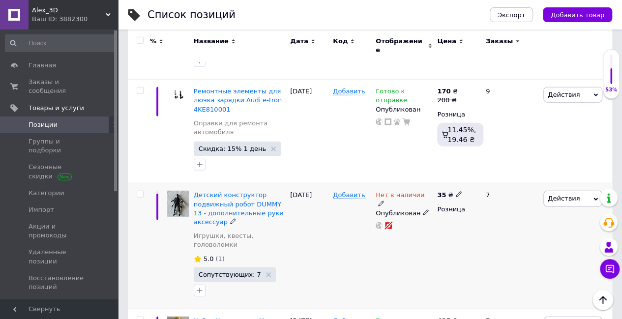
scroll to position [10687, 0]
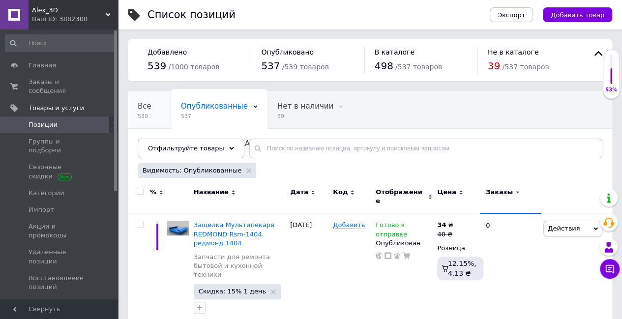
click at [142, 115] on span "539" at bounding box center [145, 116] width 14 height 7
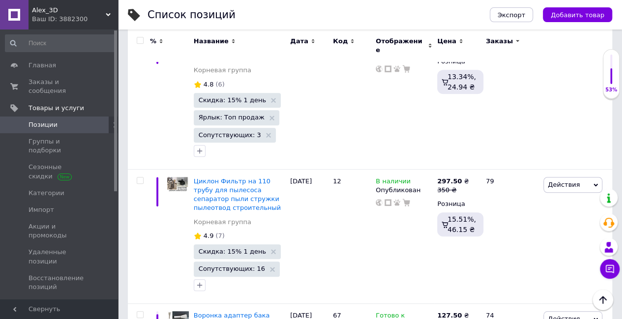
scroll to position [197, 0]
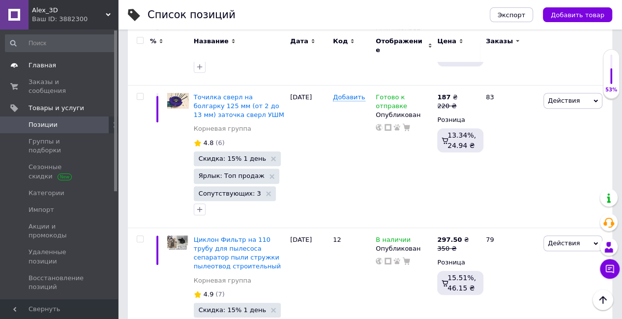
click at [41, 58] on link "Главная" at bounding box center [60, 65] width 121 height 17
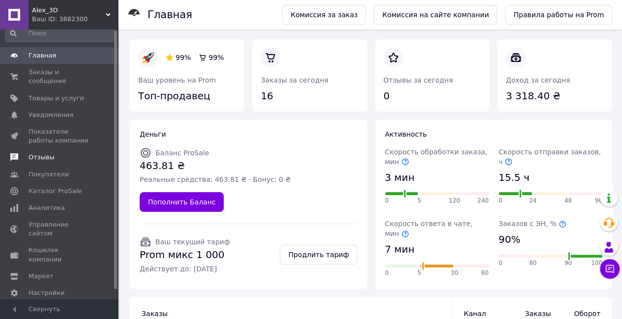
scroll to position [11, 0]
click at [53, 76] on span "Заказы и сообщения" at bounding box center [60, 76] width 62 height 18
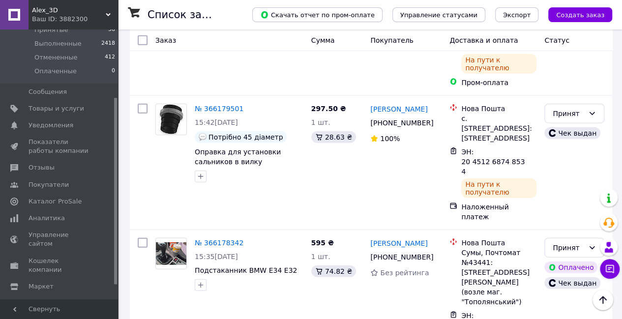
scroll to position [3048, 0]
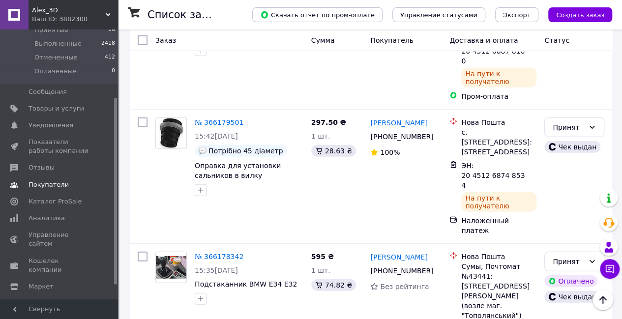
click at [59, 170] on span "Отзывы" at bounding box center [60, 167] width 62 height 9
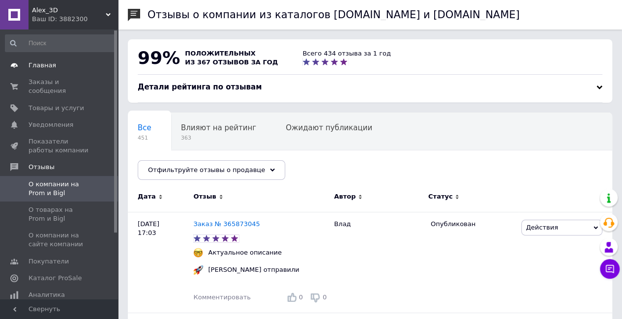
click at [42, 67] on span "Главная" at bounding box center [43, 65] width 28 height 9
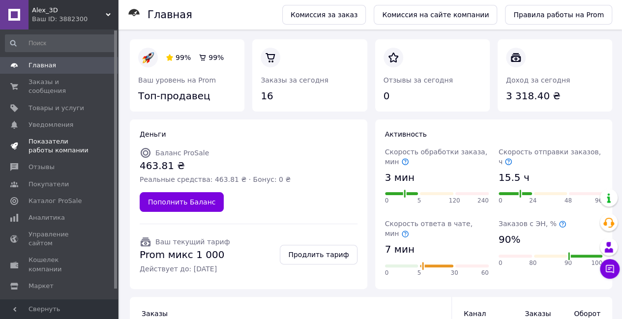
click at [52, 139] on span "Показатели работы компании" at bounding box center [60, 146] width 62 height 18
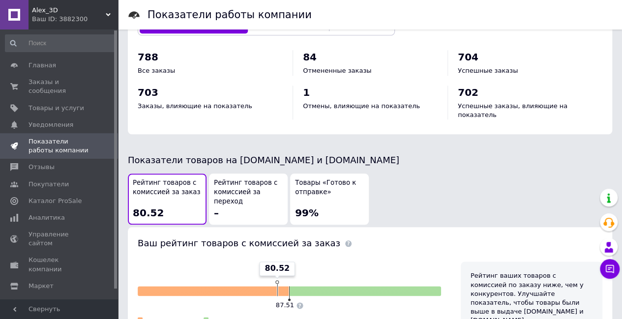
scroll to position [541, 0]
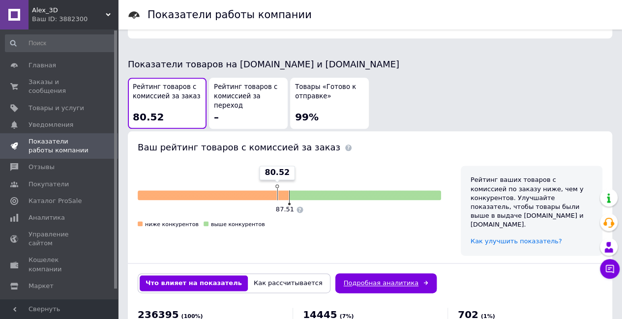
click at [358, 273] on link "Подробная аналитика" at bounding box center [385, 283] width 101 height 20
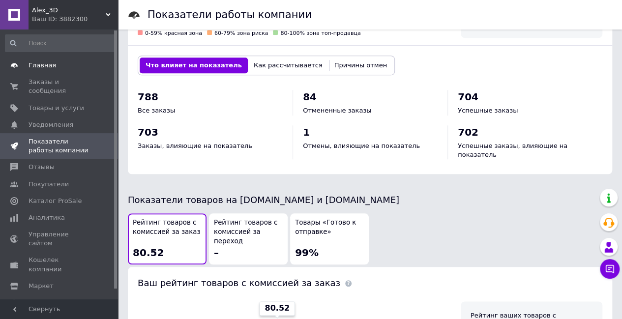
scroll to position [393, 0]
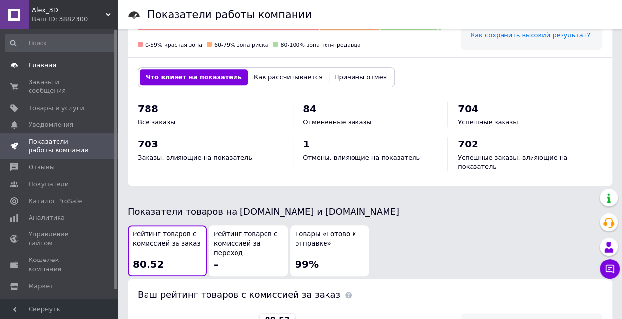
click at [41, 61] on span "Главная" at bounding box center [43, 65] width 28 height 9
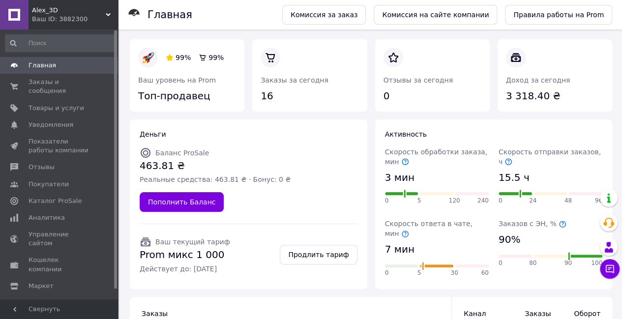
click at [45, 62] on span "Главная" at bounding box center [43, 65] width 28 height 9
